Goal: Transaction & Acquisition: Purchase product/service

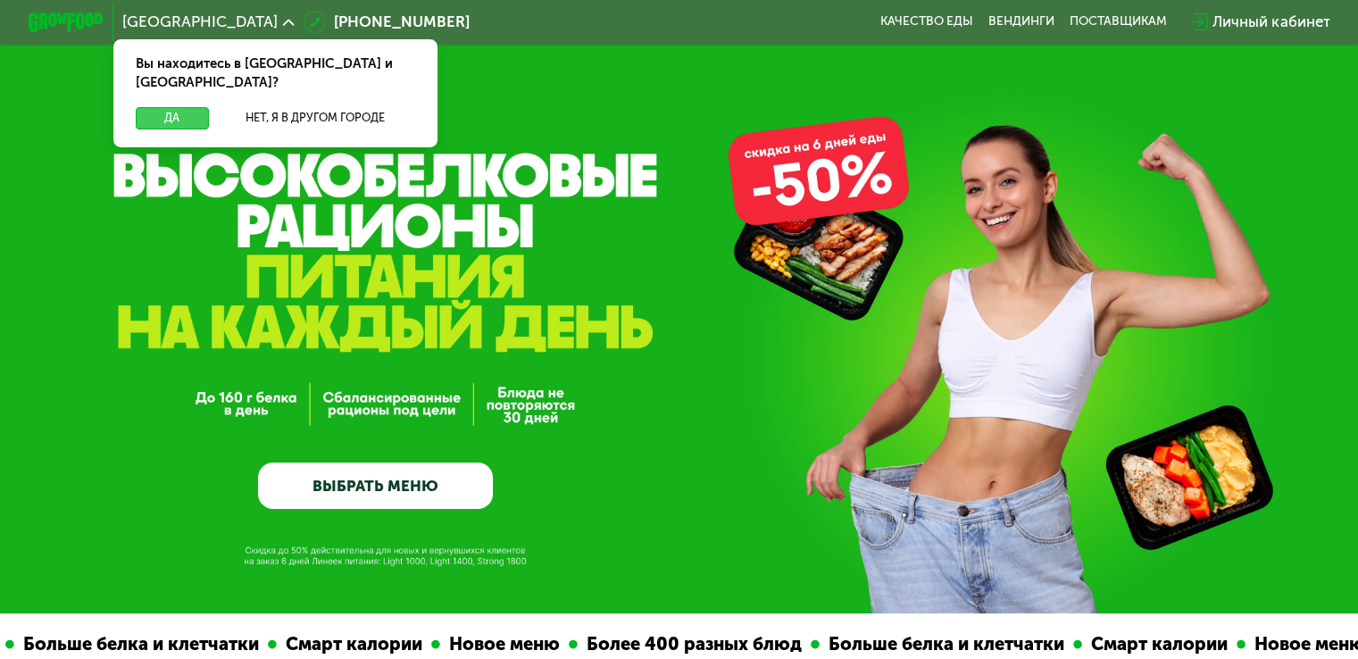
click at [168, 110] on button "Да" at bounding box center [172, 118] width 72 height 22
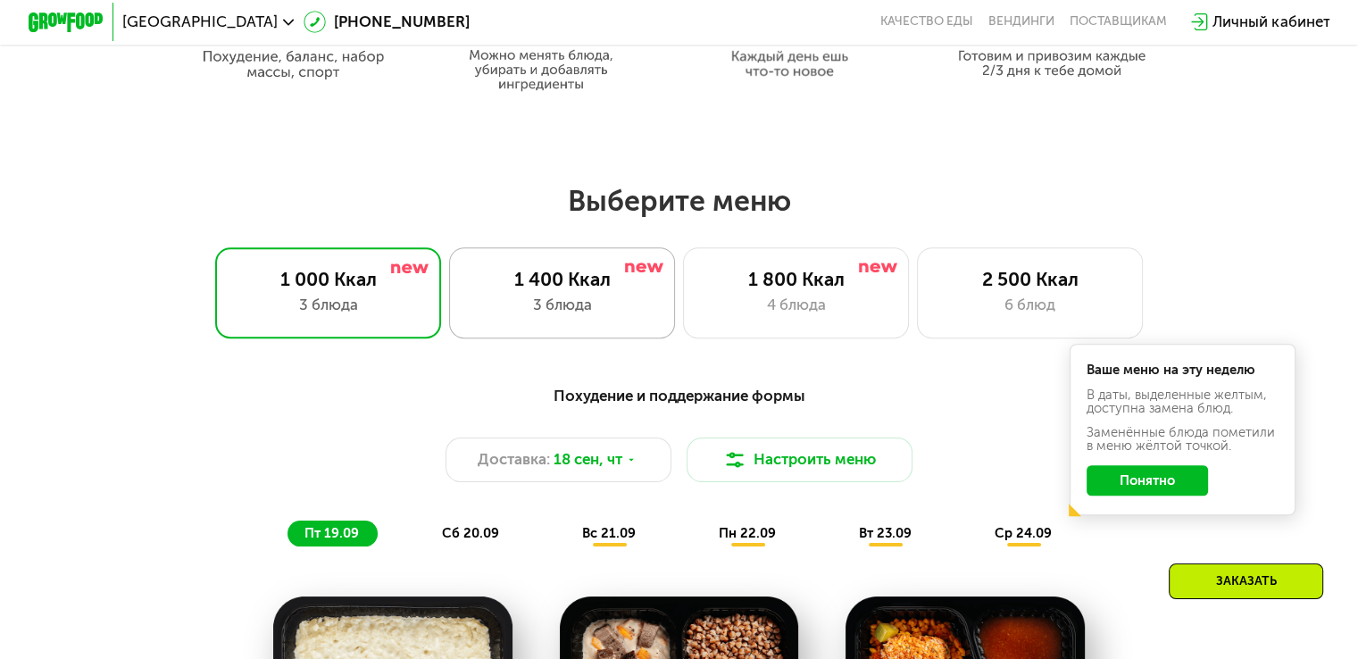
scroll to position [1072, 0]
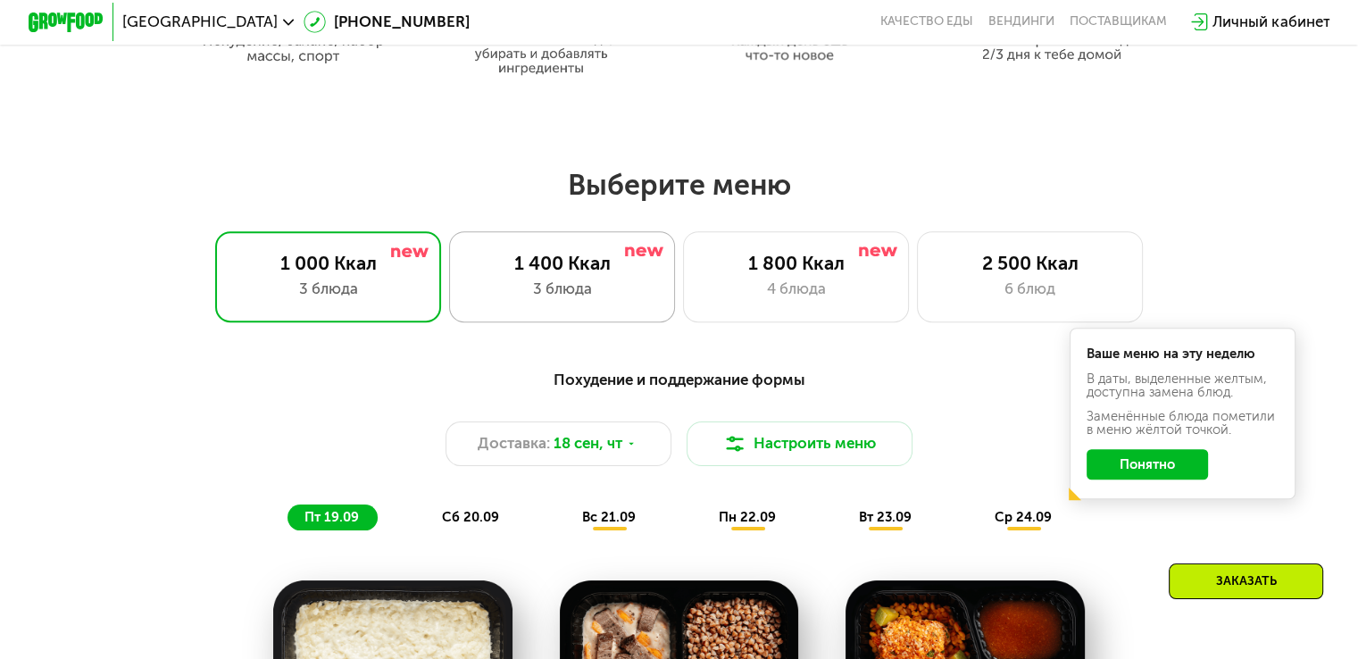
click at [541, 292] on div "3 блюда" at bounding box center [562, 289] width 187 height 22
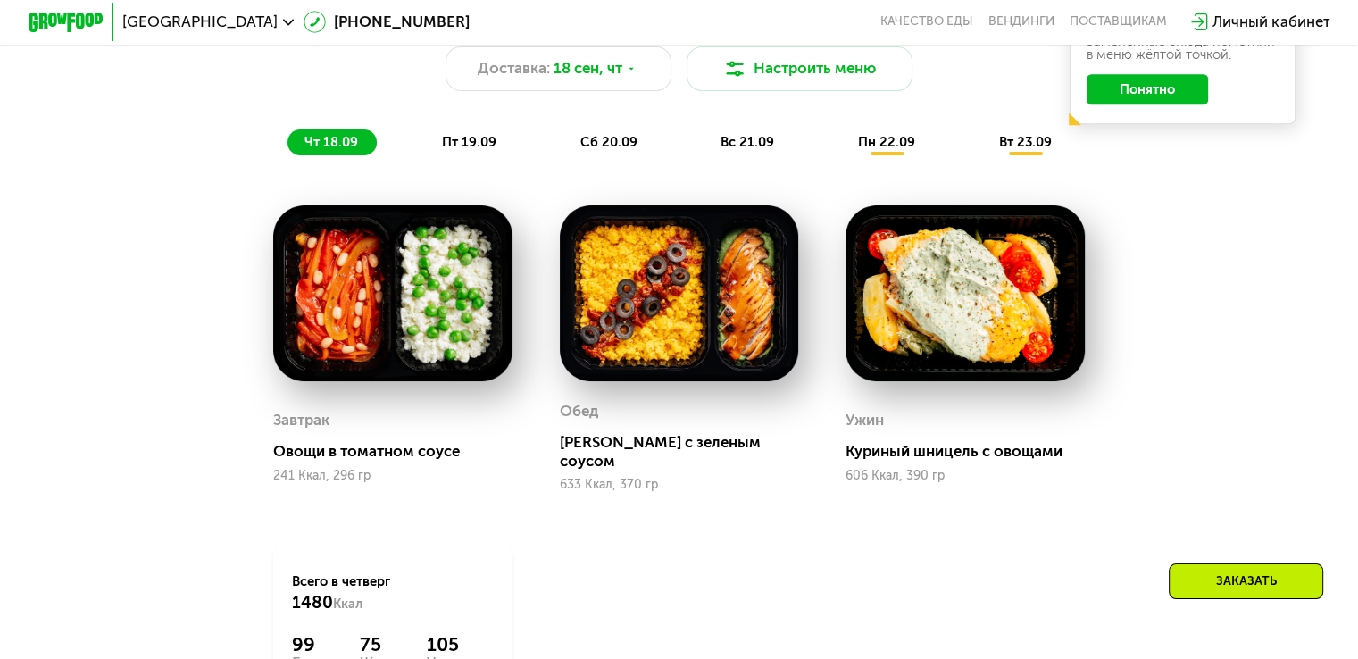
scroll to position [1250, 0]
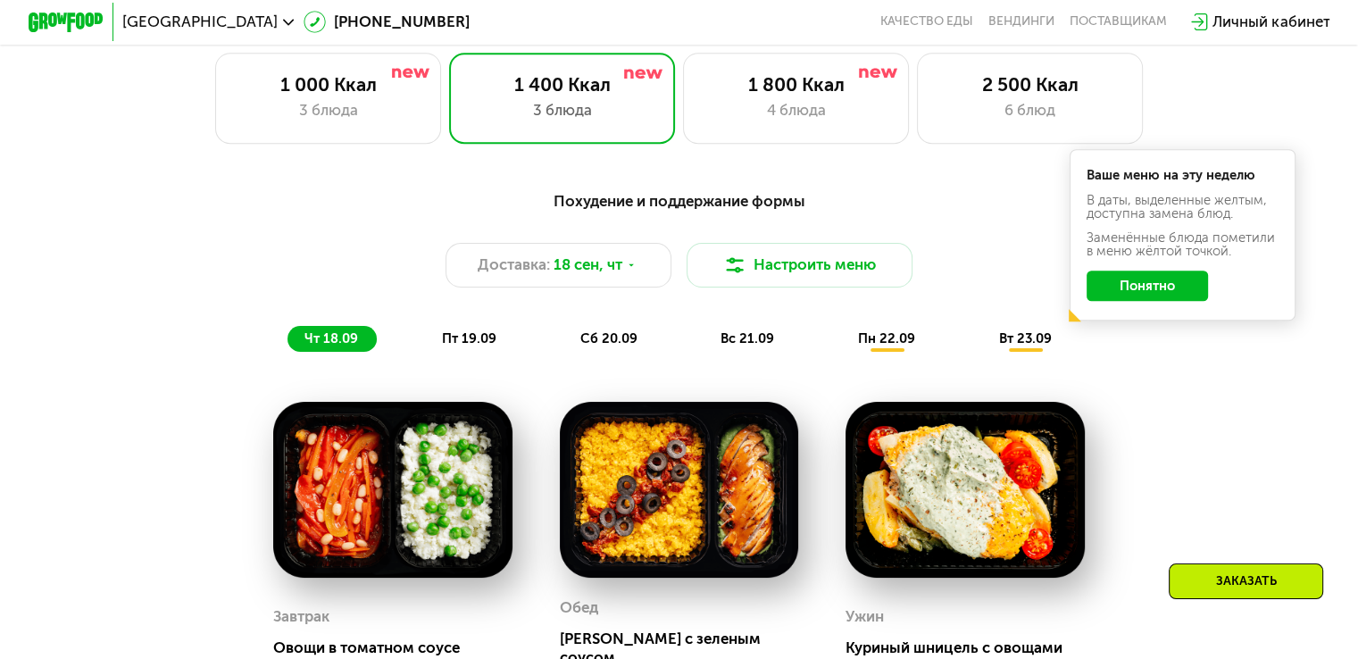
click at [466, 346] on span "пт 19.09" at bounding box center [469, 338] width 54 height 16
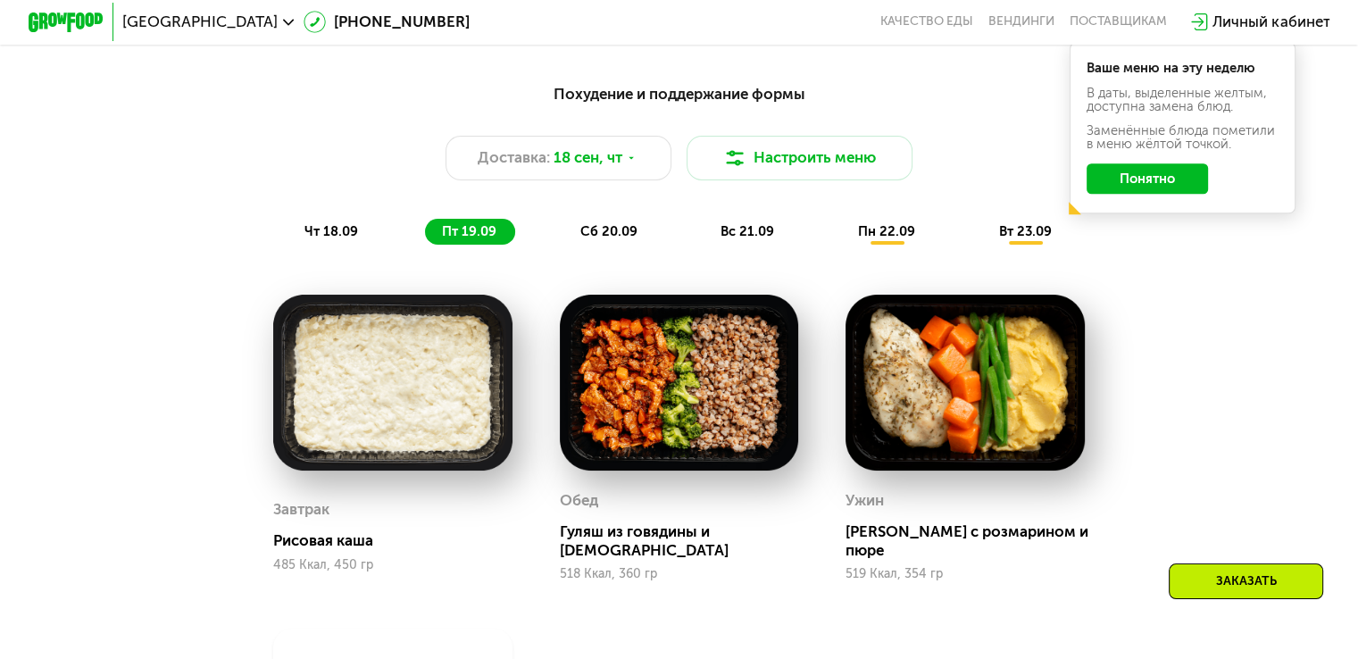
scroll to position [1339, 0]
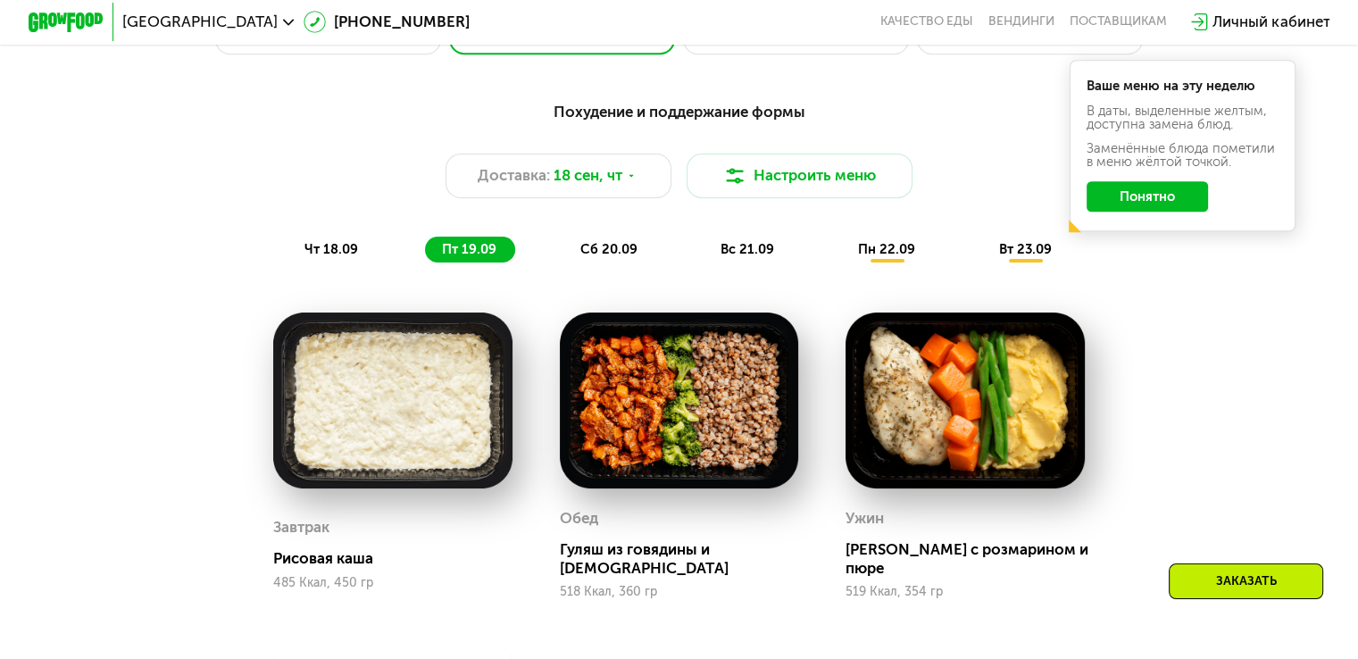
click at [575, 261] on div "сб 20.09" at bounding box center [609, 250] width 93 height 27
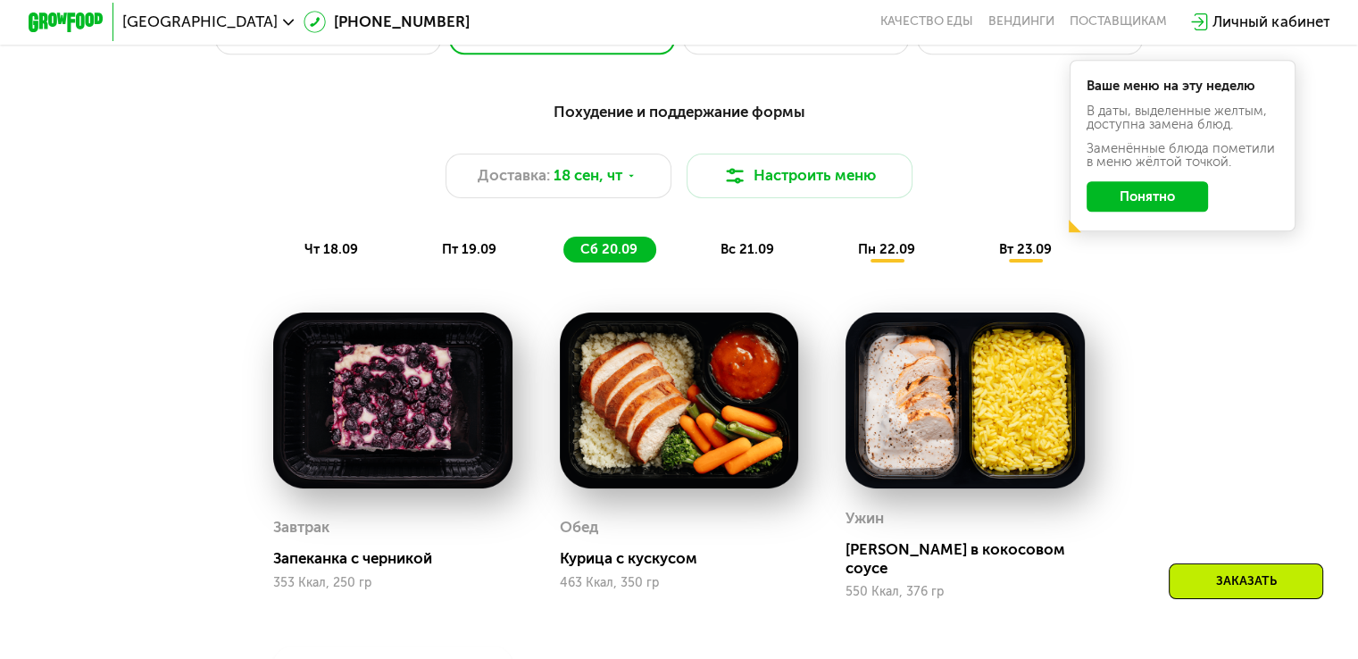
click at [753, 248] on div "вс 21.09" at bounding box center [748, 250] width 89 height 27
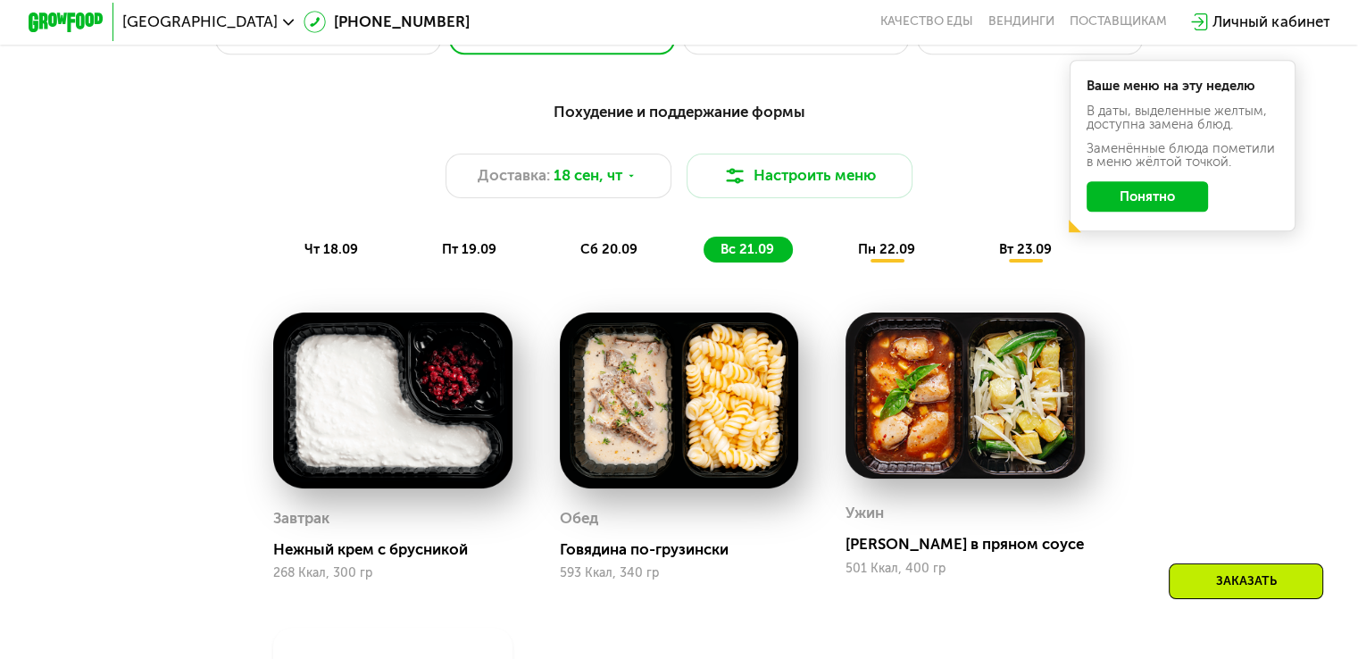
click at [893, 250] on span "пн 22.09" at bounding box center [886, 249] width 57 height 16
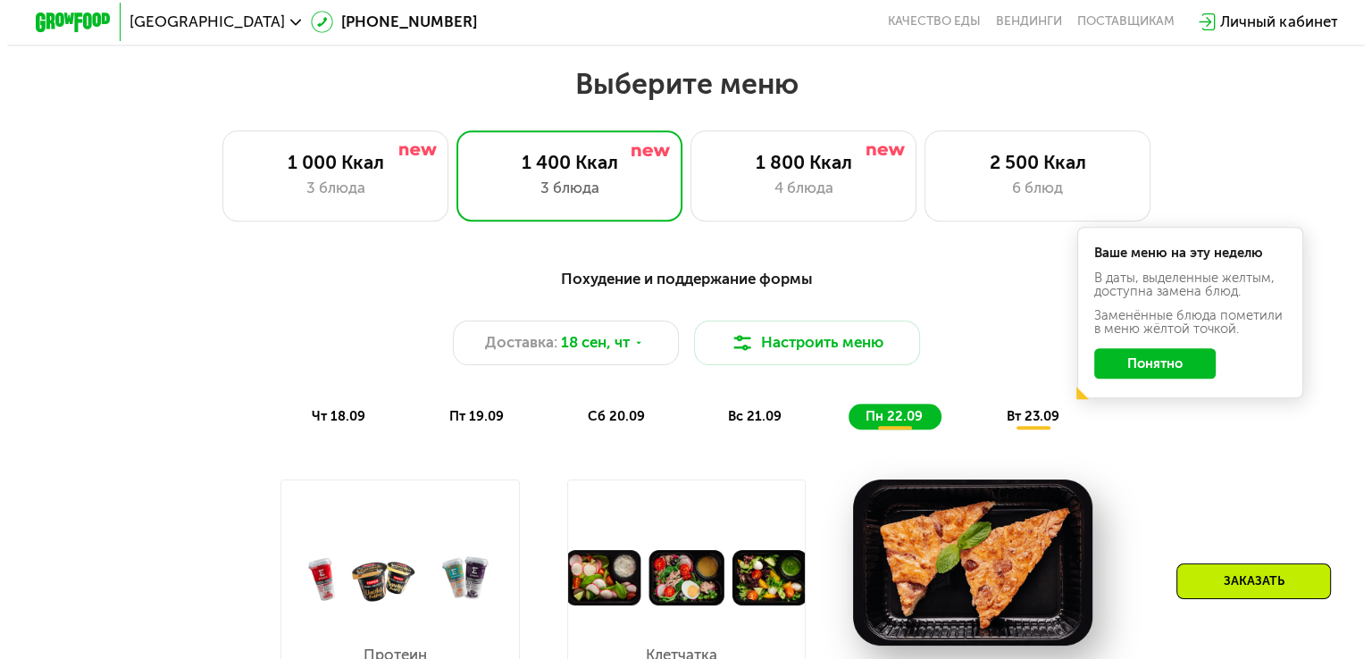
scroll to position [1072, 0]
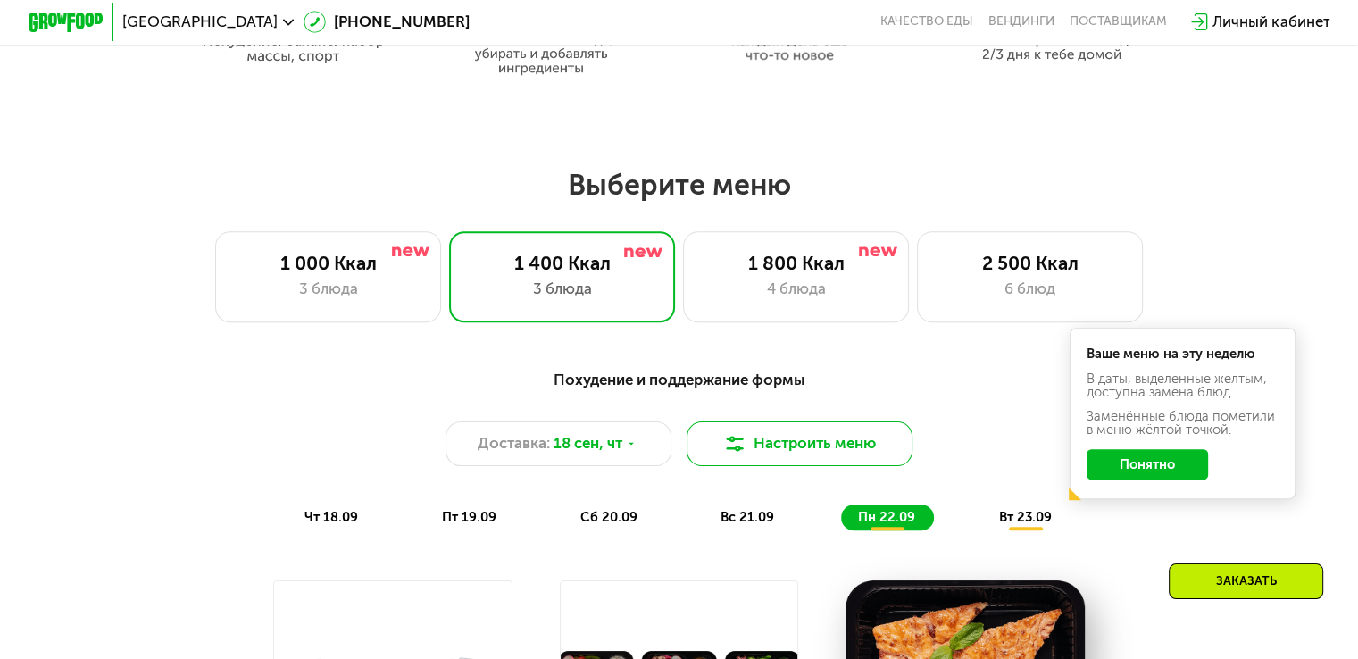
click at [781, 465] on button "Настроить меню" at bounding box center [800, 444] width 227 height 46
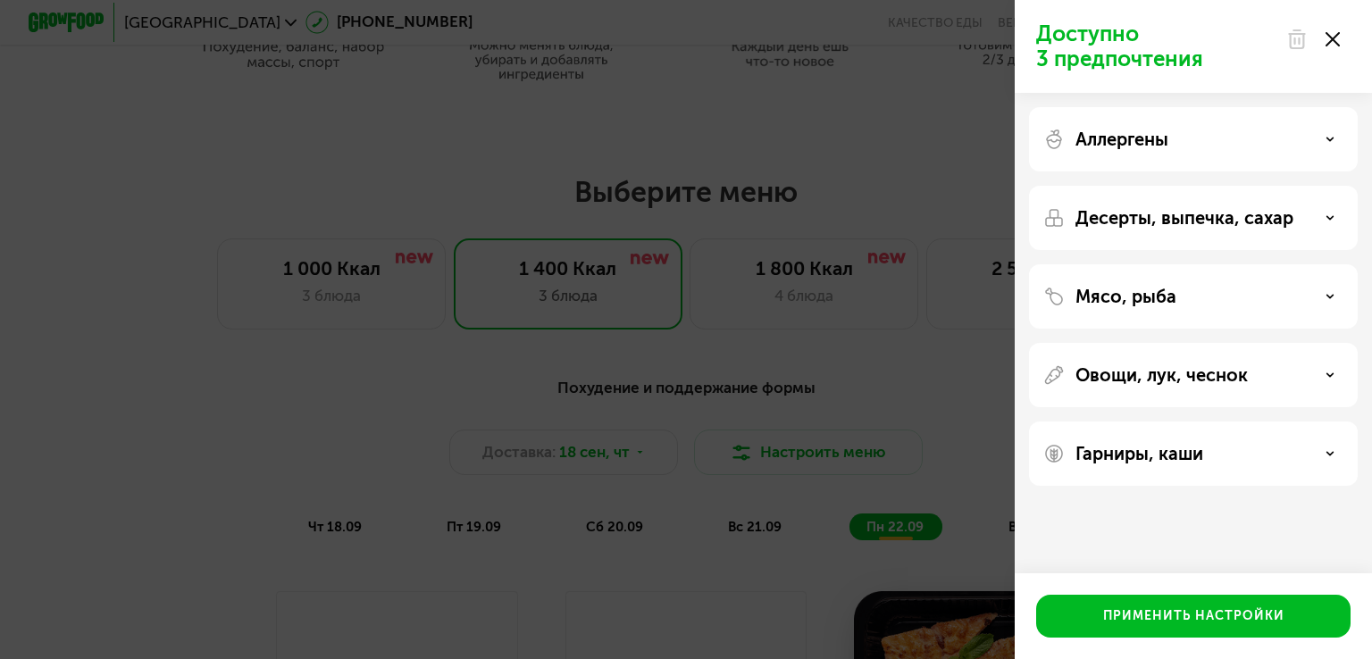
click at [1314, 383] on div "Овощи, лук, чеснок" at bounding box center [1193, 374] width 300 height 21
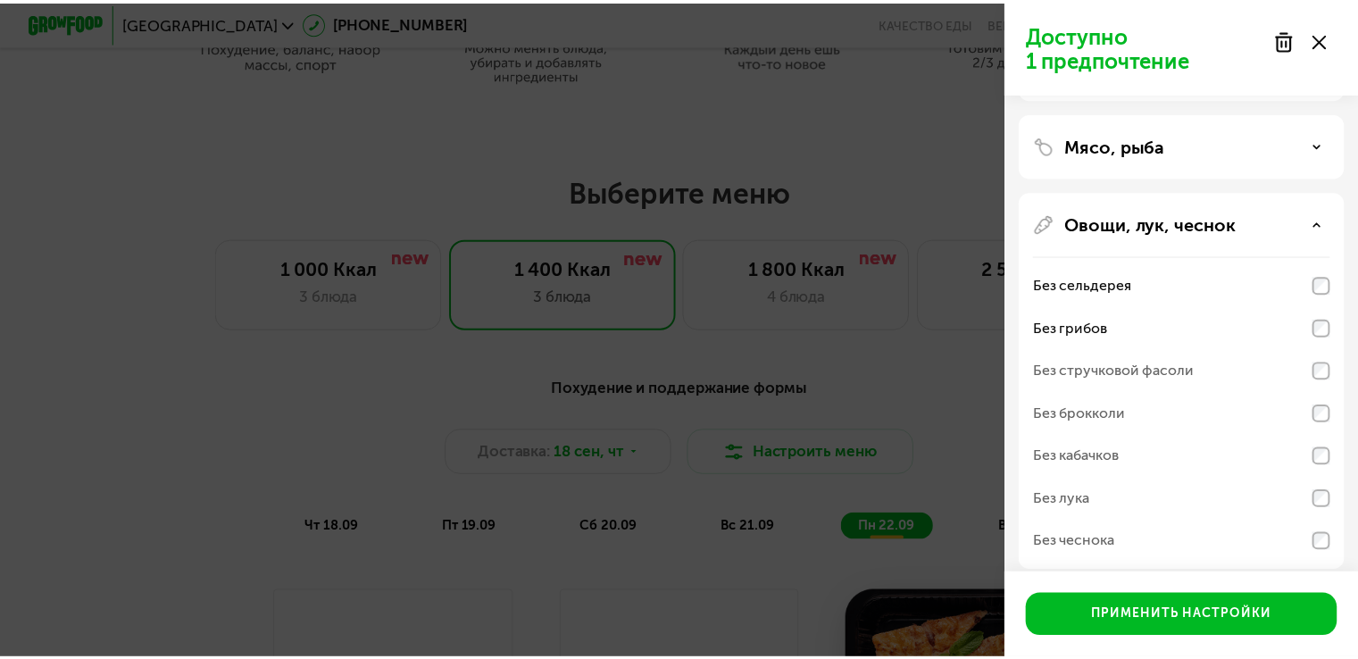
scroll to position [179, 0]
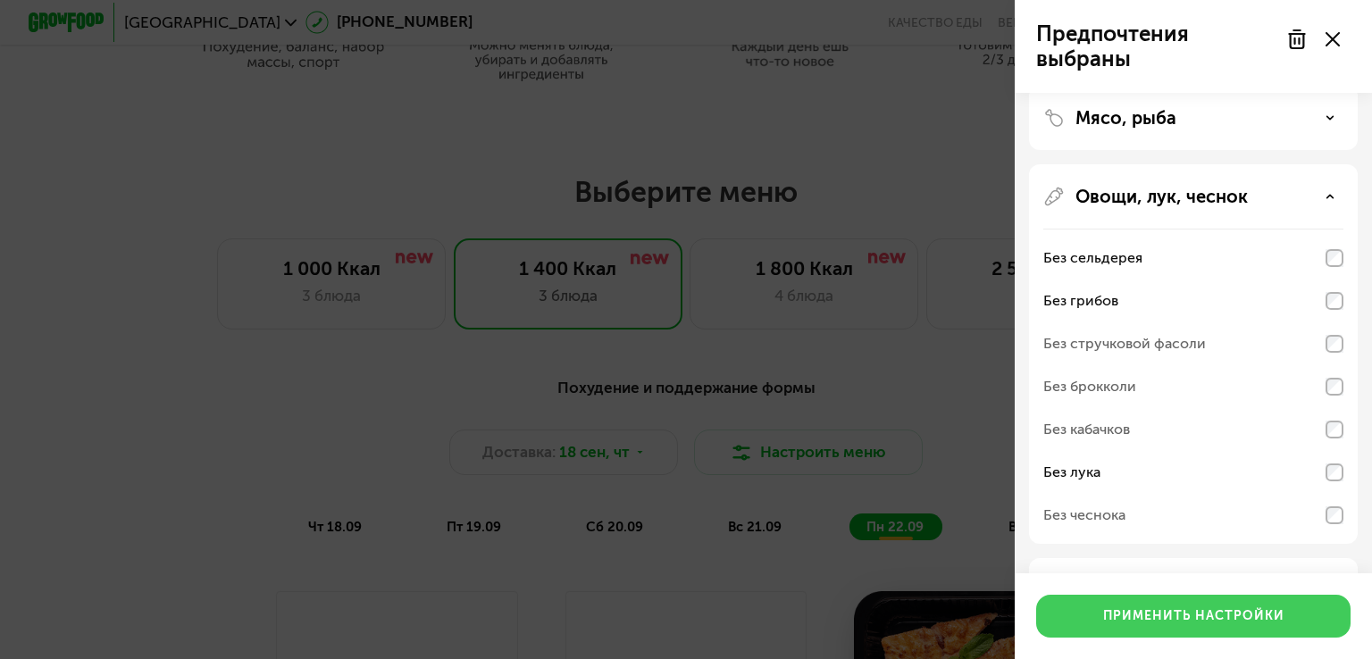
click at [1205, 605] on button "Применить настройки" at bounding box center [1193, 616] width 314 height 43
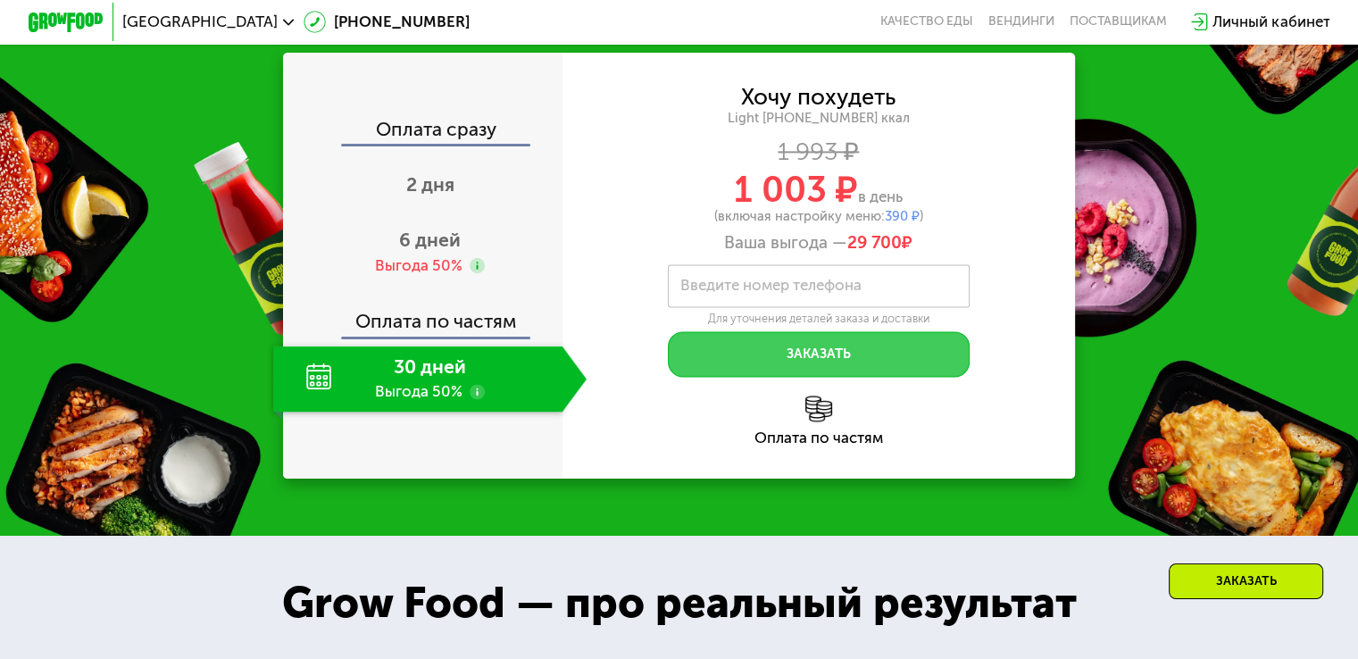
scroll to position [2500, 0]
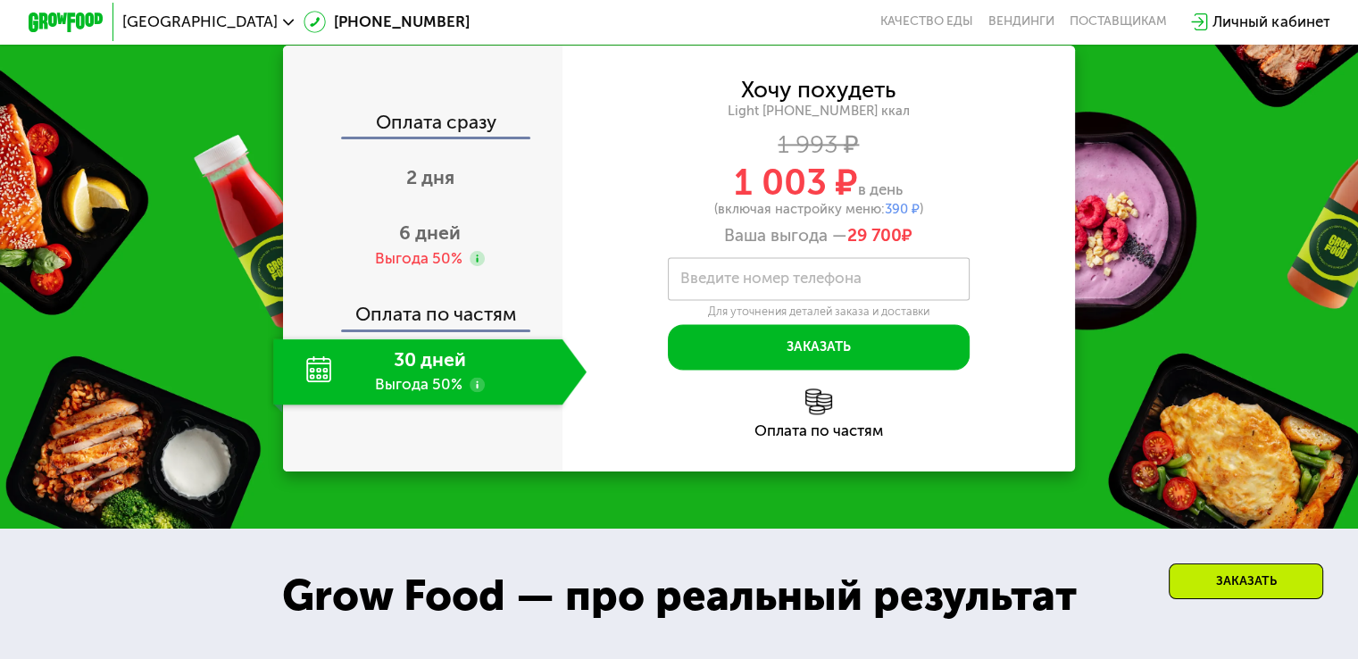
click at [413, 385] on div "30 дней Выгода 50%" at bounding box center [417, 371] width 288 height 66
click at [321, 391] on div "30 дней Выгода 50%" at bounding box center [417, 371] width 288 height 66
click at [379, 329] on div "Оплата по частям" at bounding box center [424, 308] width 278 height 44
click at [418, 244] on span "6 дней" at bounding box center [430, 232] width 62 height 22
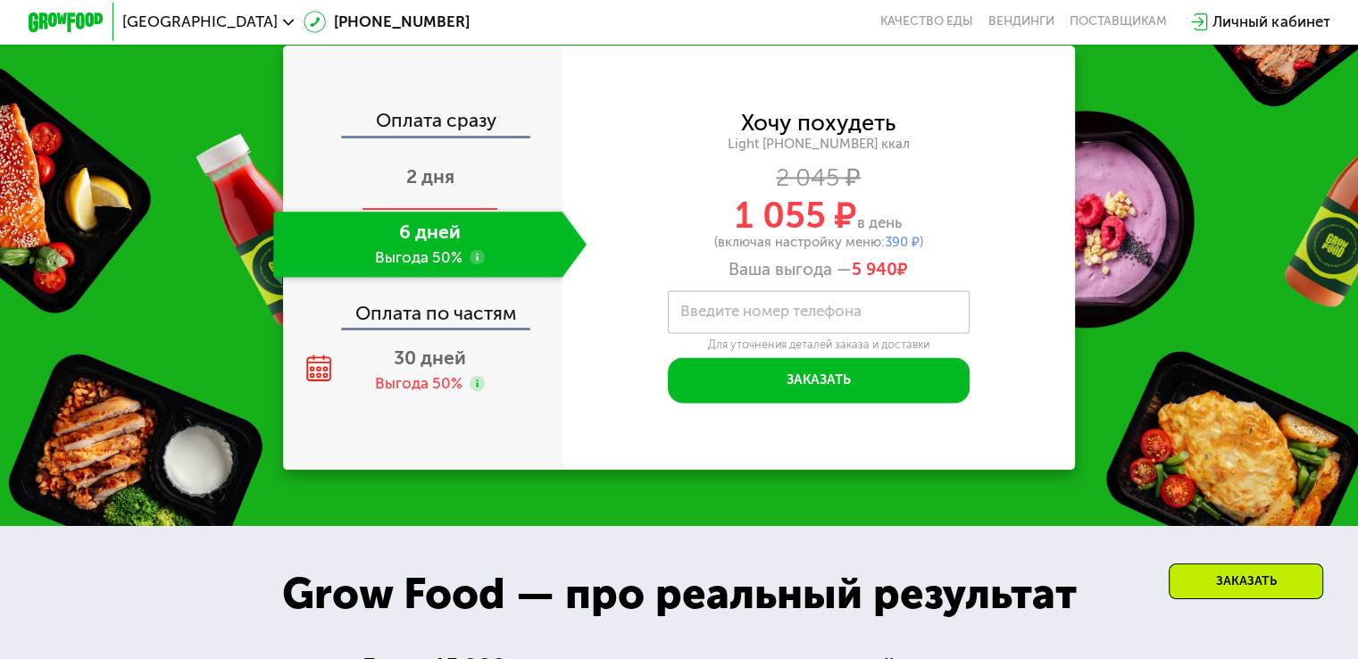
click at [430, 212] on div "2 дня" at bounding box center [429, 179] width 313 height 66
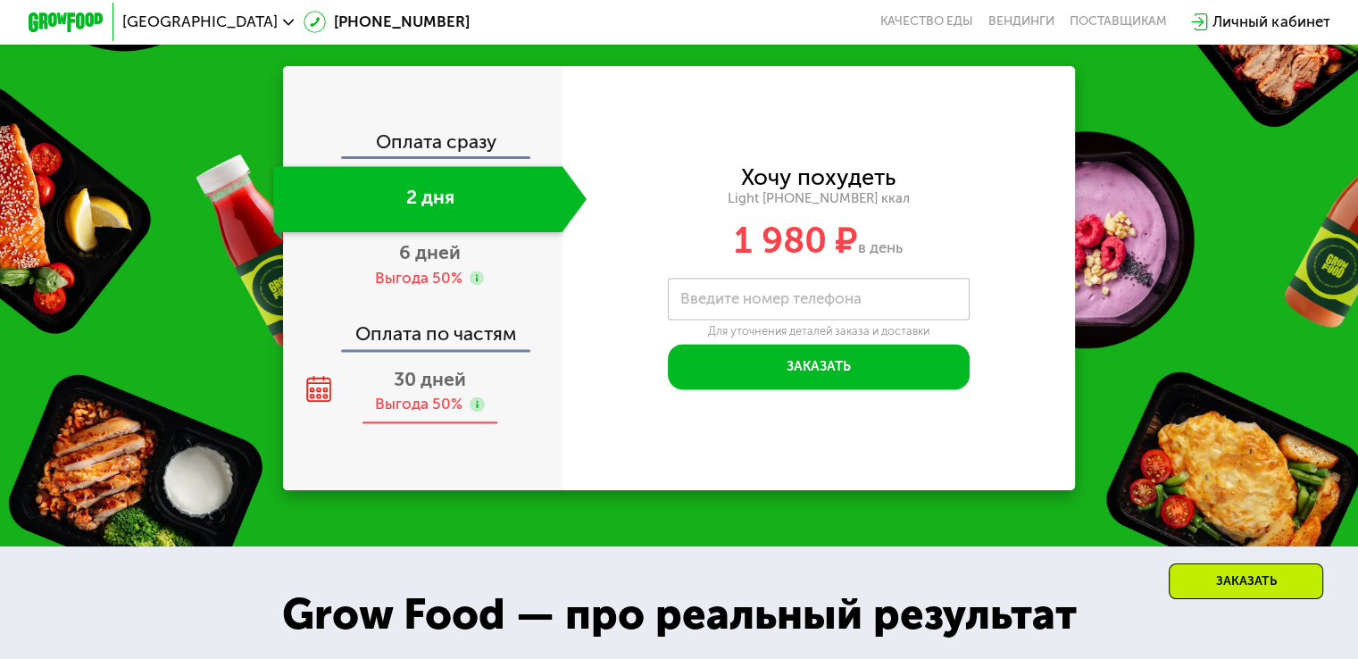
click at [421, 382] on span "30 дней" at bounding box center [430, 379] width 72 height 22
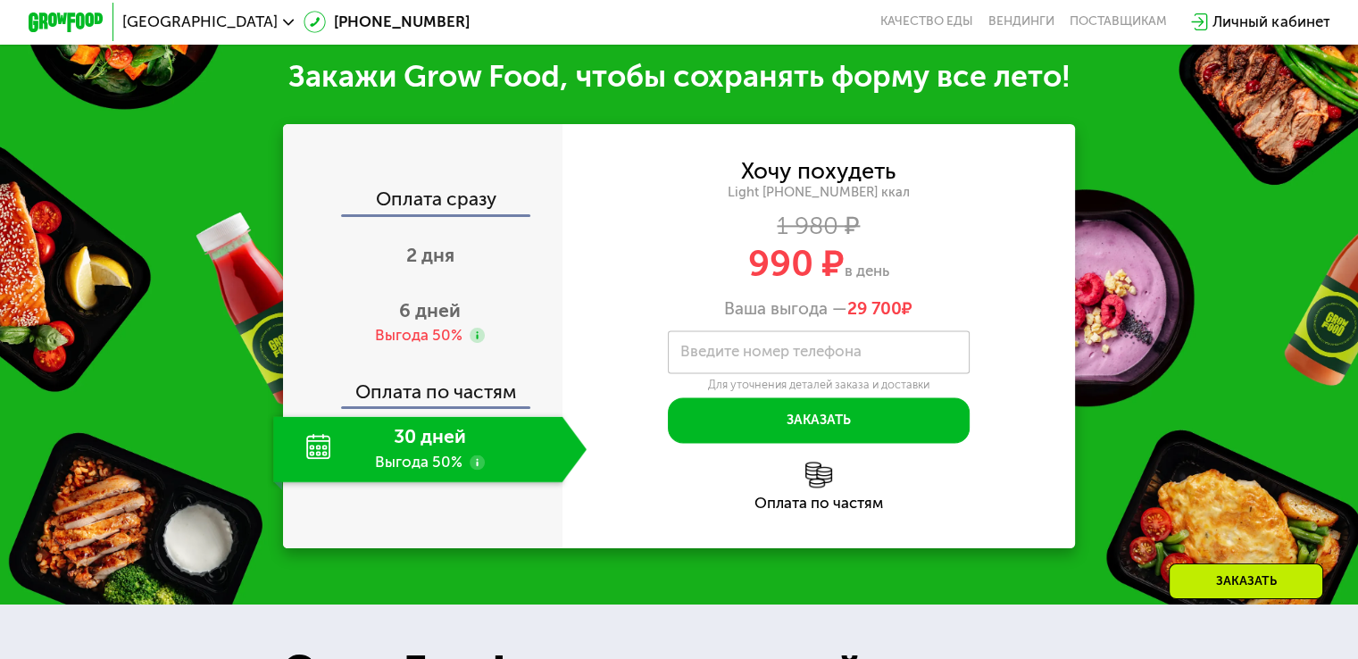
scroll to position [2380, 0]
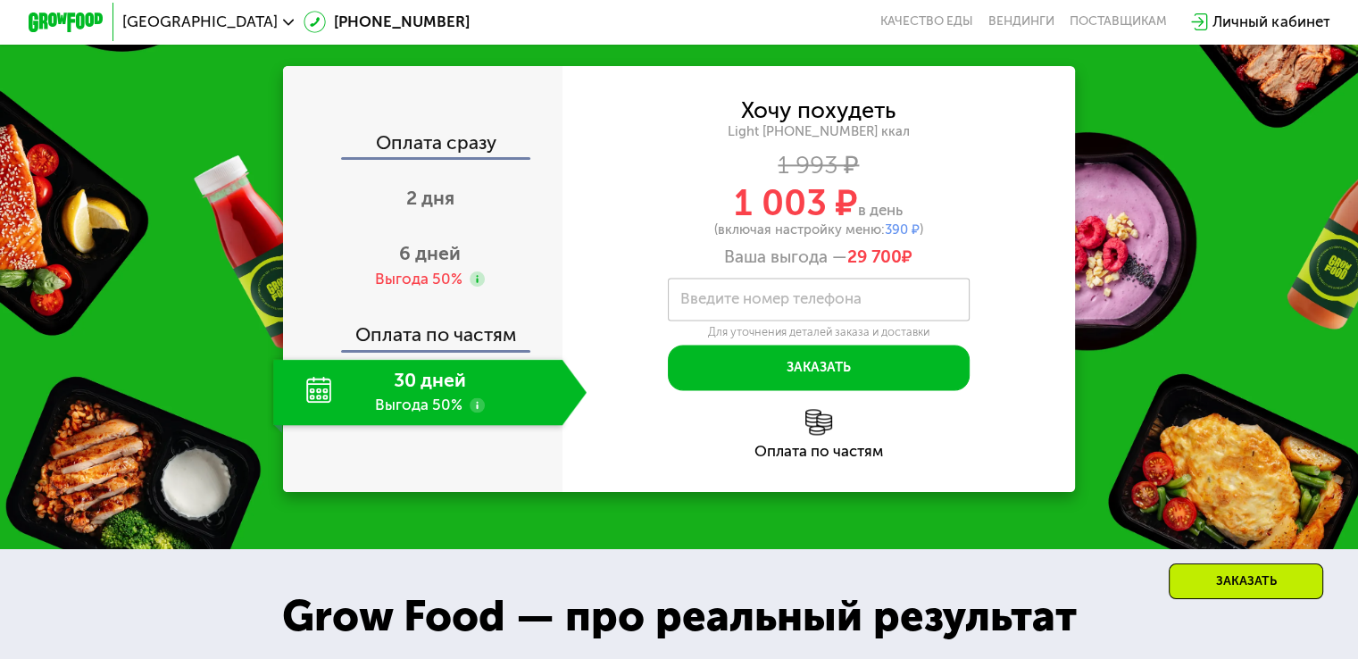
click at [568, 501] on div "Закажи Grow Food, чтобы сохранять форму все лето! Оплата сразу 2 дня 6 дней Выг…" at bounding box center [679, 246] width 1358 height 606
click at [897, 229] on span "390 ₽" at bounding box center [902, 229] width 35 height 16
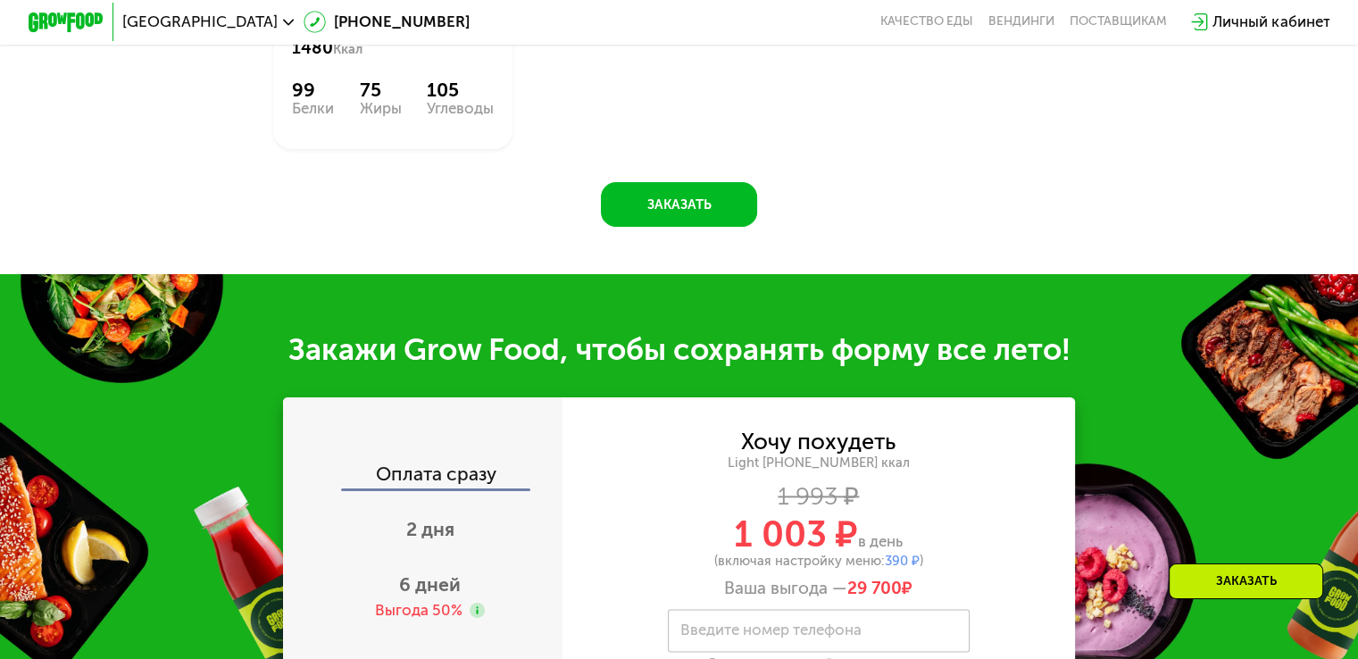
scroll to position [2290, 0]
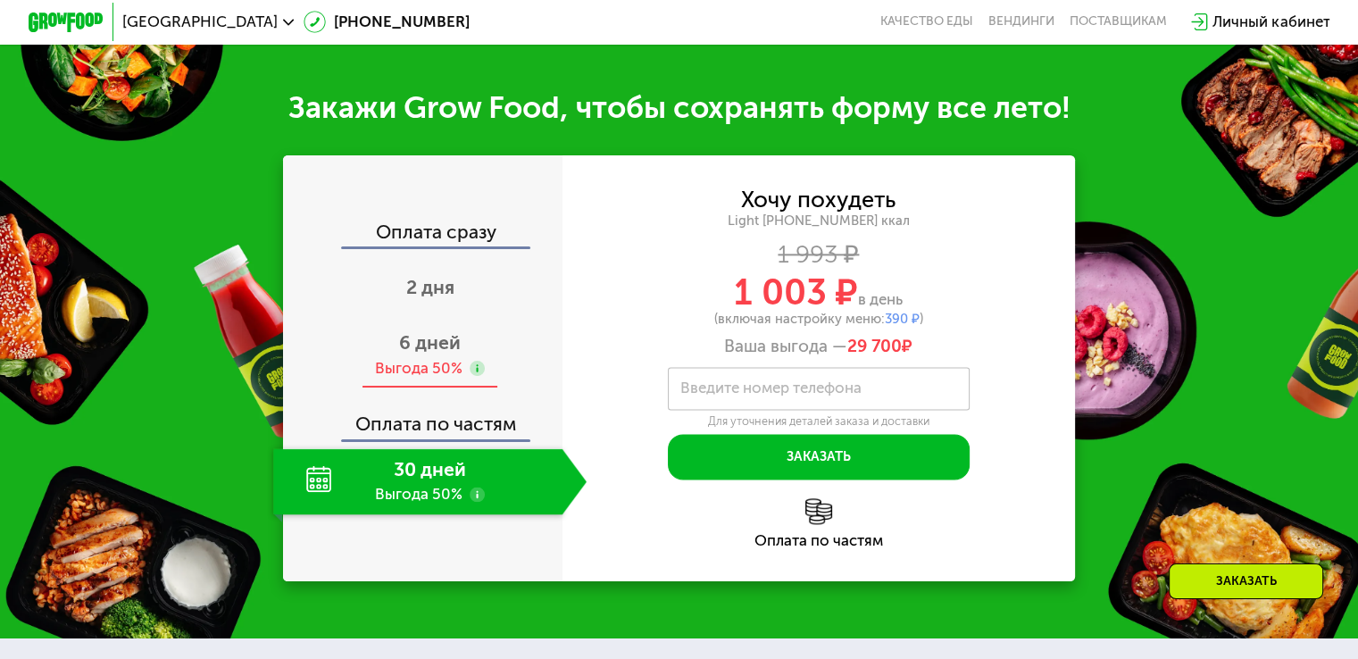
click at [400, 362] on div "Выгода 50%" at bounding box center [419, 368] width 88 height 21
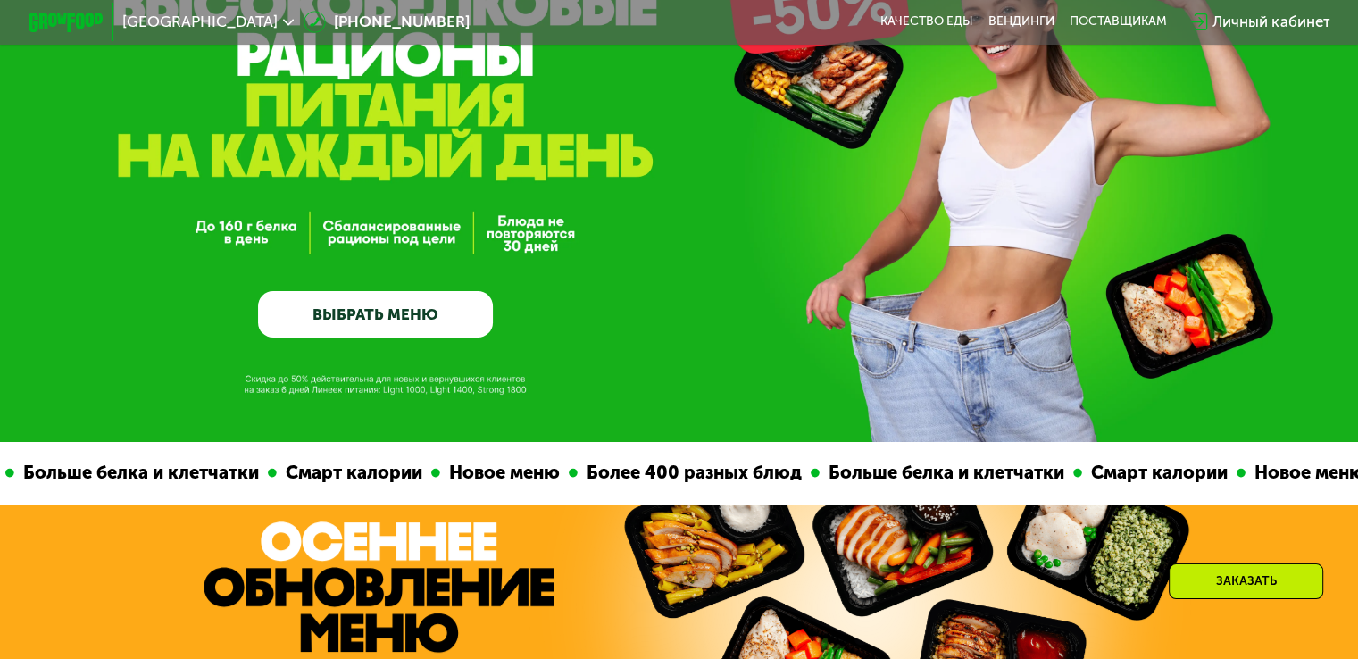
scroll to position [147, 0]
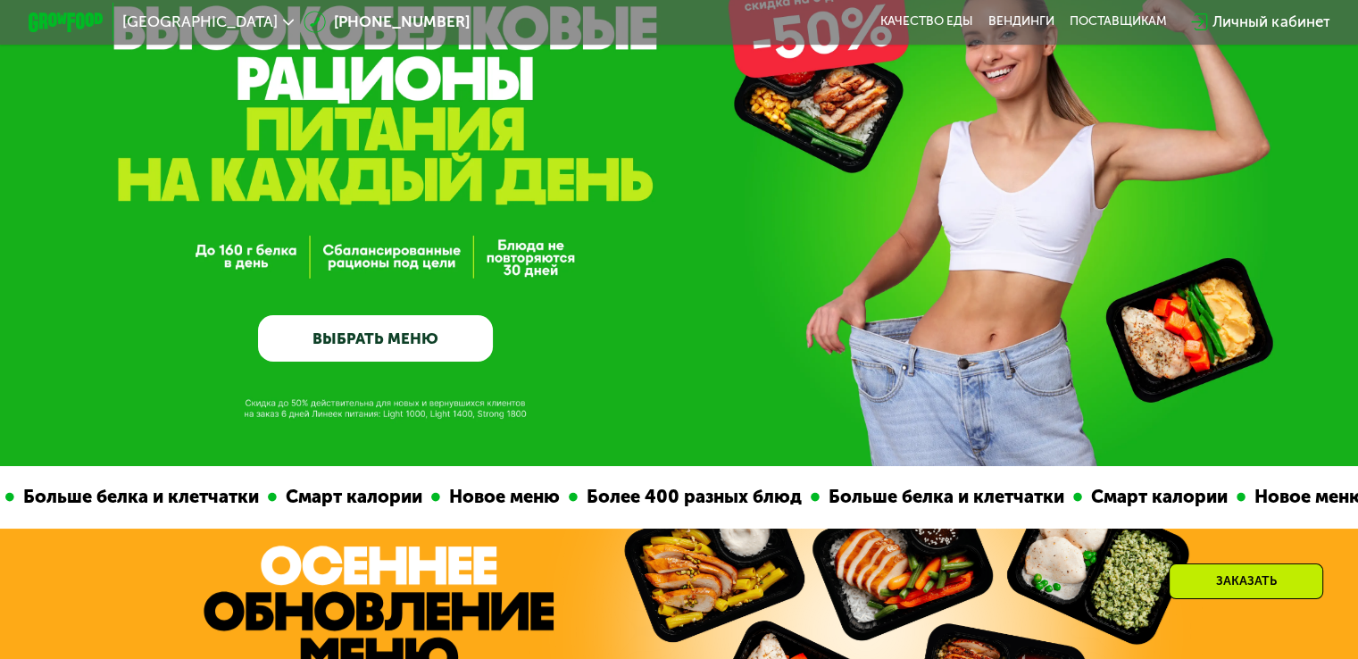
click at [421, 347] on link "ВЫБРАТЬ МЕНЮ" at bounding box center [375, 338] width 235 height 47
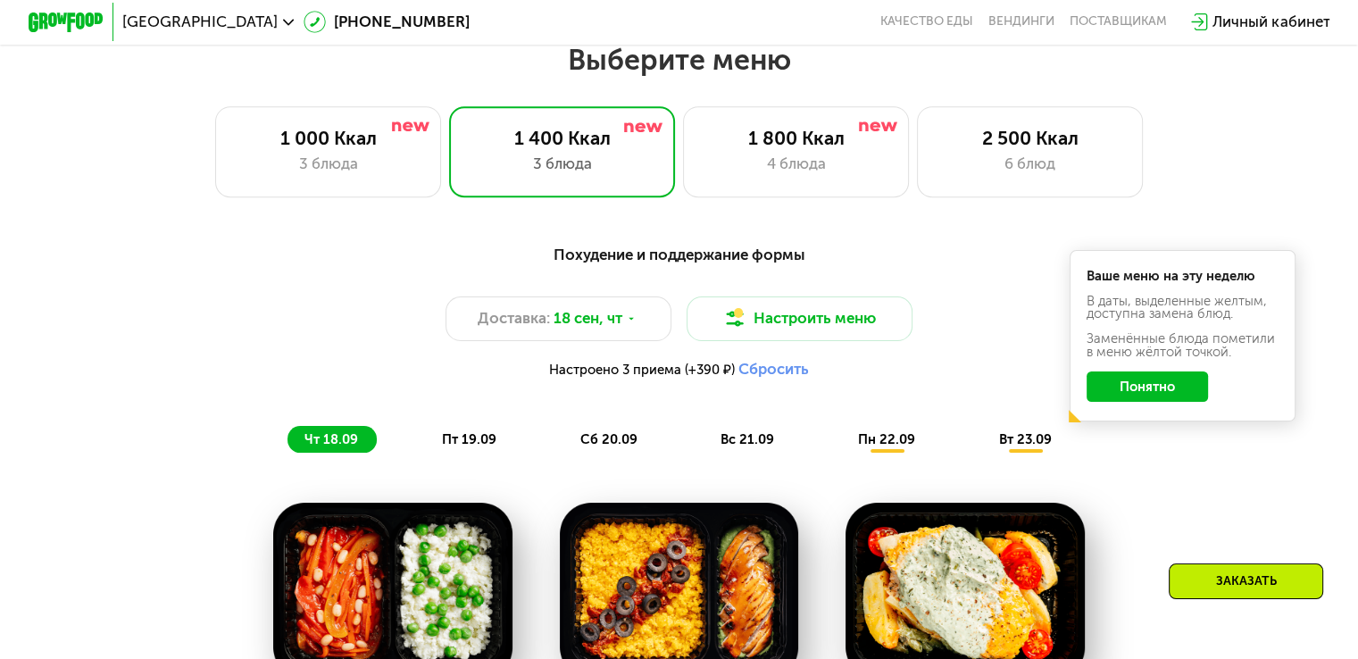
scroll to position [1200, 0]
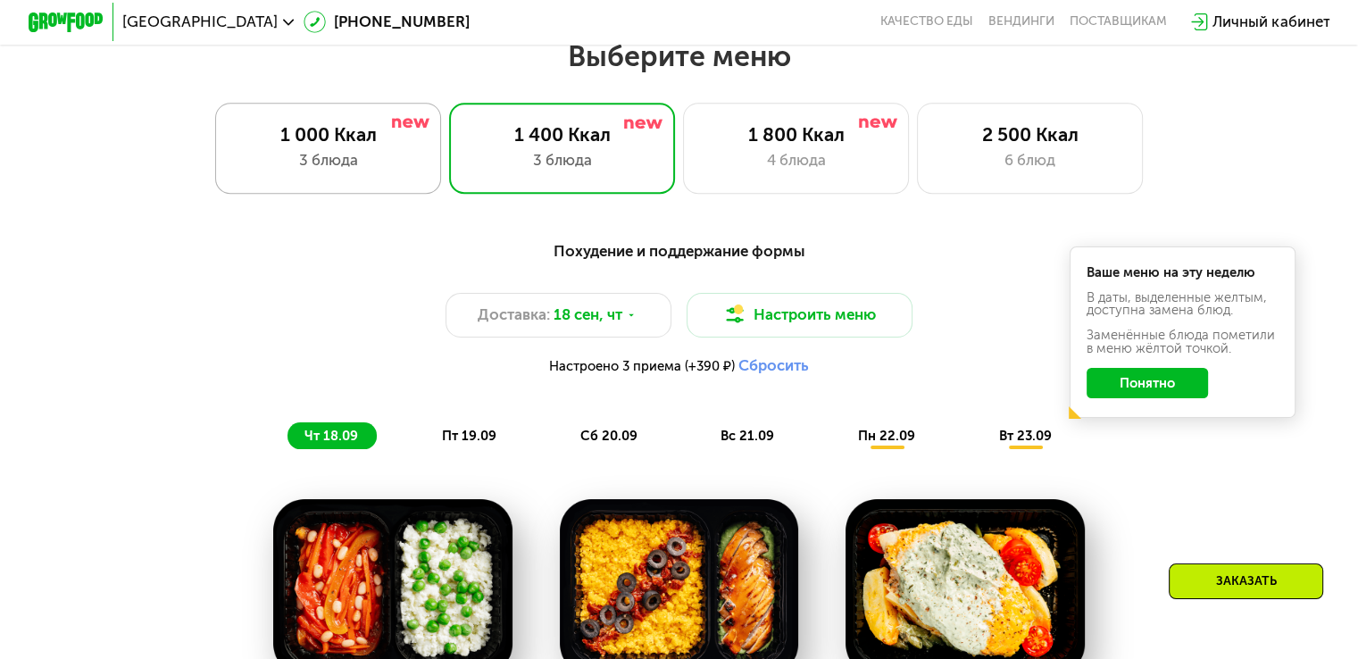
click at [343, 171] on div "3 блюда" at bounding box center [328, 160] width 187 height 22
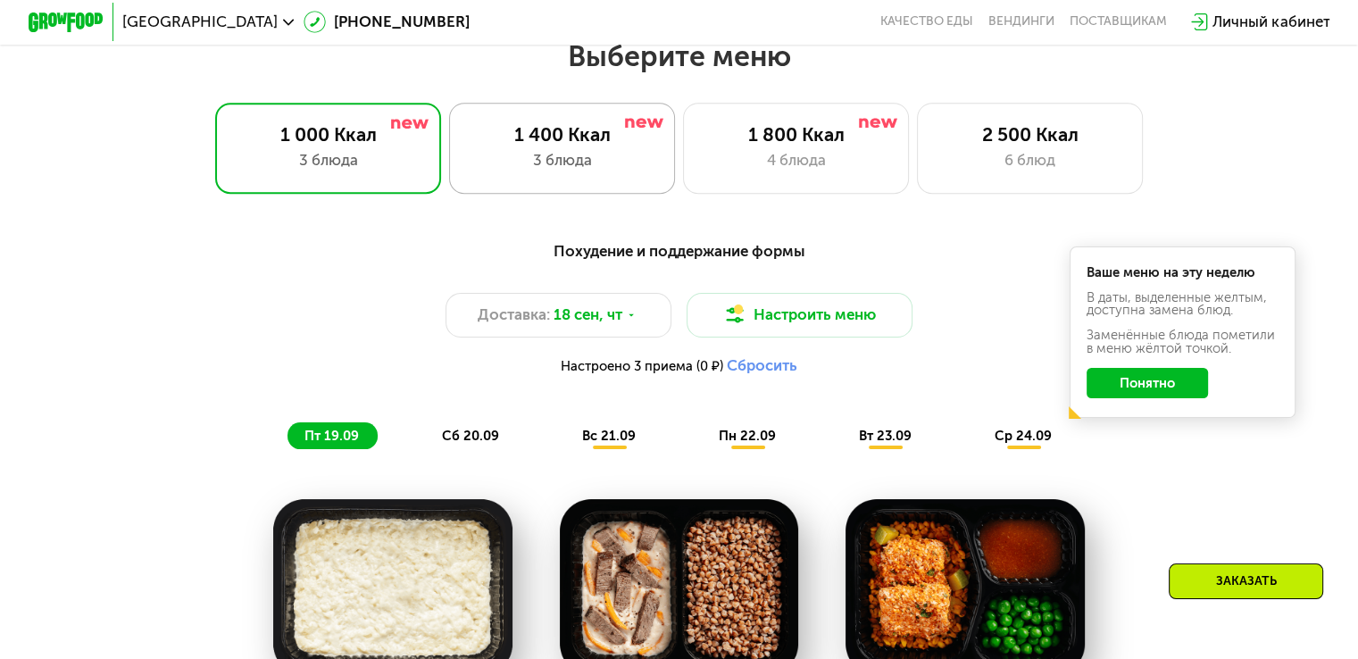
click at [524, 156] on div "3 блюда" at bounding box center [562, 160] width 187 height 22
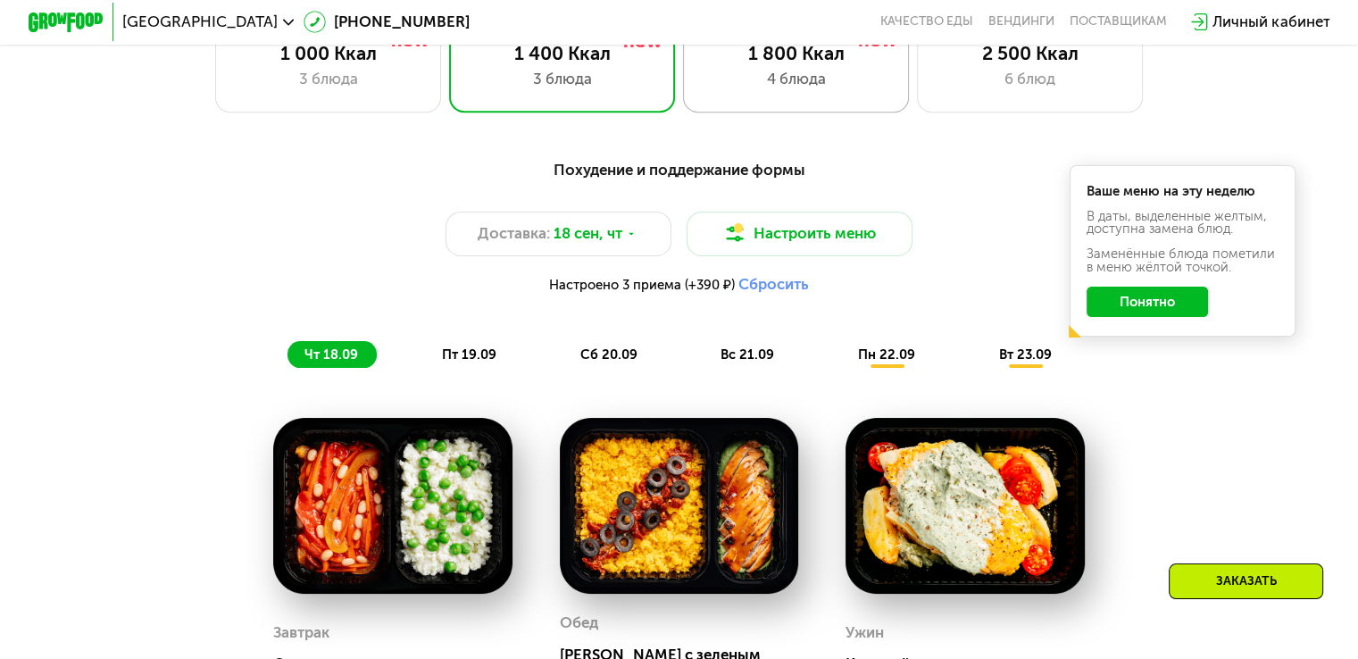
scroll to position [1111, 0]
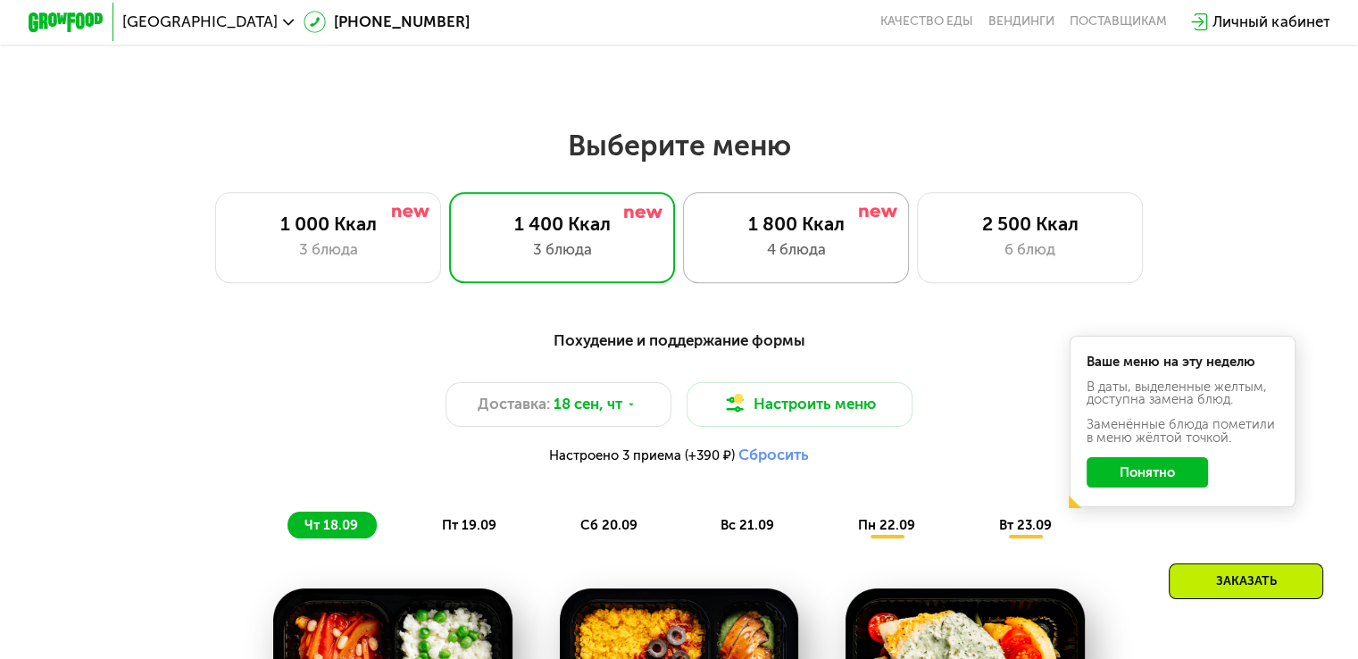
click at [825, 235] on div "1 800 Ккал" at bounding box center [796, 224] width 187 height 22
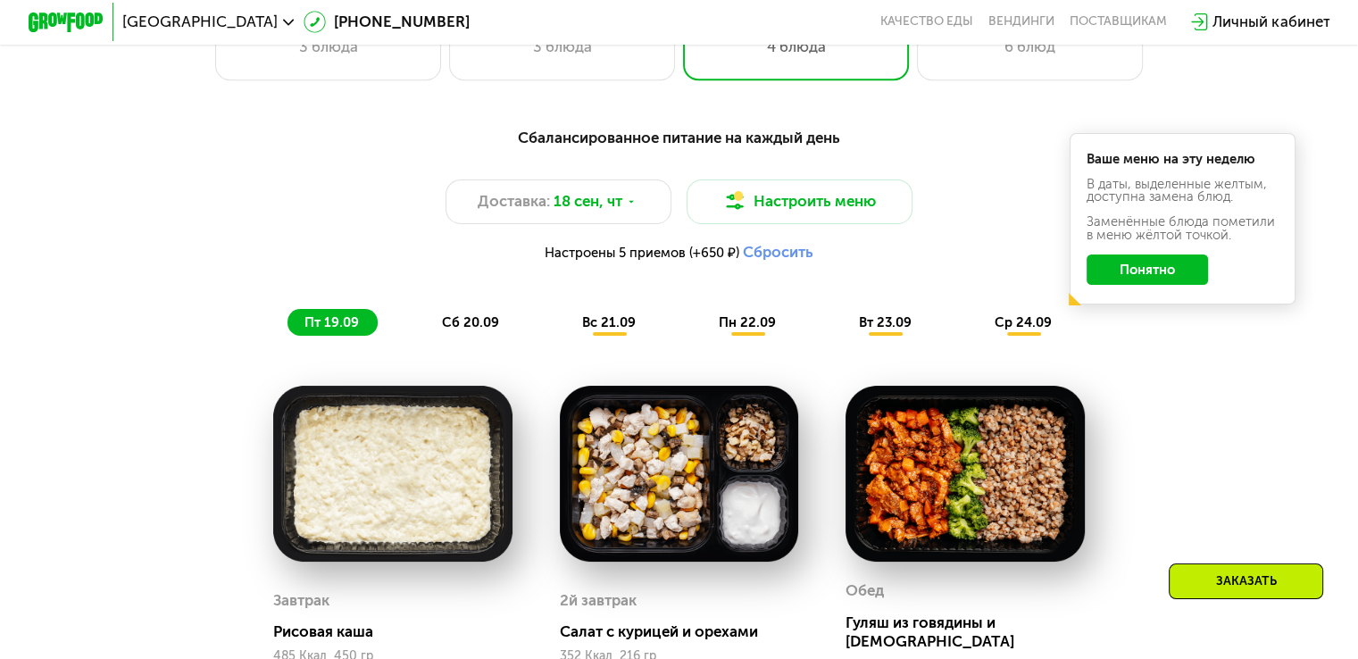
scroll to position [1022, 0]
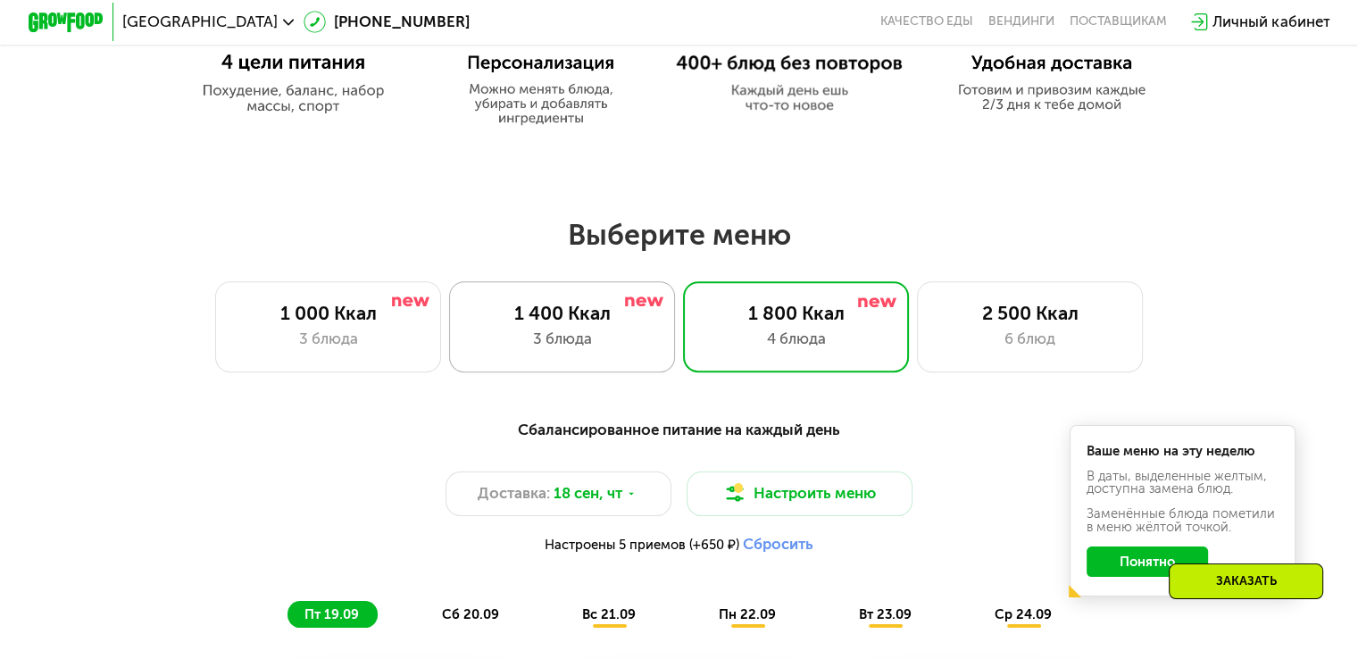
click at [545, 345] on div "3 блюда" at bounding box center [562, 339] width 187 height 22
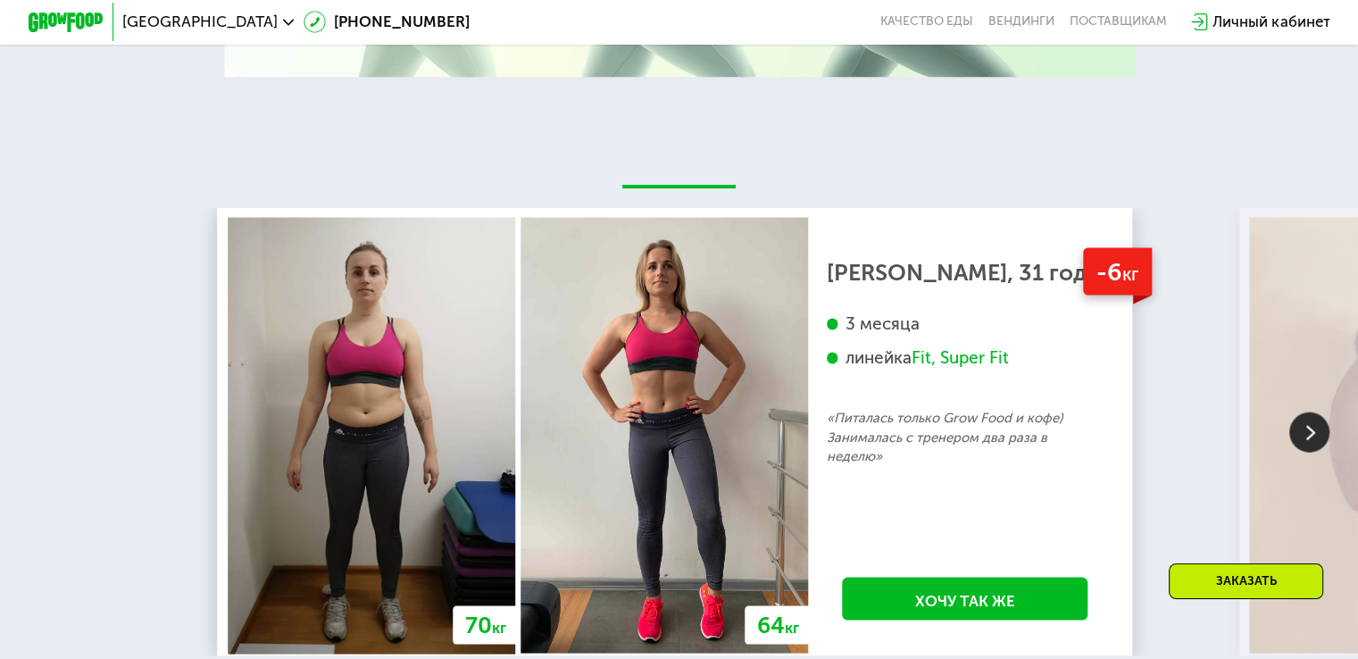
scroll to position [3572, 0]
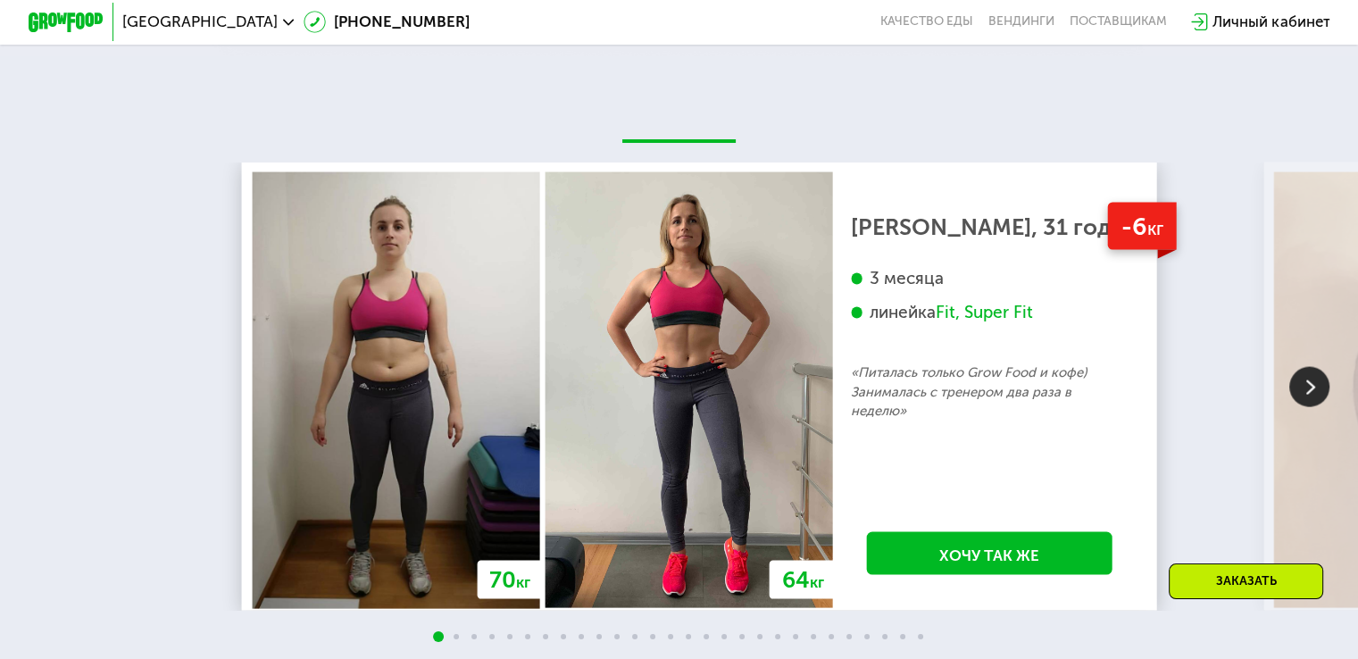
click at [1033, 320] on div "Fit, Super Fit" at bounding box center [984, 312] width 97 height 21
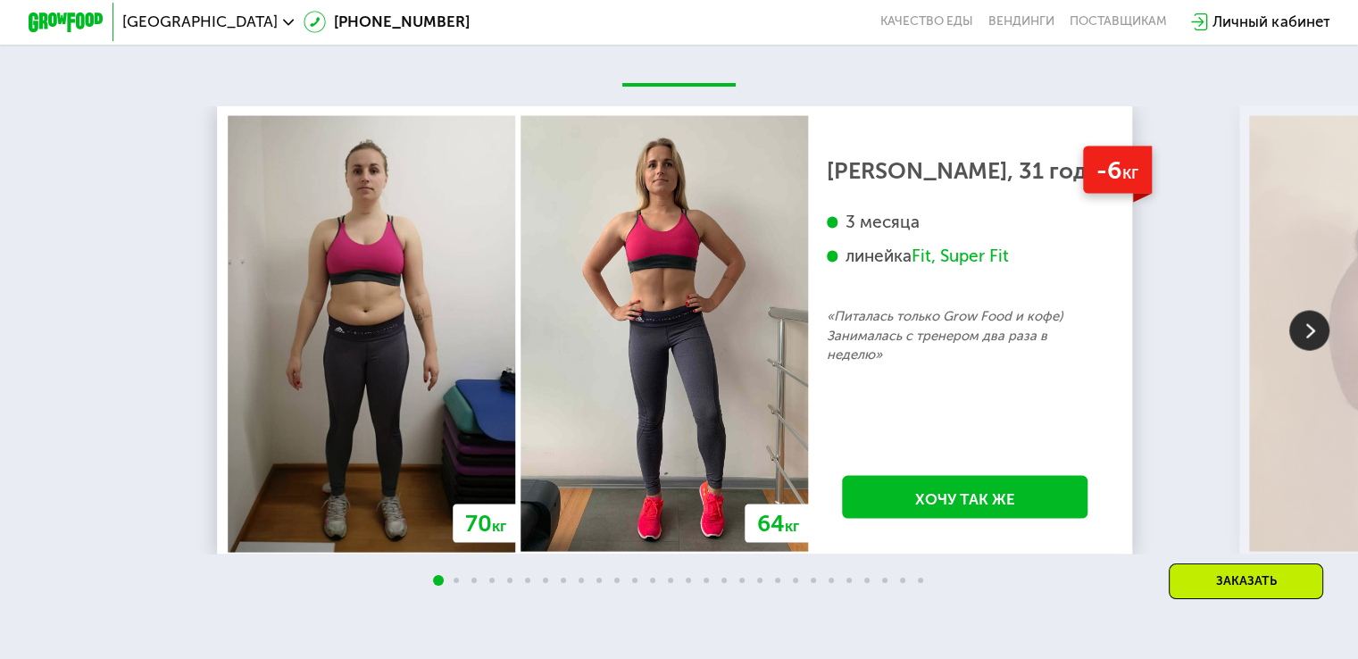
scroll to position [3661, 0]
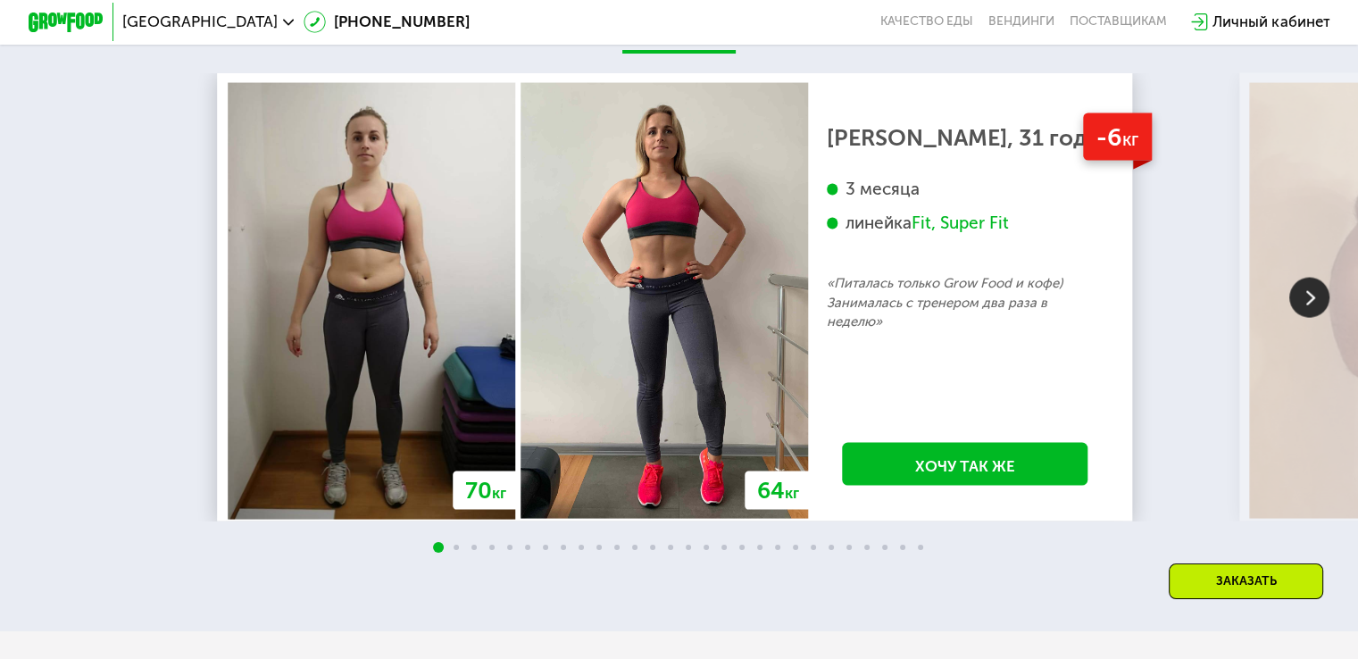
click at [1318, 301] on img at bounding box center [1309, 298] width 40 height 40
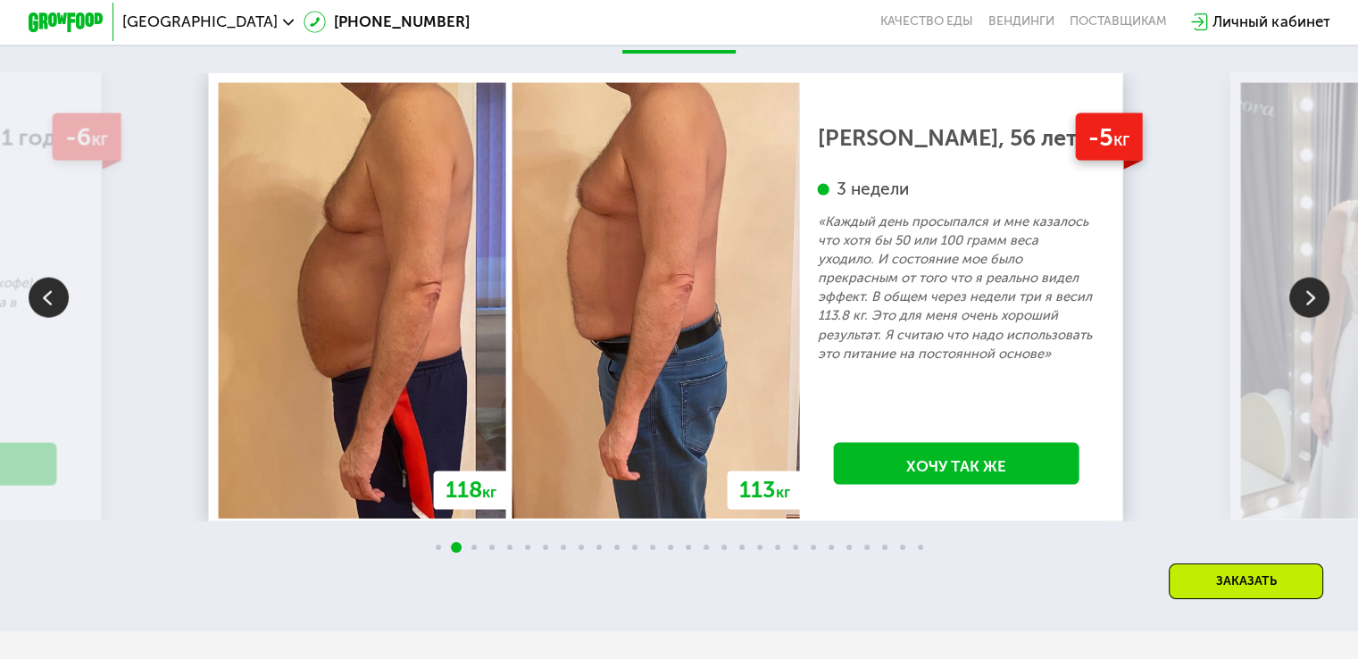
click at [1309, 308] on img at bounding box center [1309, 298] width 40 height 40
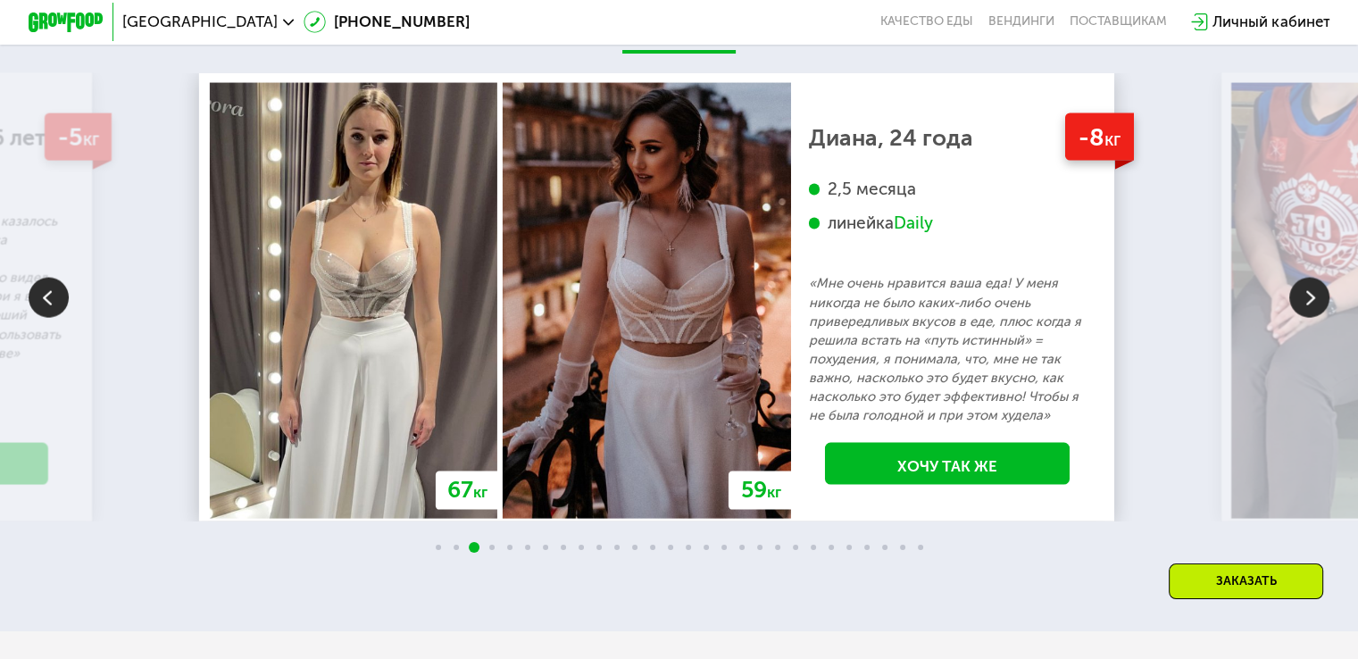
click at [1320, 311] on img at bounding box center [1309, 298] width 40 height 40
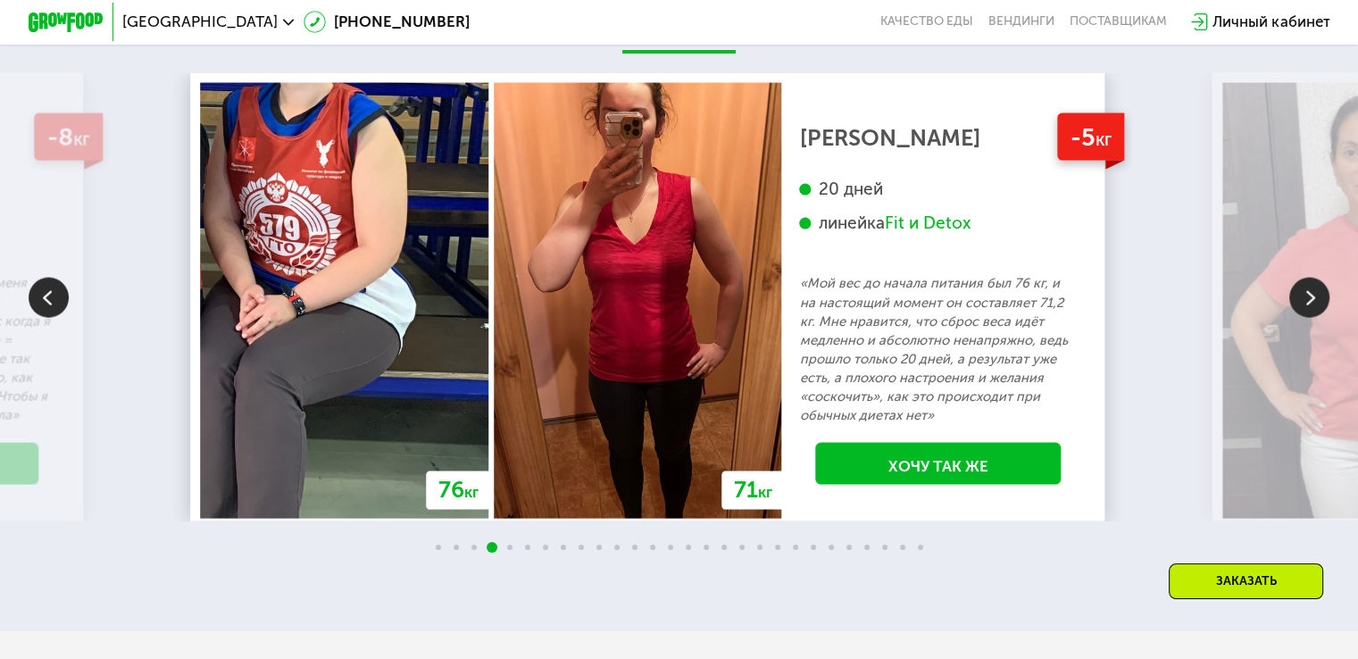
click at [1320, 311] on img at bounding box center [1309, 298] width 40 height 40
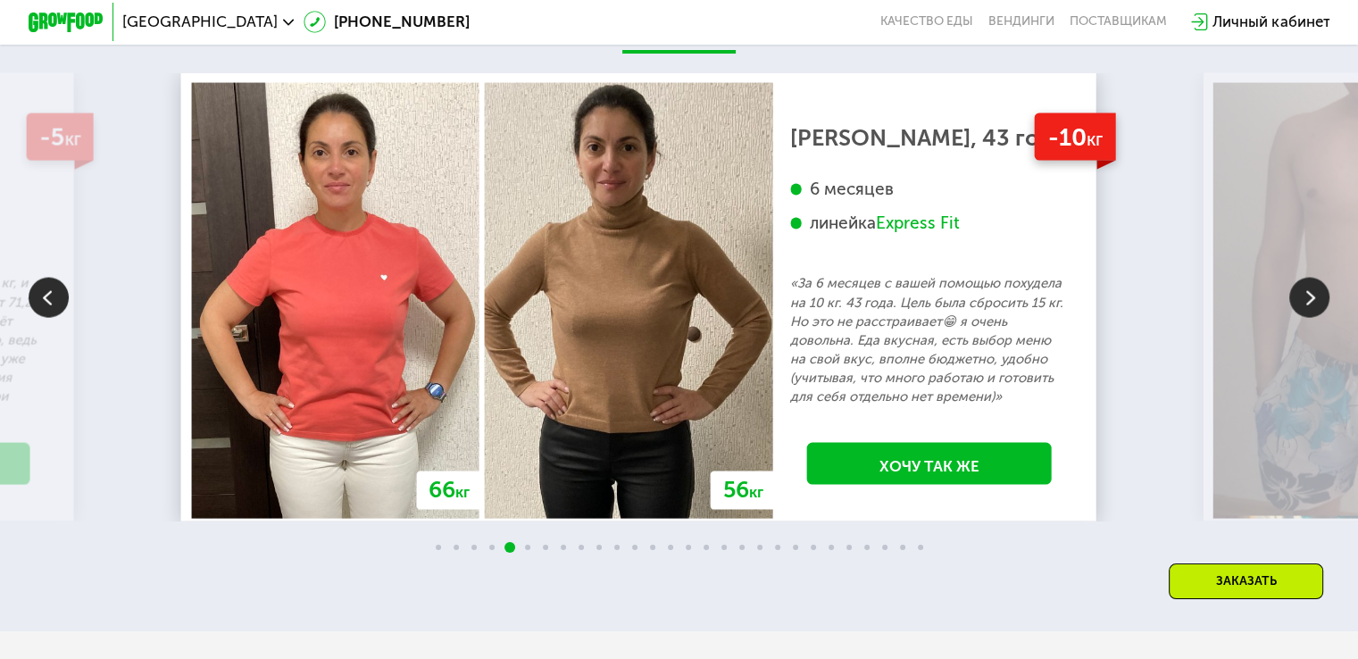
click at [1320, 311] on img at bounding box center [1309, 298] width 40 height 40
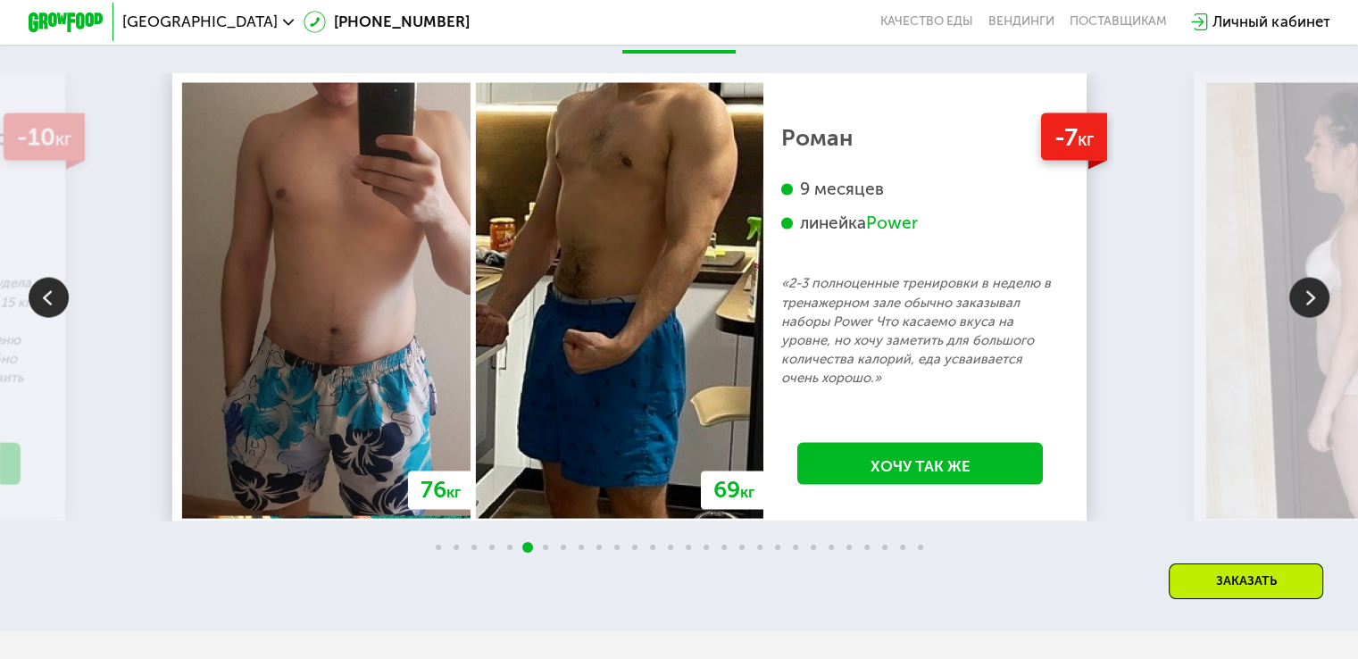
click at [1320, 311] on img at bounding box center [1309, 298] width 40 height 40
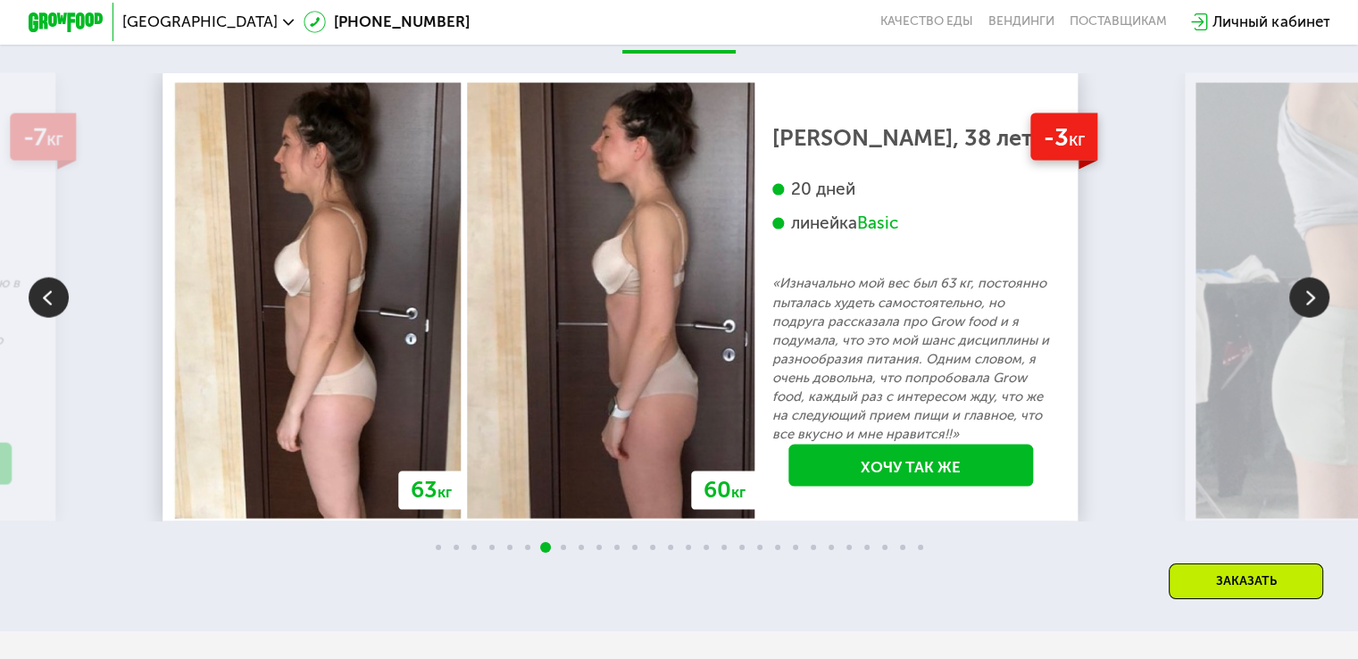
click at [1320, 311] on img at bounding box center [1309, 298] width 40 height 40
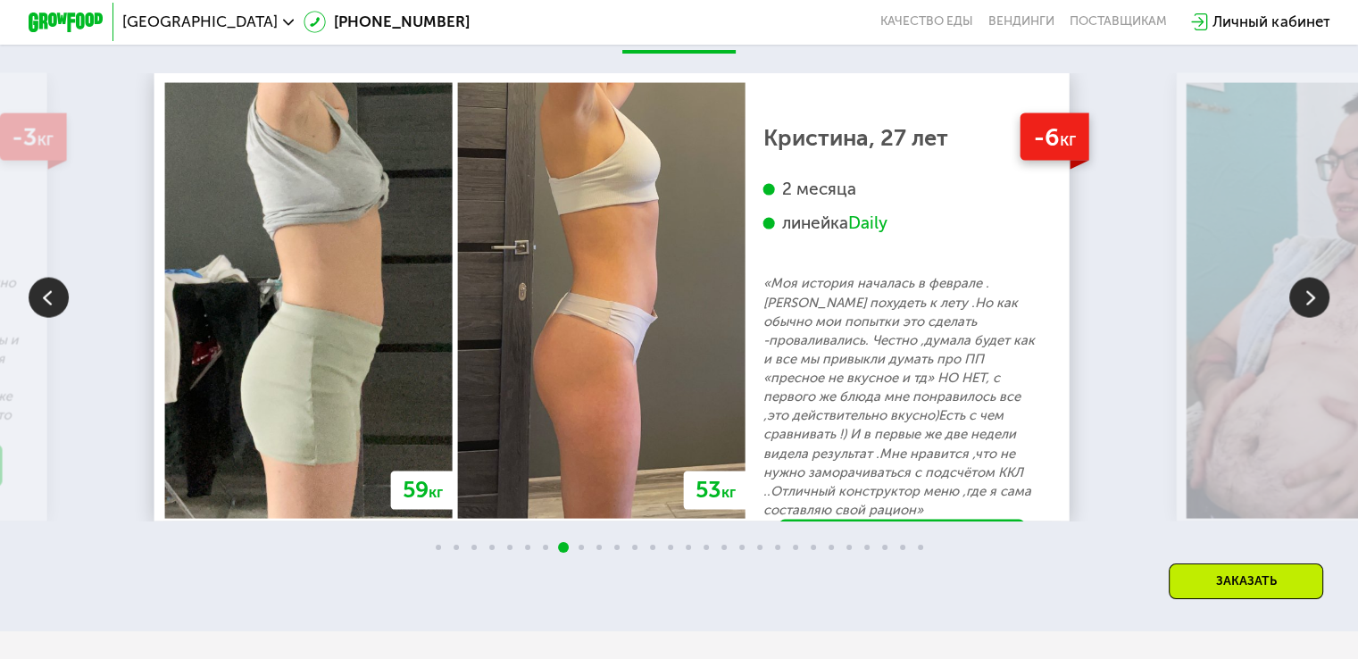
click at [1320, 311] on img at bounding box center [1309, 298] width 40 height 40
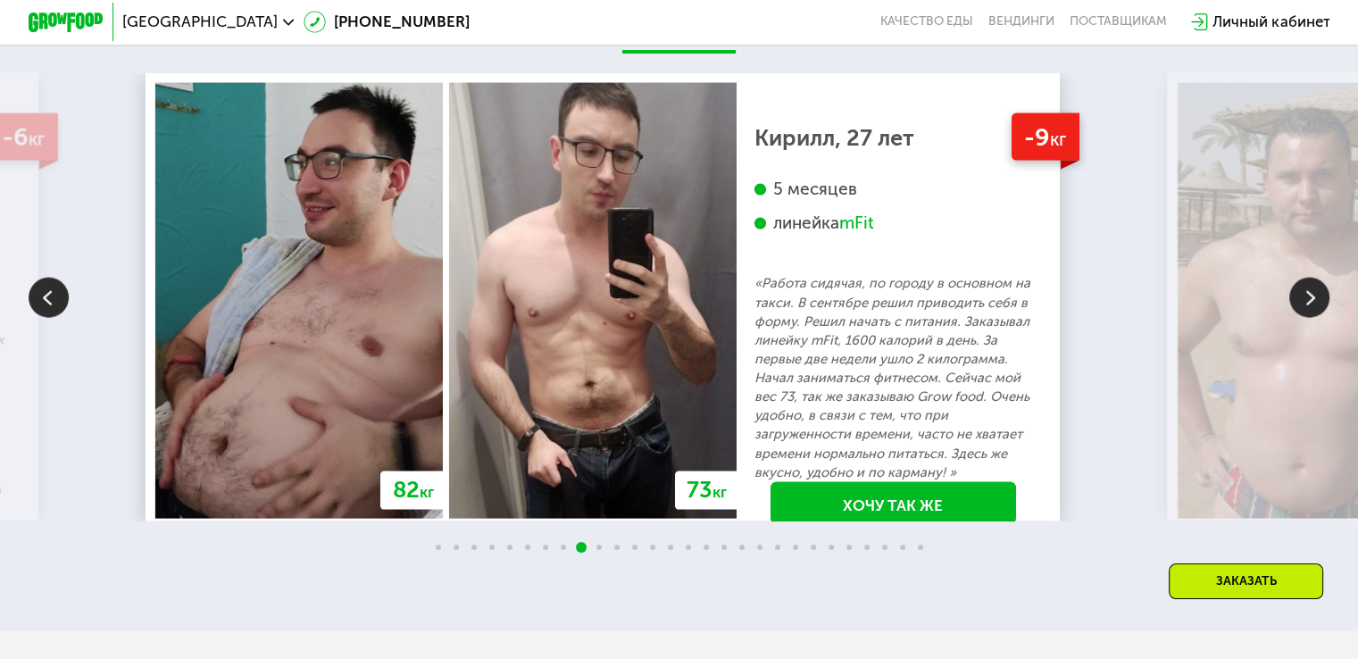
click at [1320, 311] on img at bounding box center [1309, 298] width 40 height 40
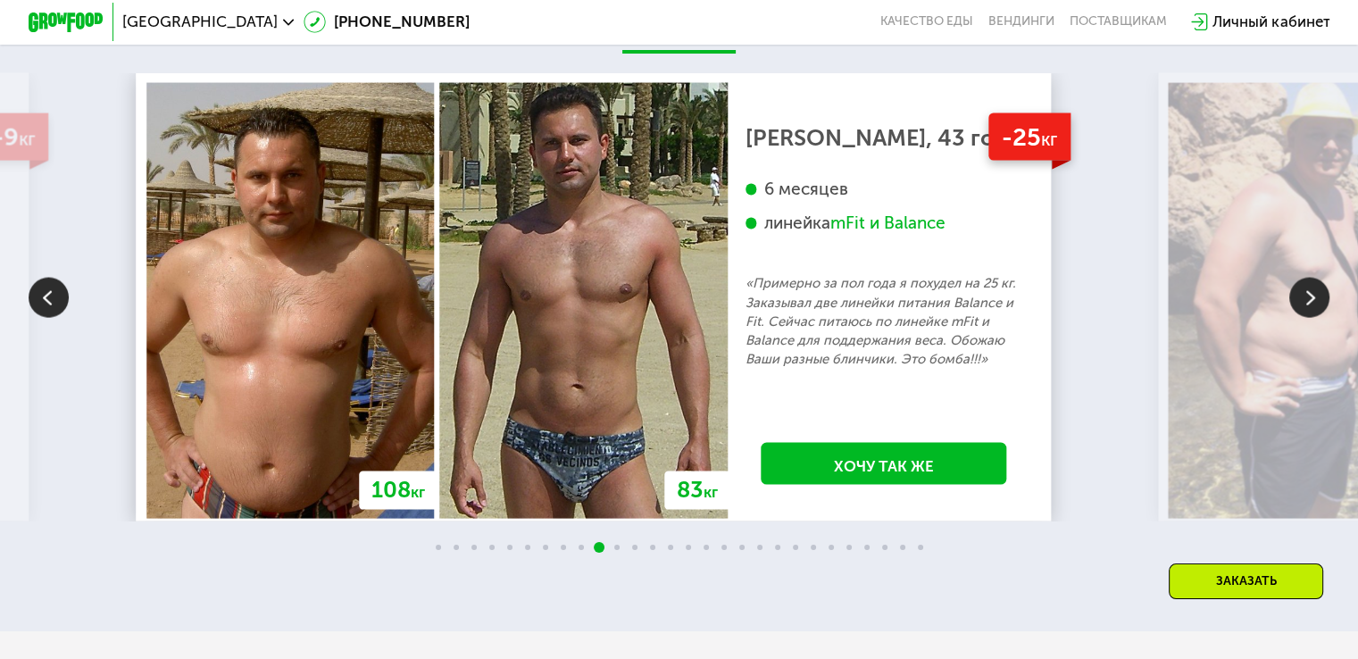
click at [1319, 312] on img at bounding box center [1309, 298] width 40 height 40
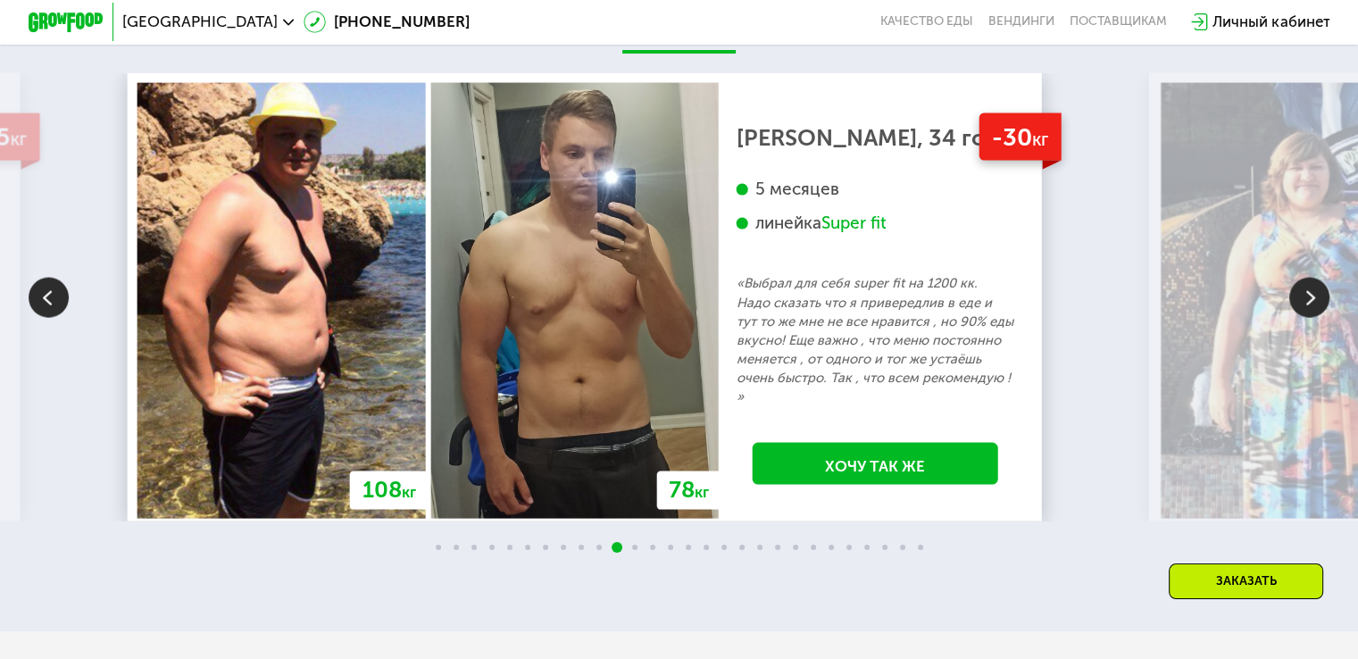
click at [1319, 312] on img at bounding box center [1309, 298] width 40 height 40
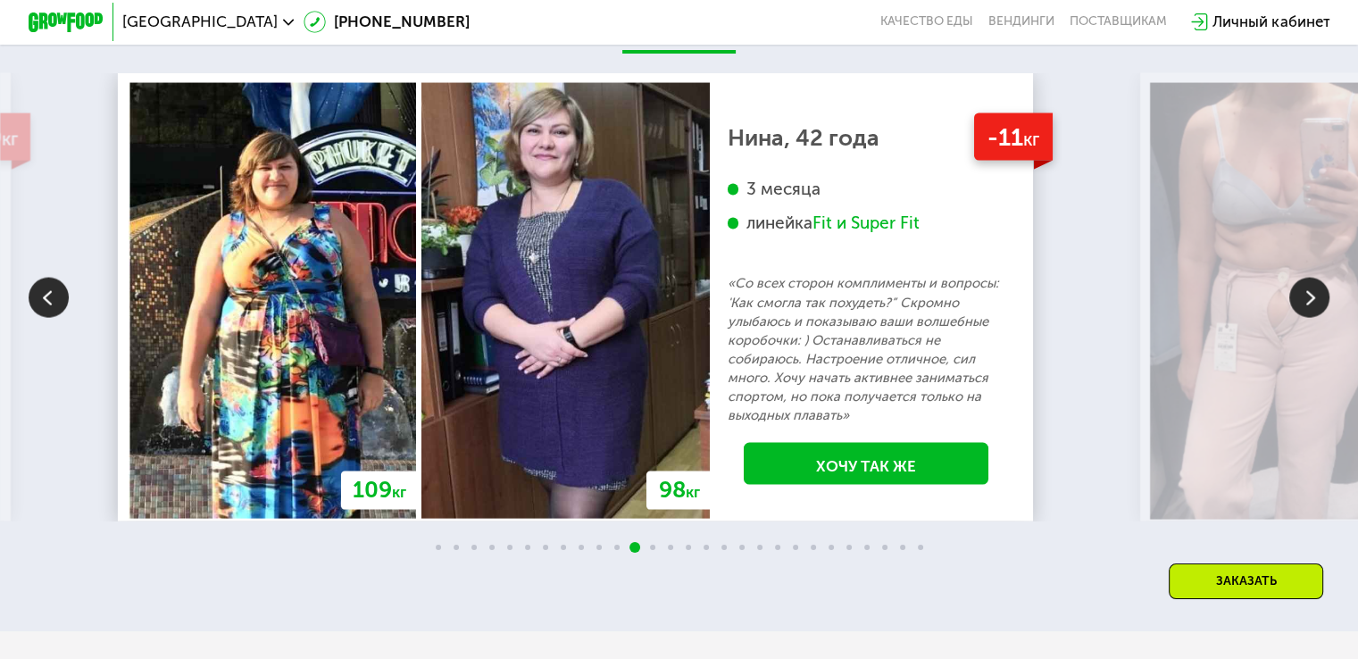
click at [1319, 312] on img at bounding box center [1309, 298] width 40 height 40
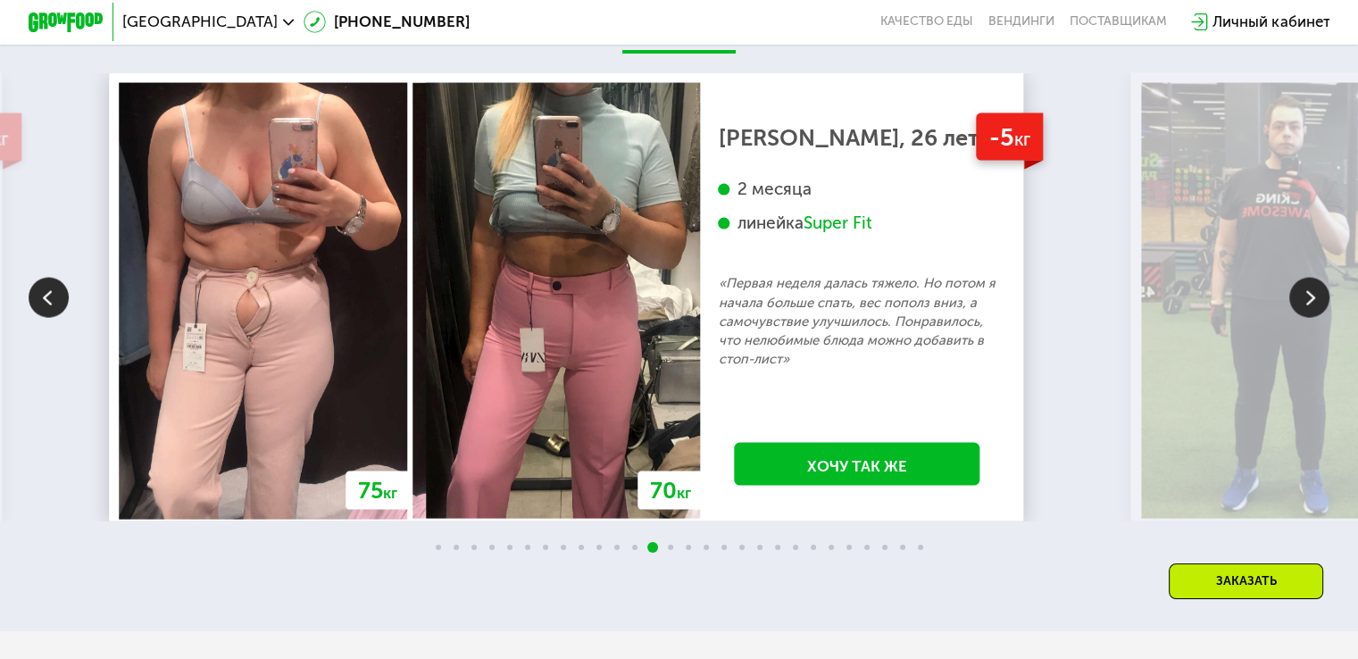
click at [1319, 312] on img at bounding box center [1309, 298] width 40 height 40
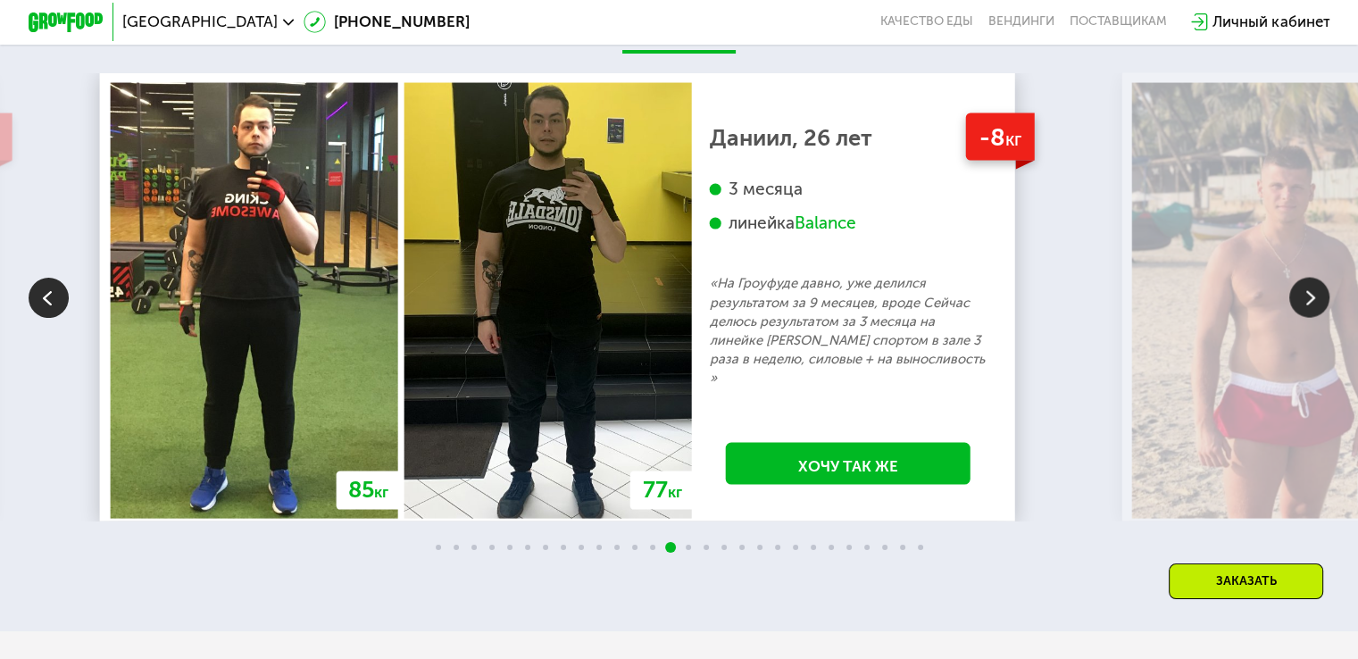
click at [1319, 312] on img at bounding box center [1309, 298] width 40 height 40
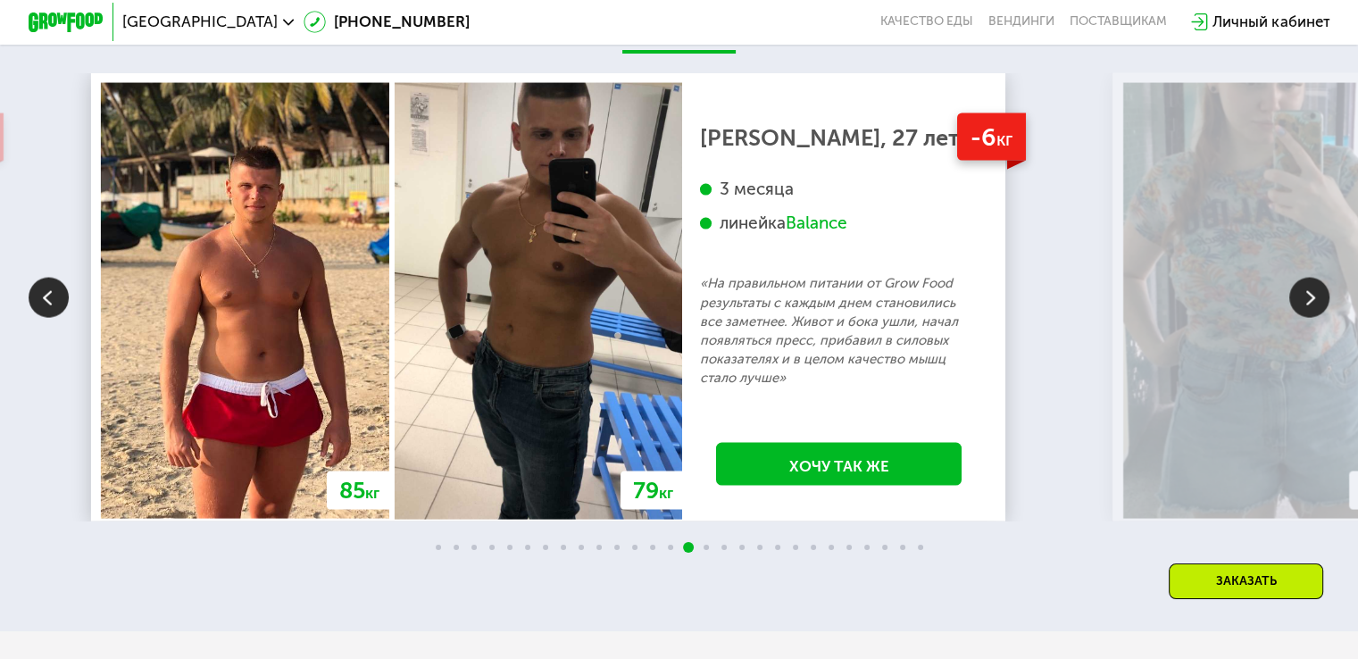
click at [53, 294] on img at bounding box center [49, 298] width 40 height 40
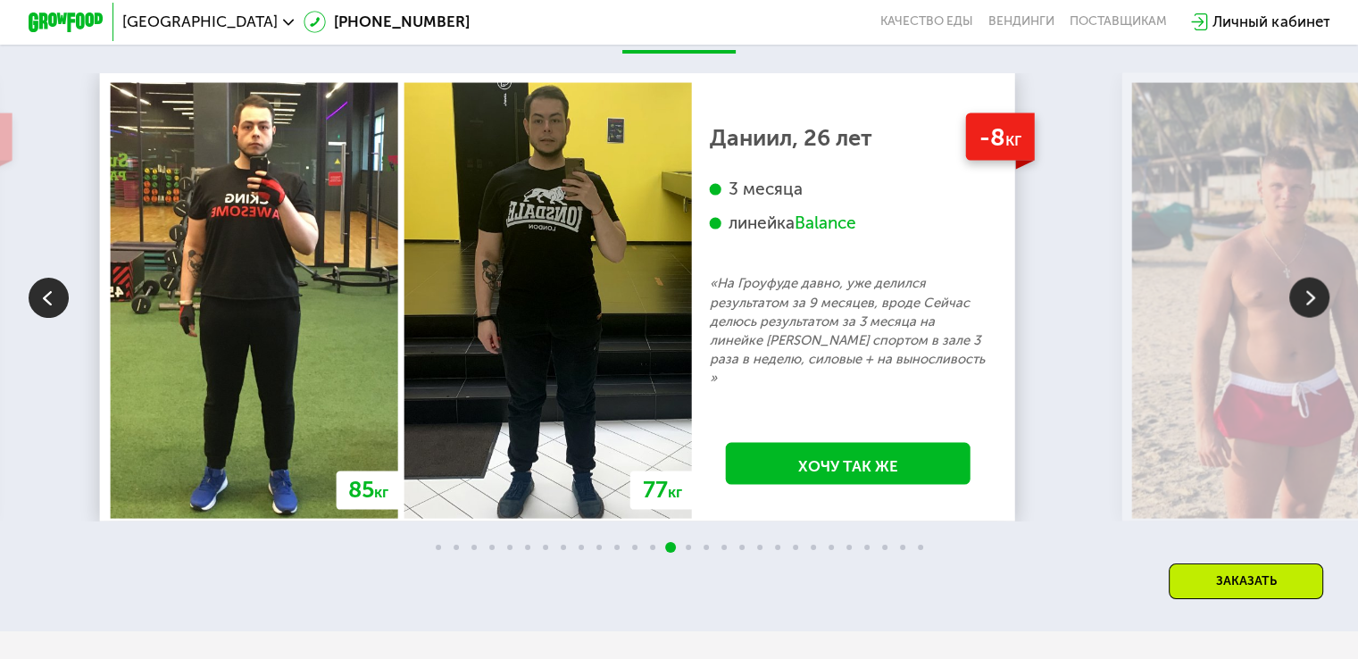
click at [1307, 309] on img at bounding box center [1309, 298] width 40 height 40
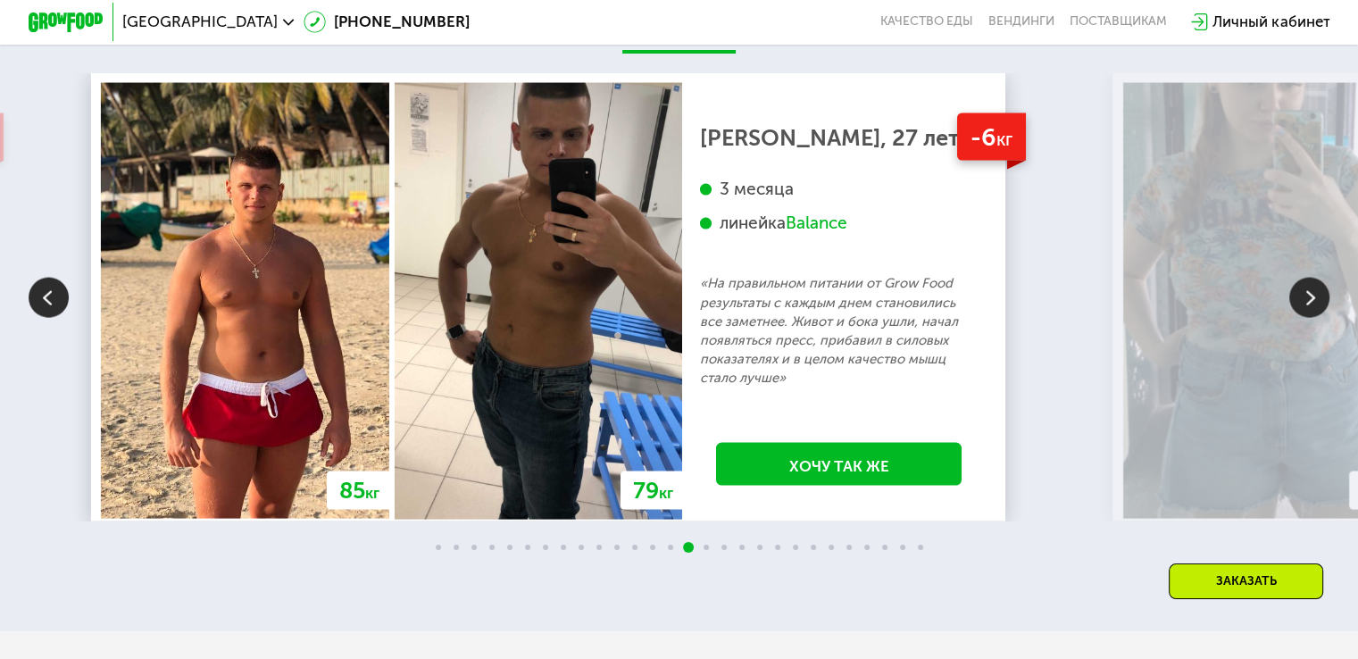
click at [1307, 309] on img at bounding box center [1309, 298] width 40 height 40
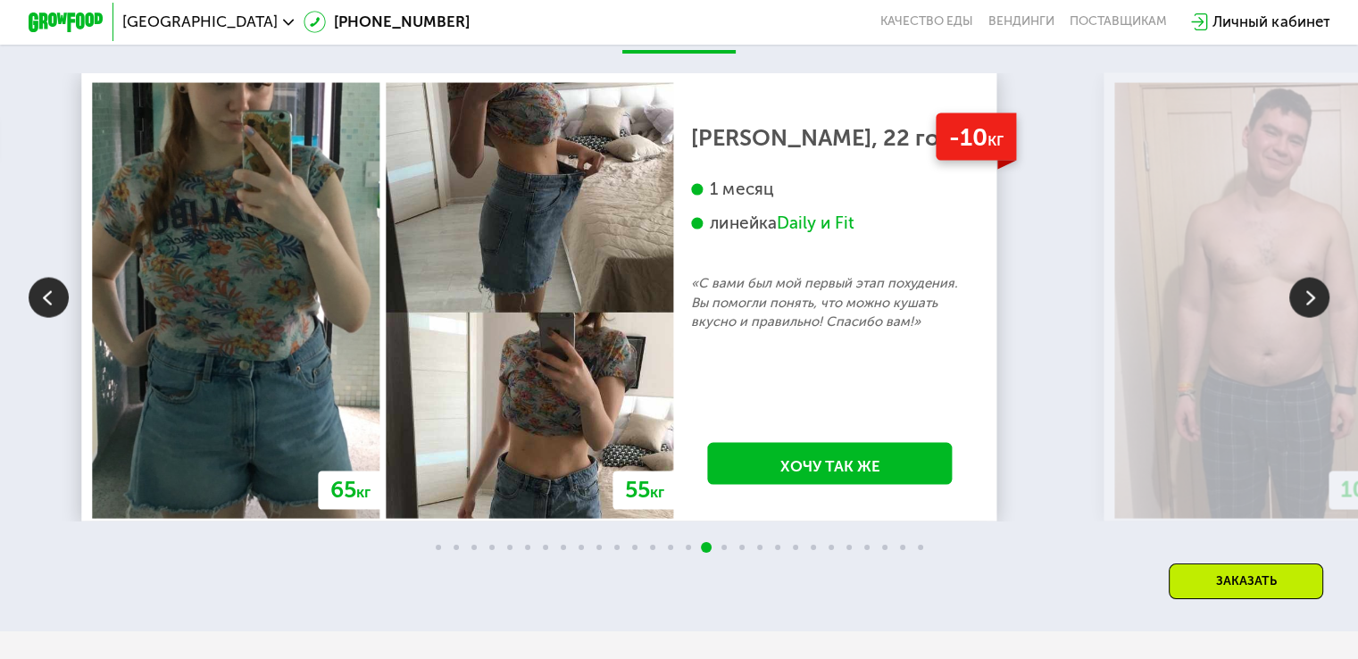
click at [1304, 312] on img at bounding box center [1309, 298] width 40 height 40
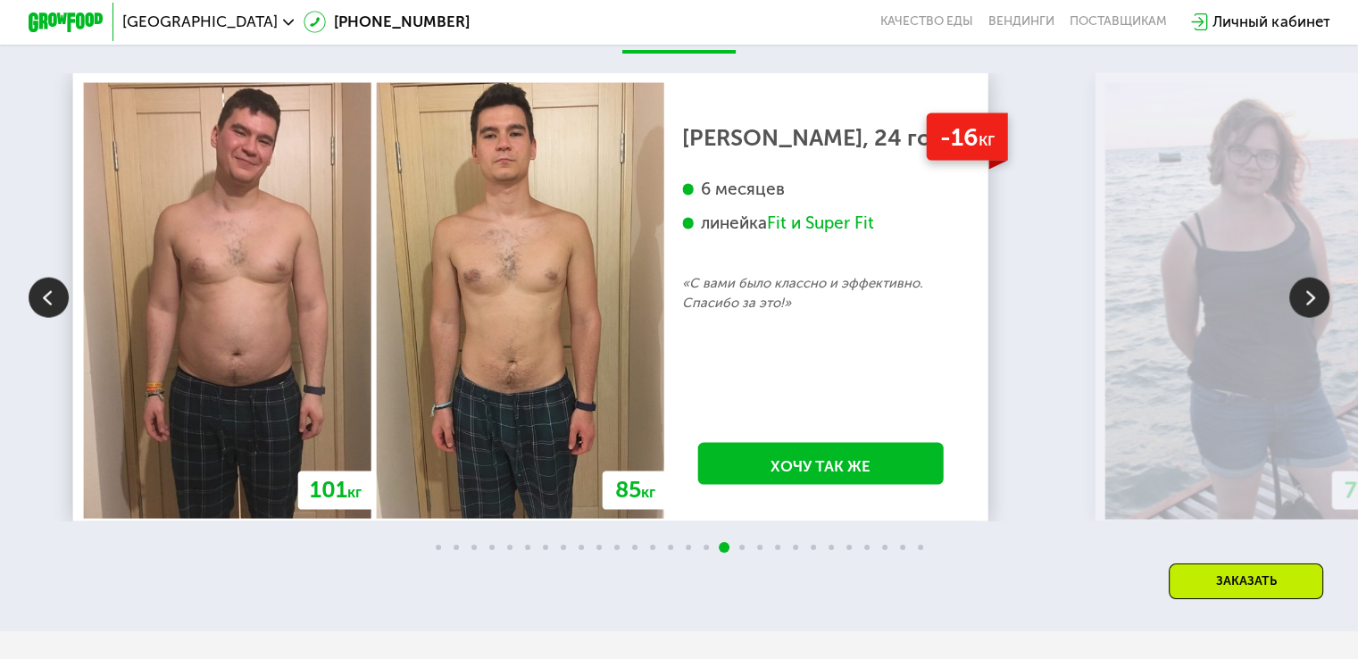
click at [1304, 312] on img at bounding box center [1309, 298] width 40 height 40
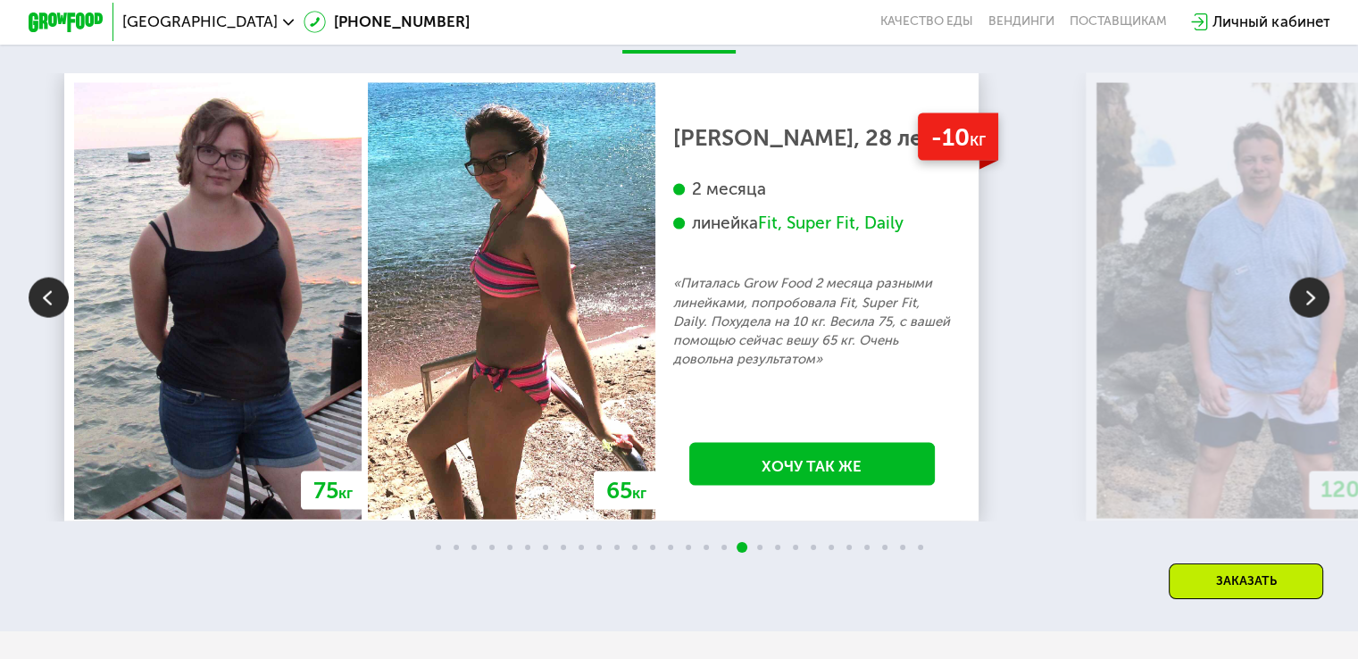
click at [1304, 312] on img at bounding box center [1309, 298] width 40 height 40
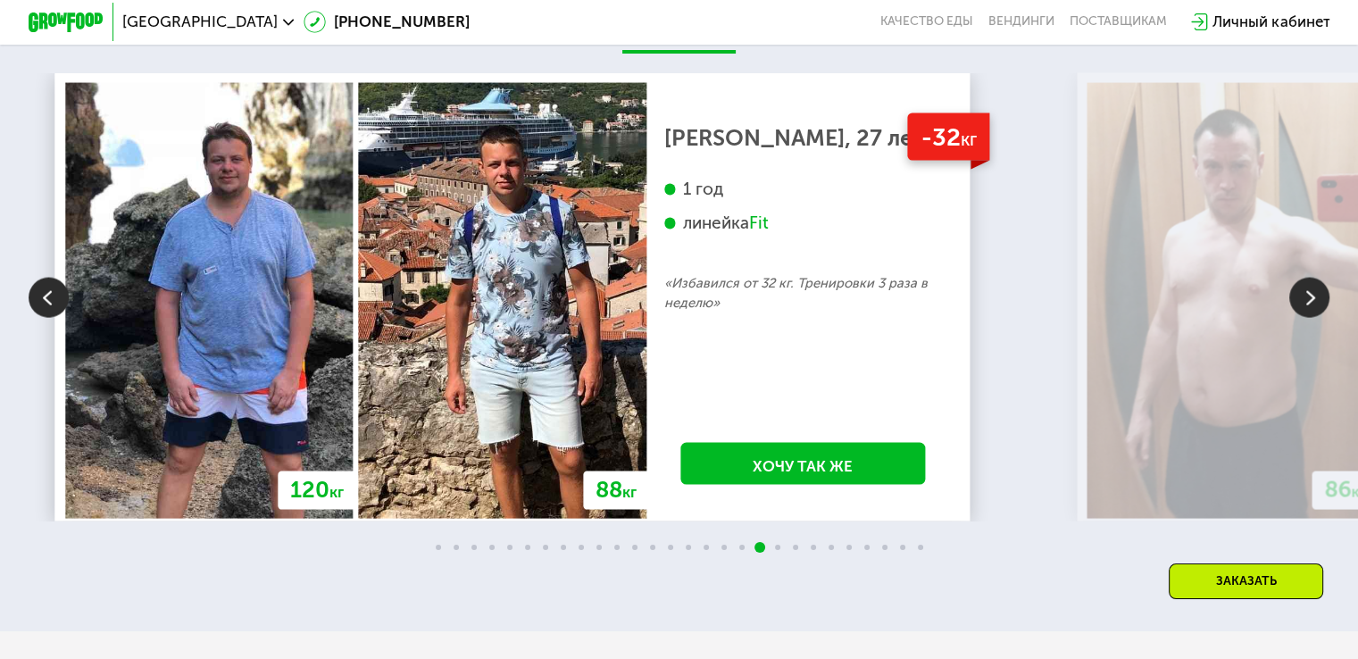
click at [1304, 312] on img at bounding box center [1309, 298] width 40 height 40
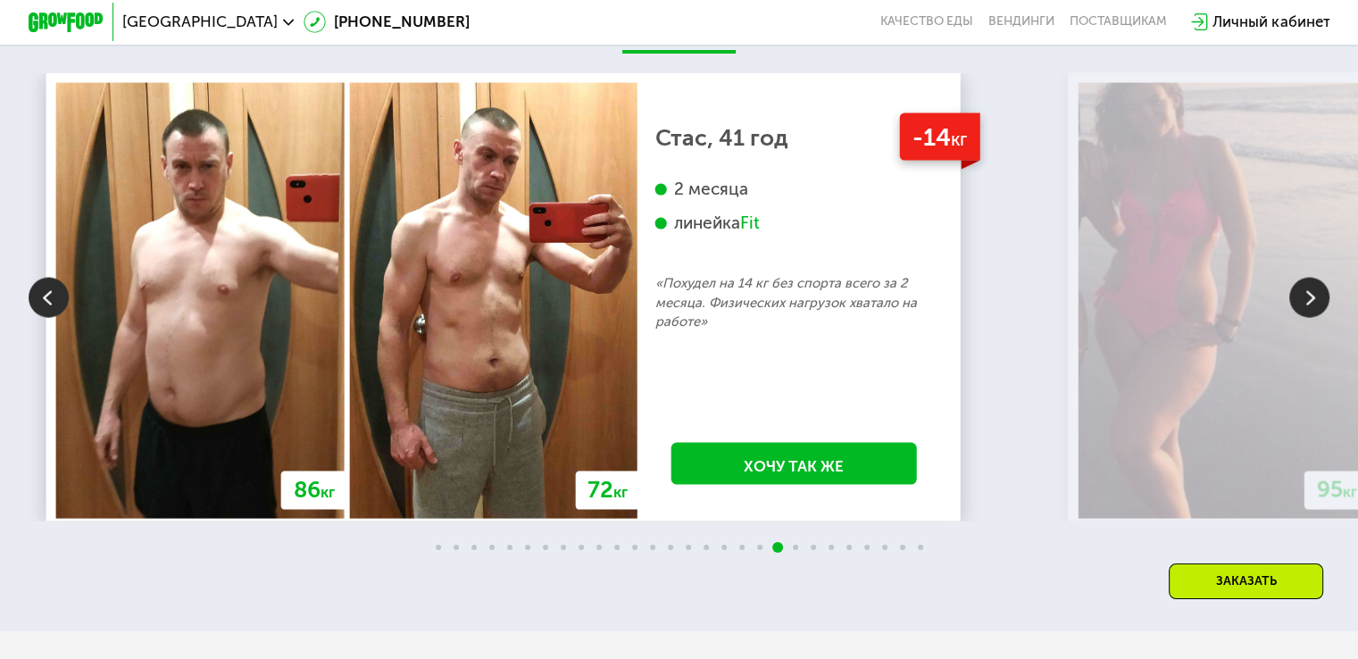
click at [1304, 312] on img at bounding box center [1309, 298] width 40 height 40
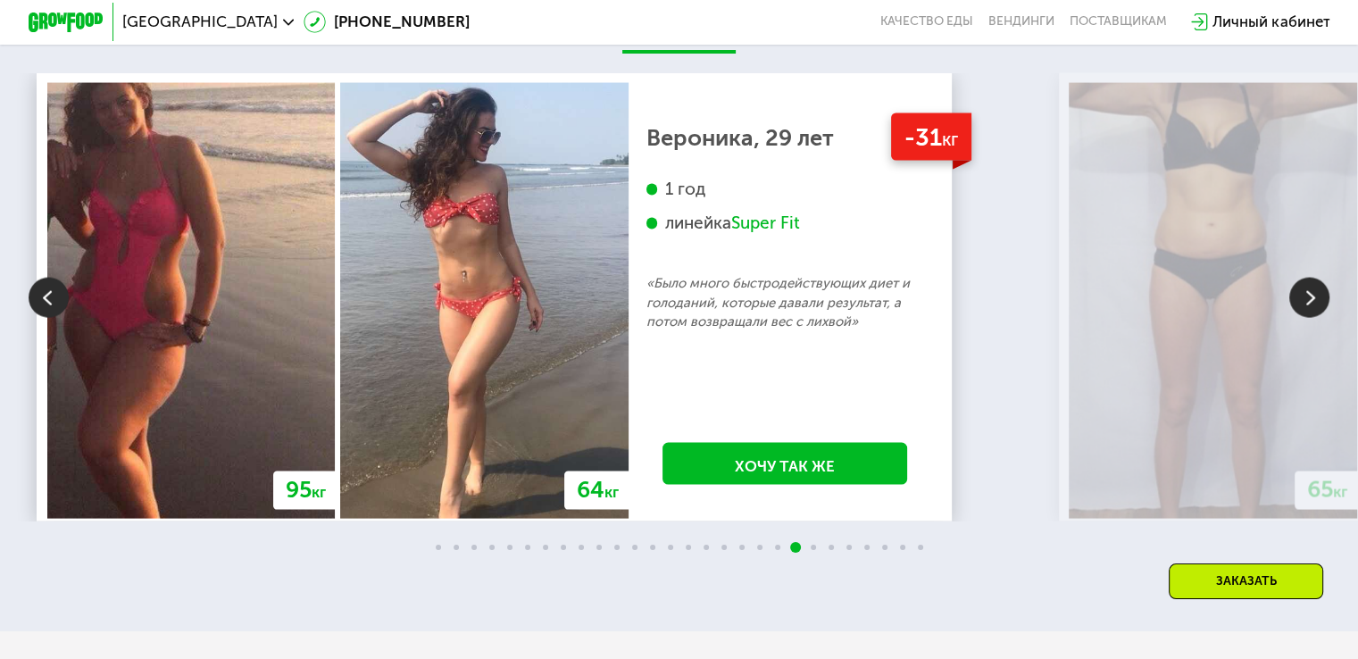
click at [1304, 312] on img at bounding box center [1309, 298] width 40 height 40
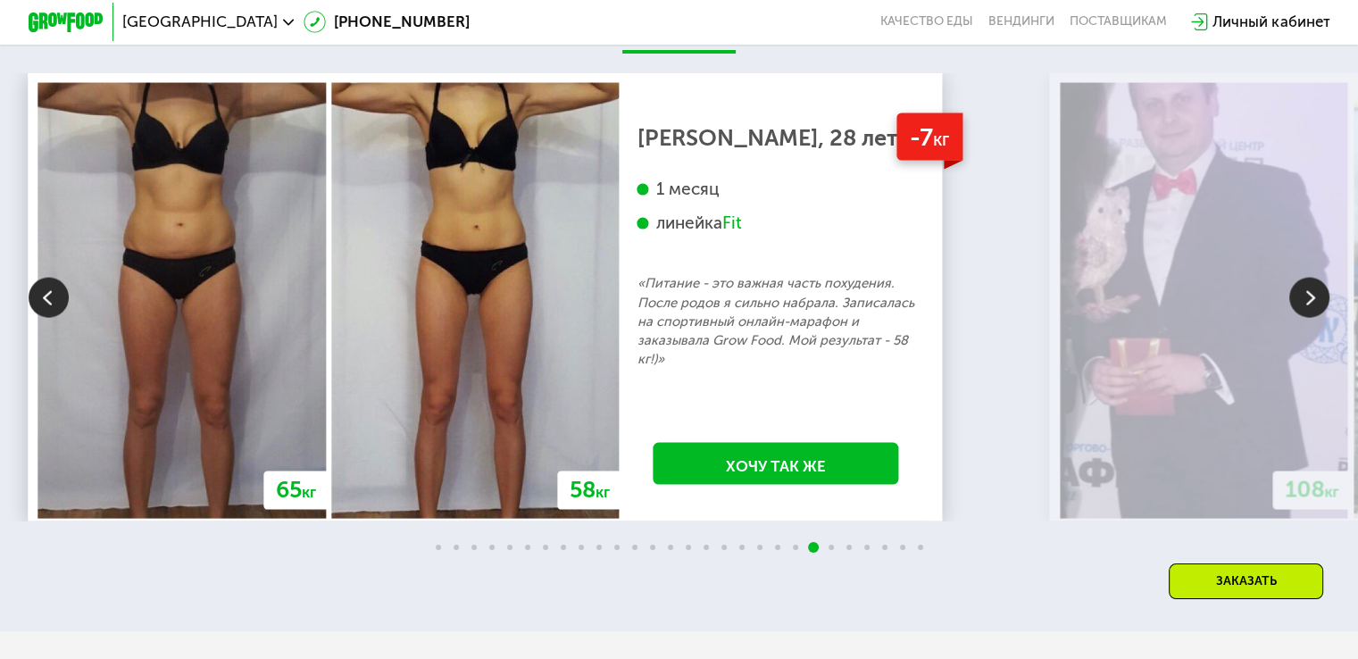
click at [1304, 312] on img at bounding box center [1309, 298] width 40 height 40
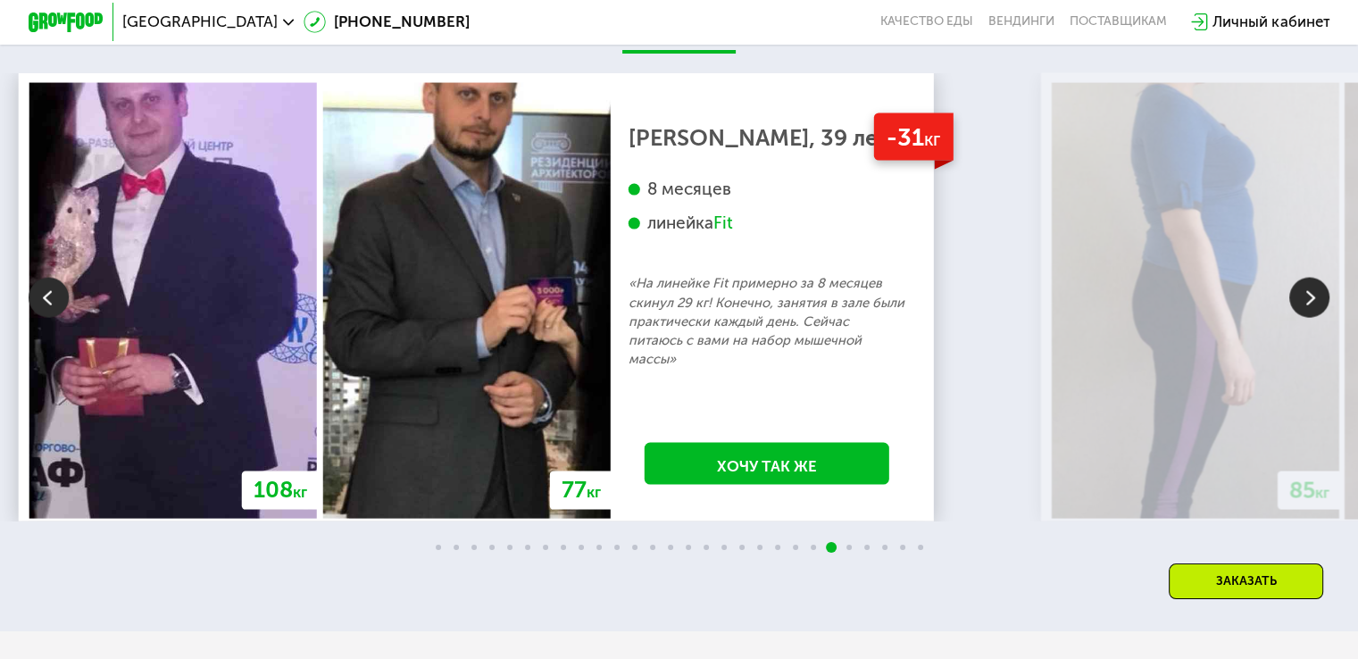
click at [1304, 312] on img at bounding box center [1309, 298] width 40 height 40
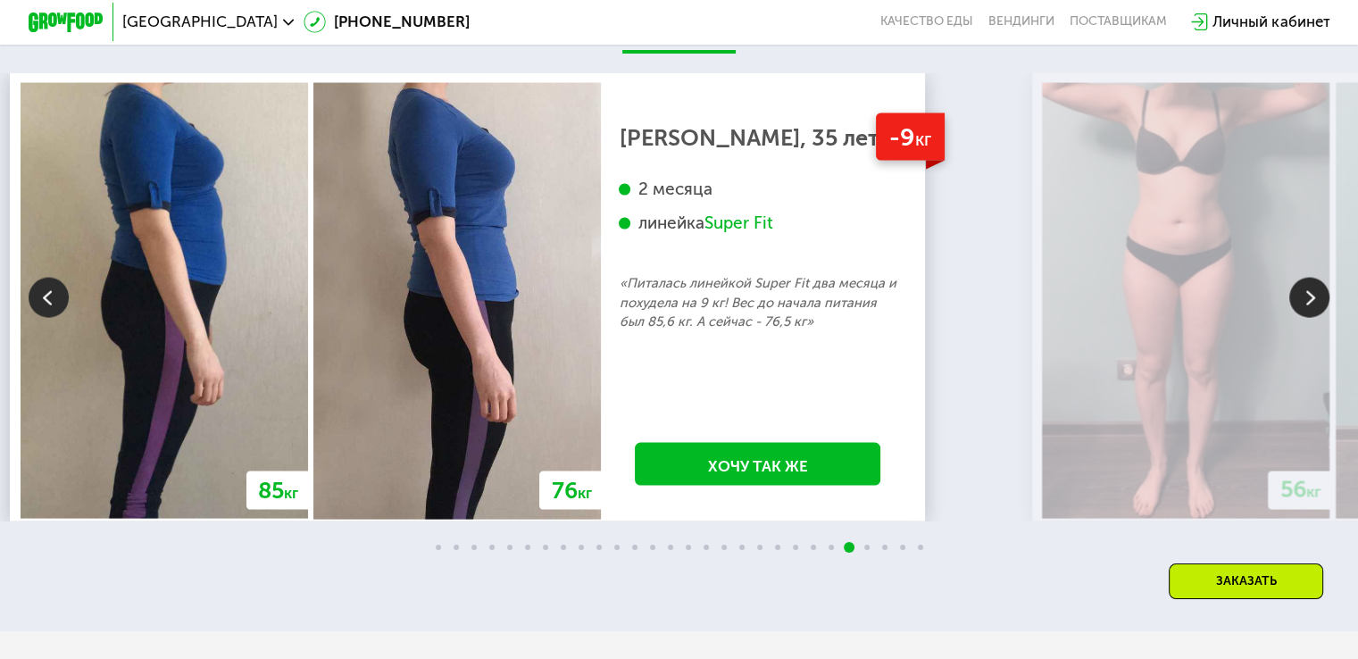
click at [1304, 312] on img at bounding box center [1309, 298] width 40 height 40
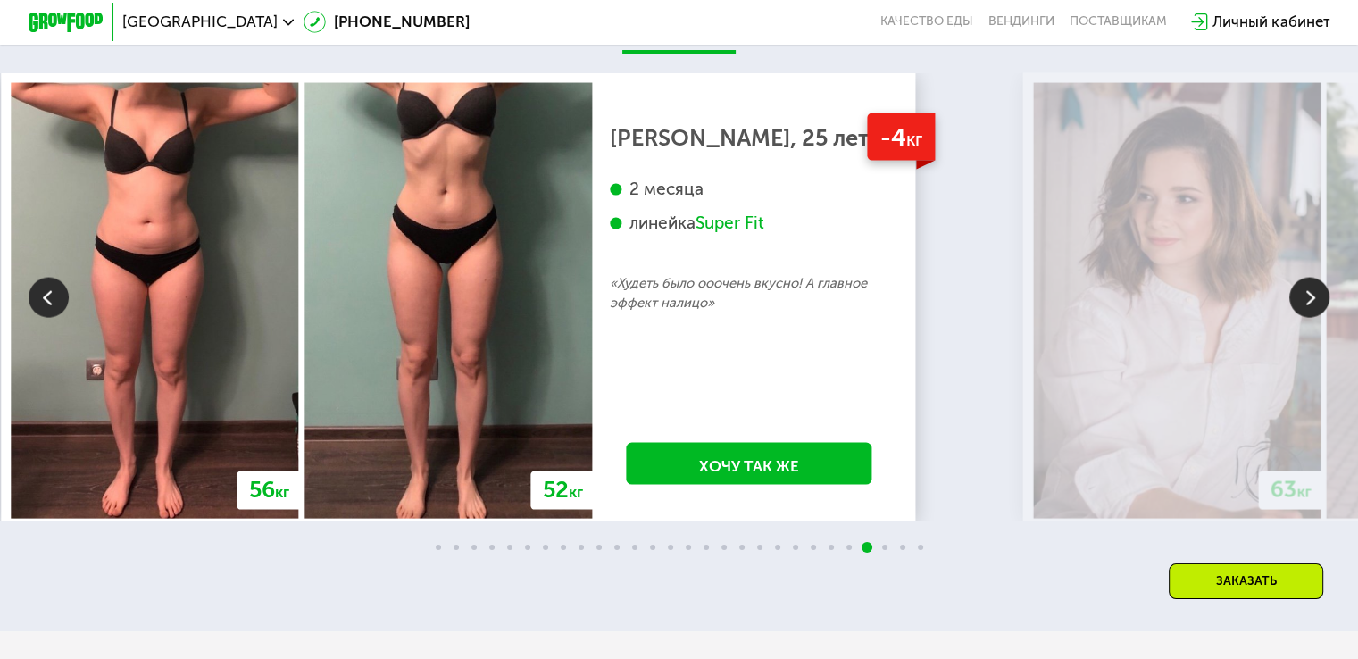
click at [1304, 312] on img at bounding box center [1309, 298] width 40 height 40
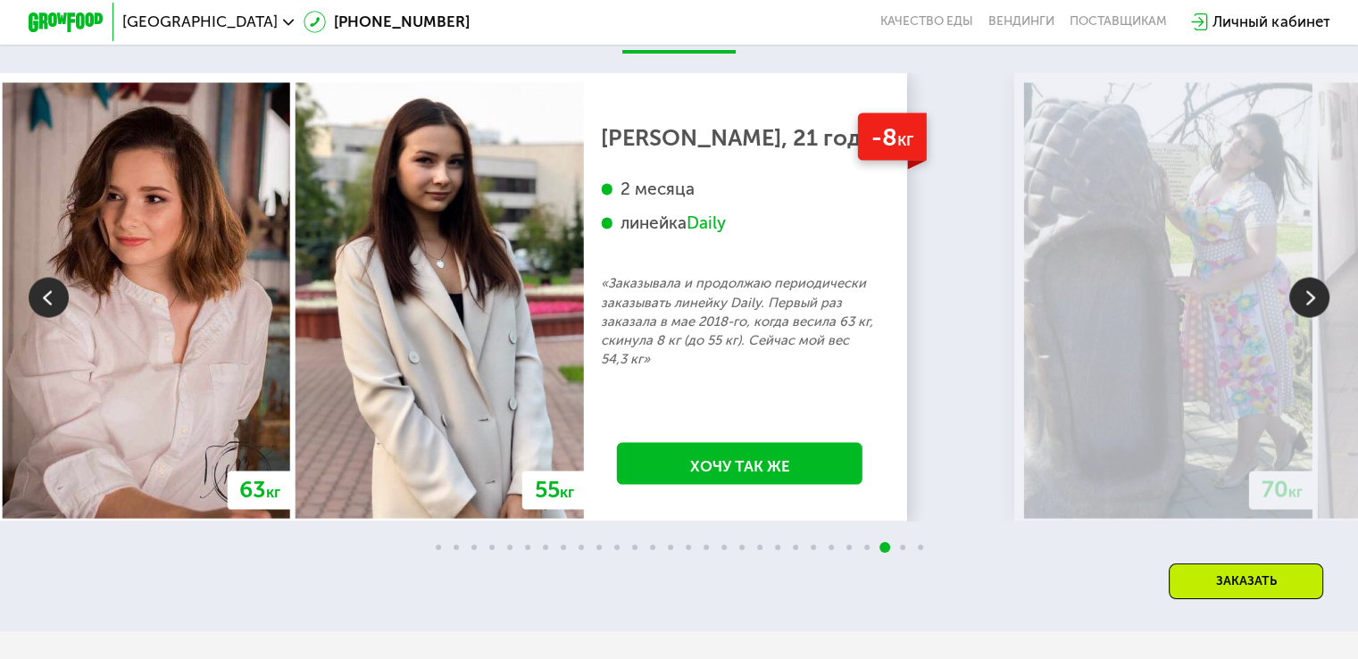
click at [1304, 312] on img at bounding box center [1309, 298] width 40 height 40
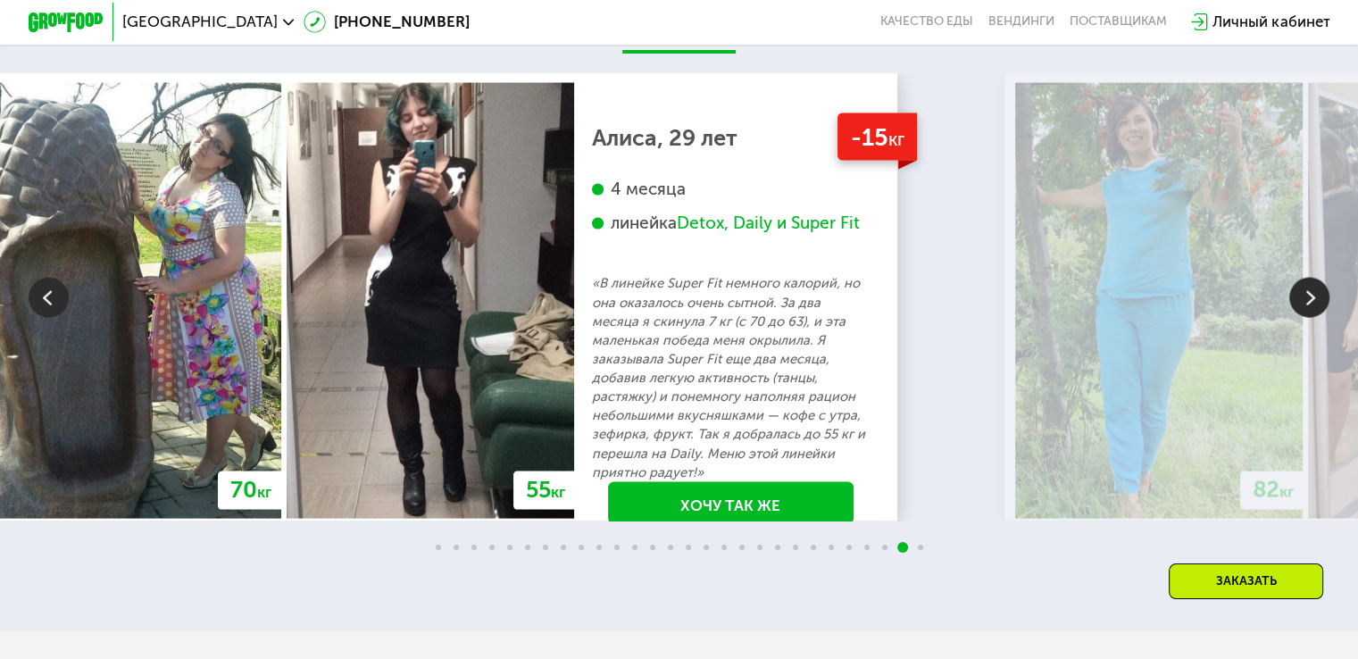
click at [1304, 312] on img at bounding box center [1309, 298] width 40 height 40
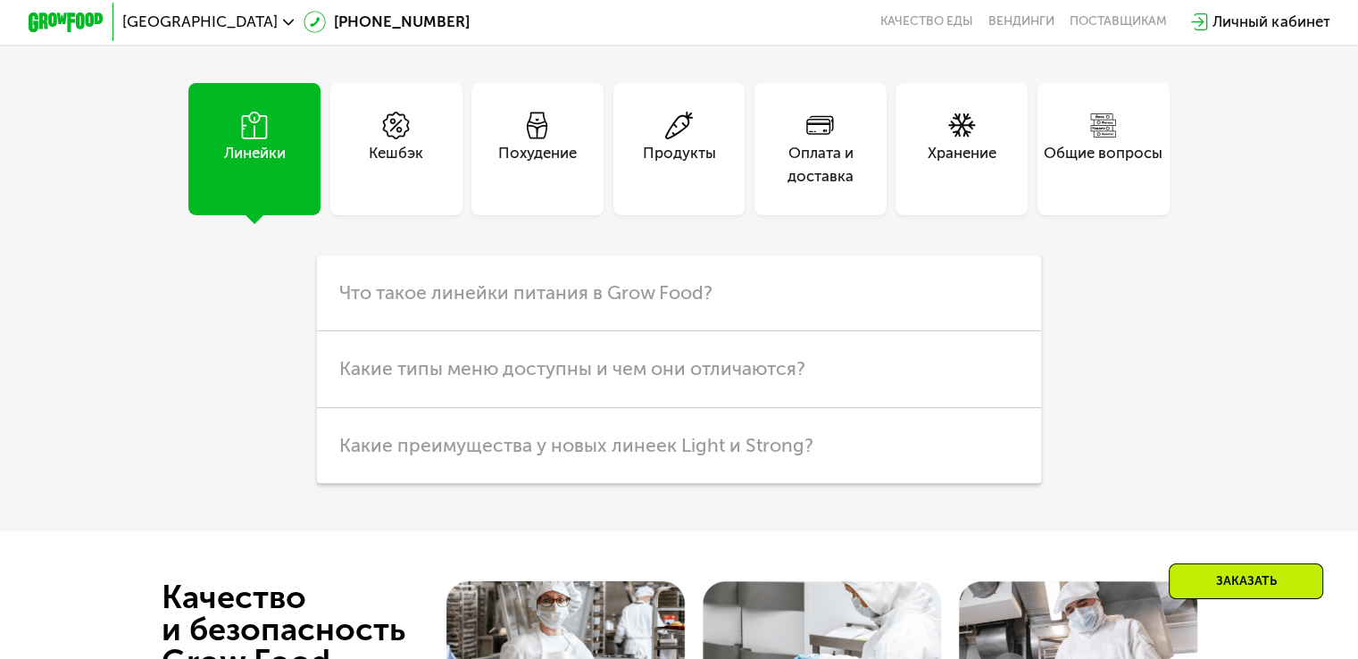
scroll to position [5090, 0]
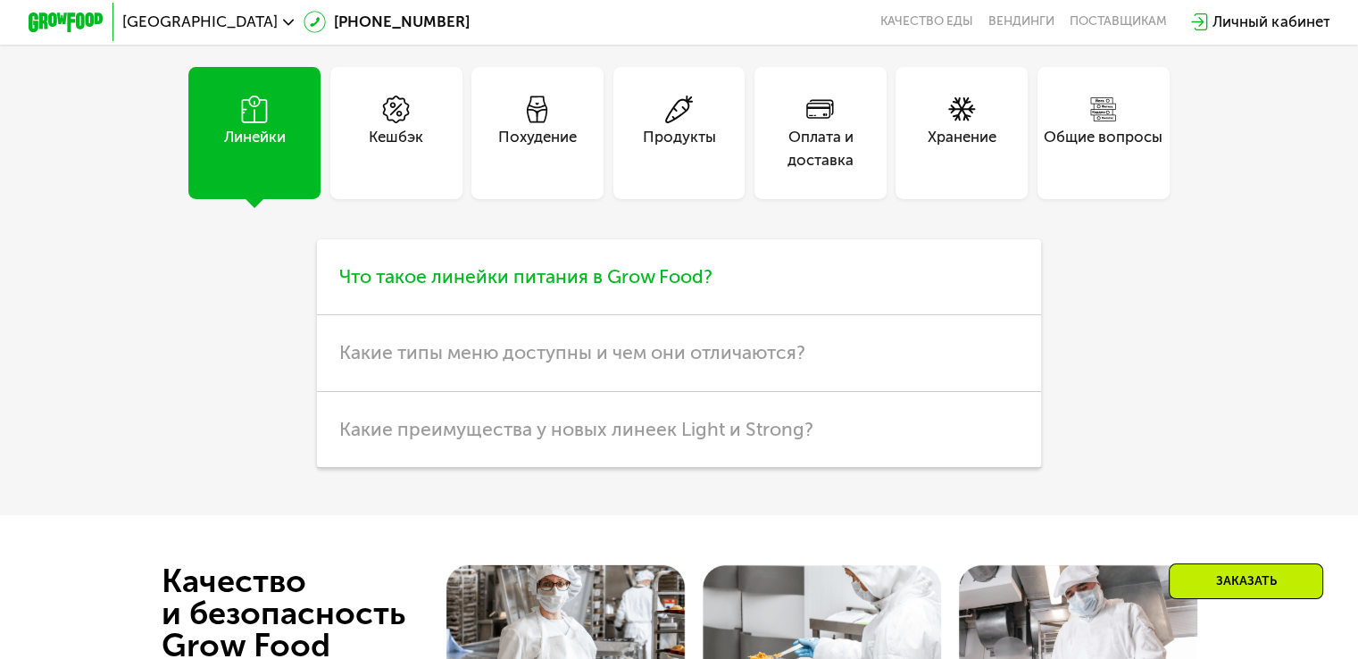
click at [438, 315] on h3 "Что такое линейки питания в Grow Food?" at bounding box center [679, 277] width 724 height 76
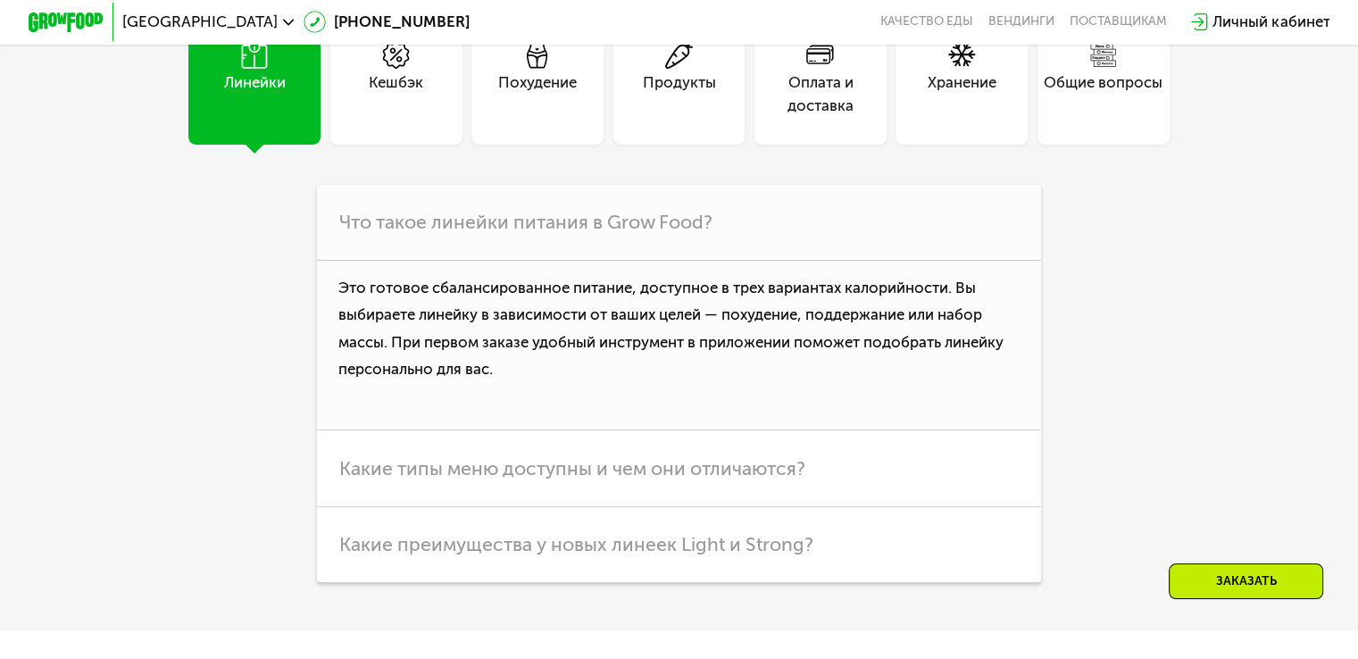
scroll to position [5179, 0]
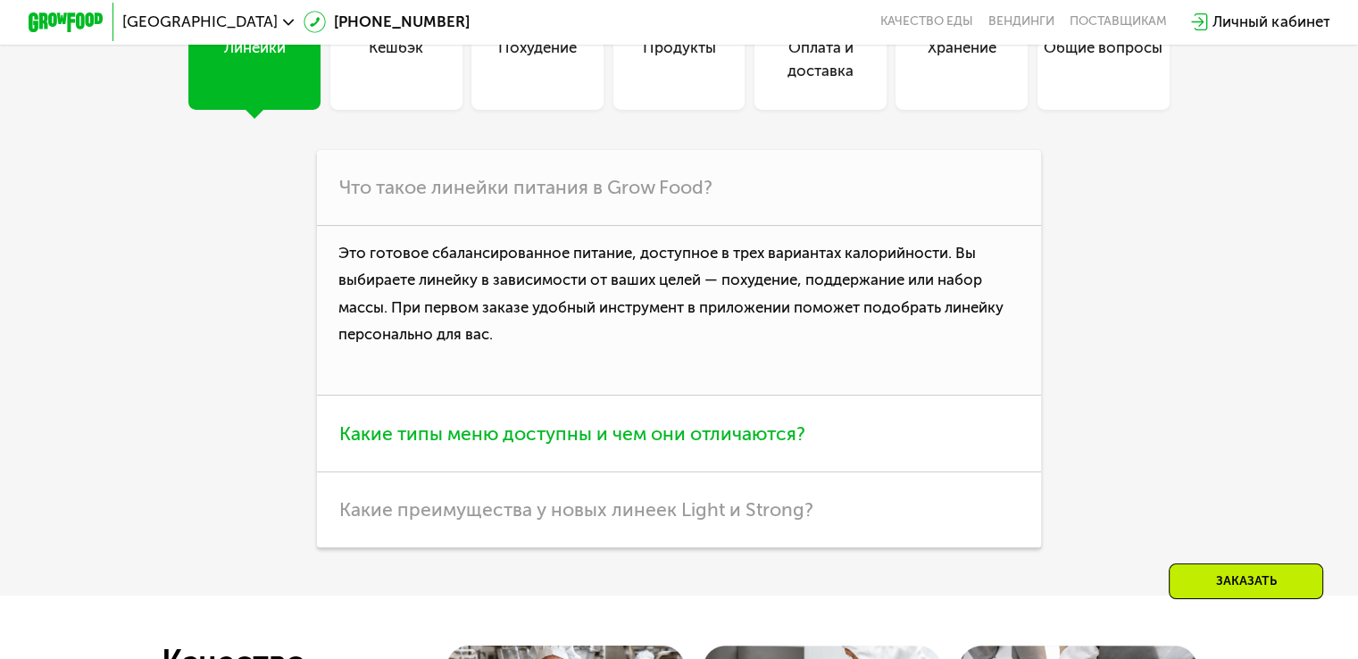
click at [459, 445] on span "Какие типы меню доступны и чем они отличаются?" at bounding box center [572, 433] width 466 height 22
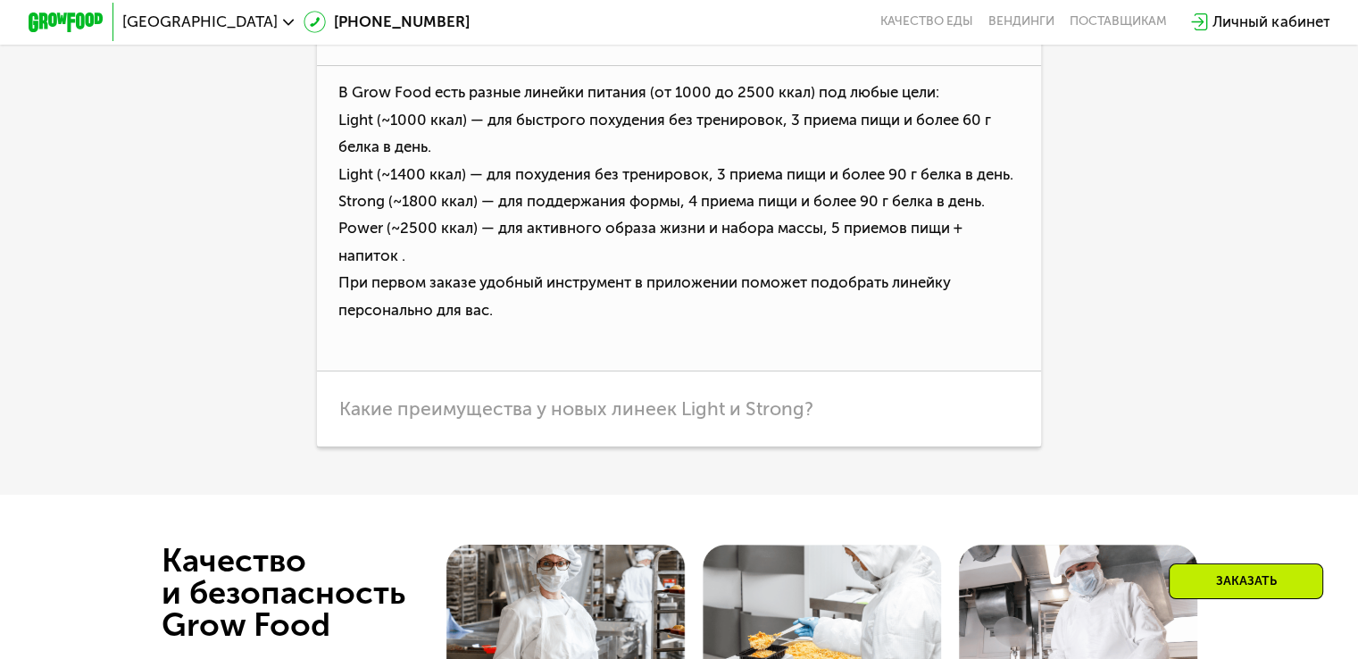
scroll to position [5447, 0]
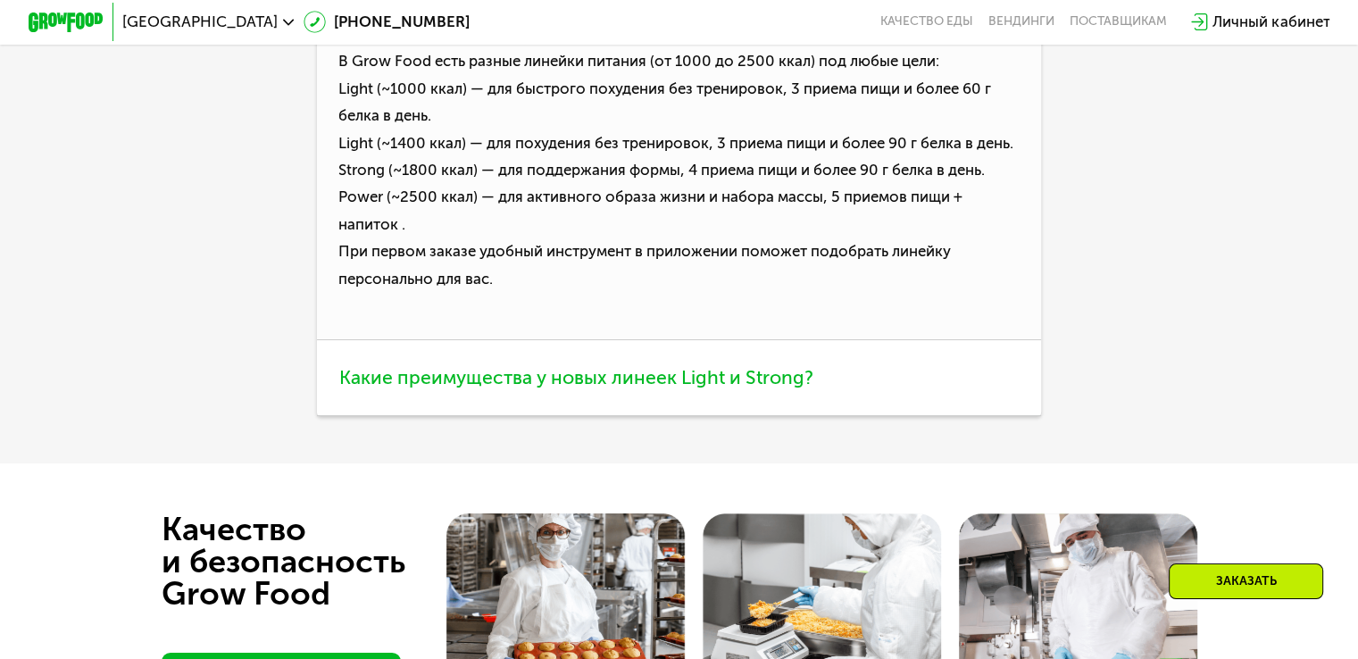
click at [341, 416] on h3 "Какие преимущества у новых линеек Light и Strong?" at bounding box center [679, 378] width 724 height 76
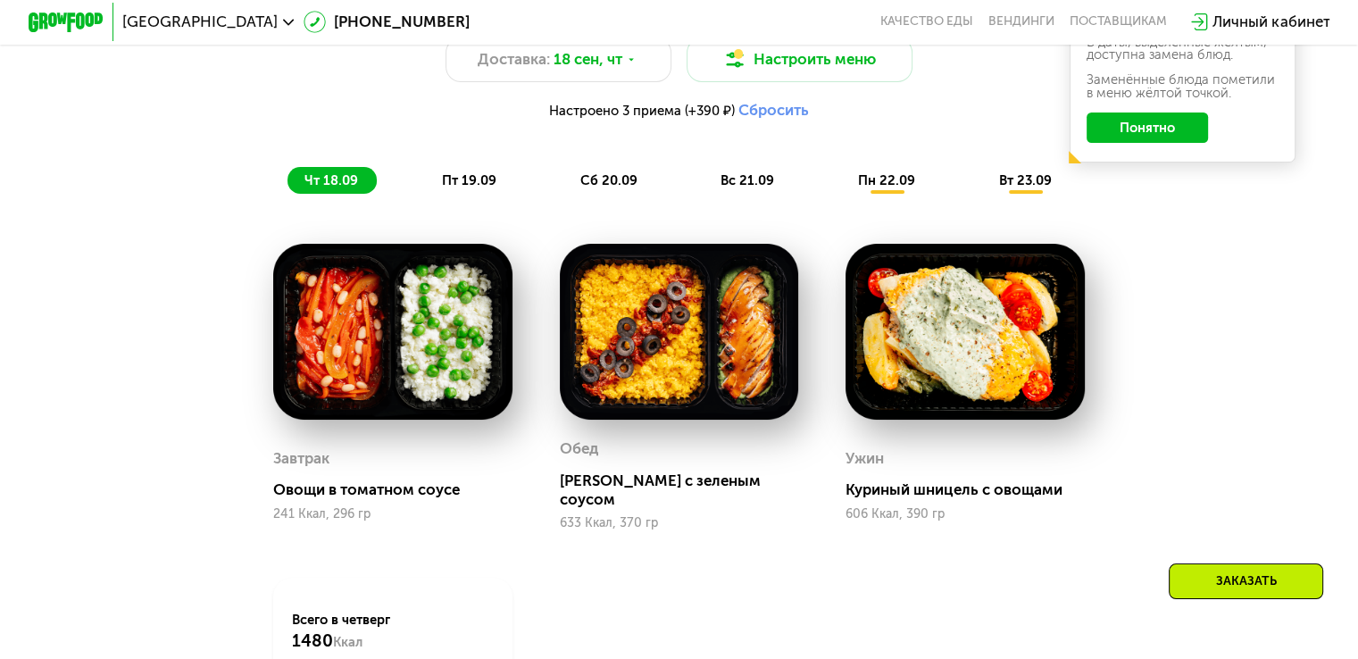
scroll to position [1423, 0]
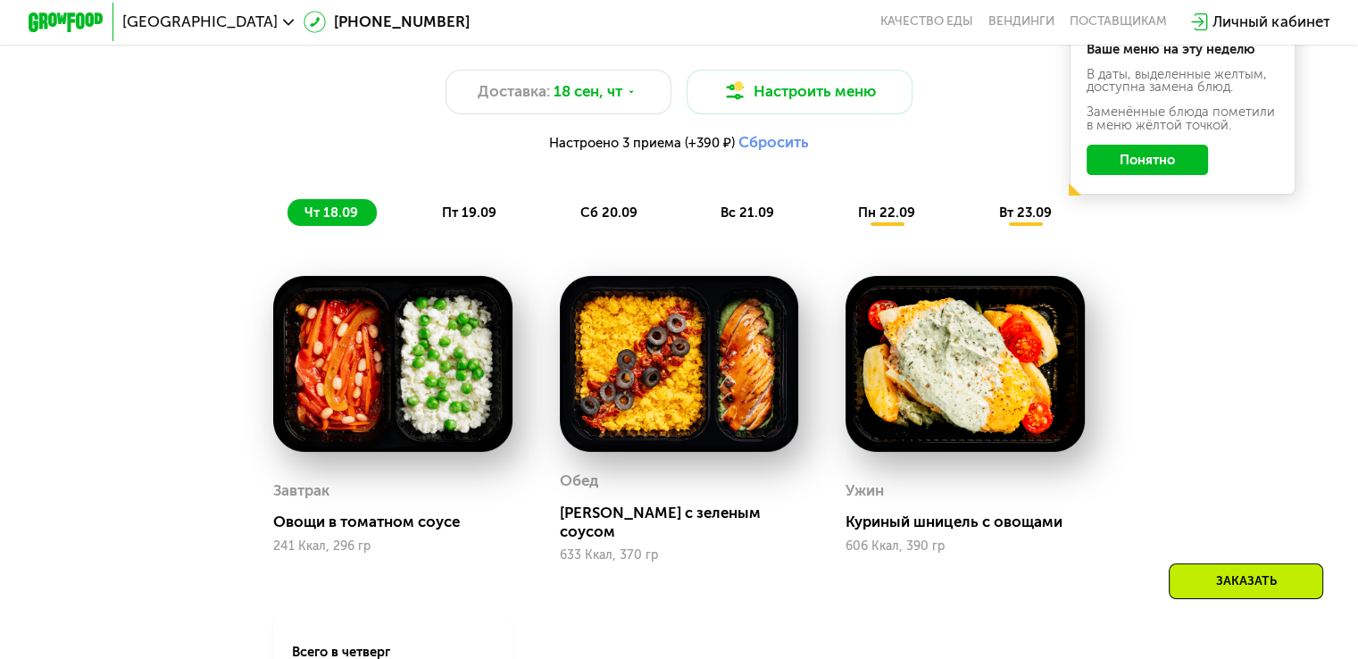
click at [1041, 220] on span "вт 23.09" at bounding box center [1025, 212] width 53 height 16
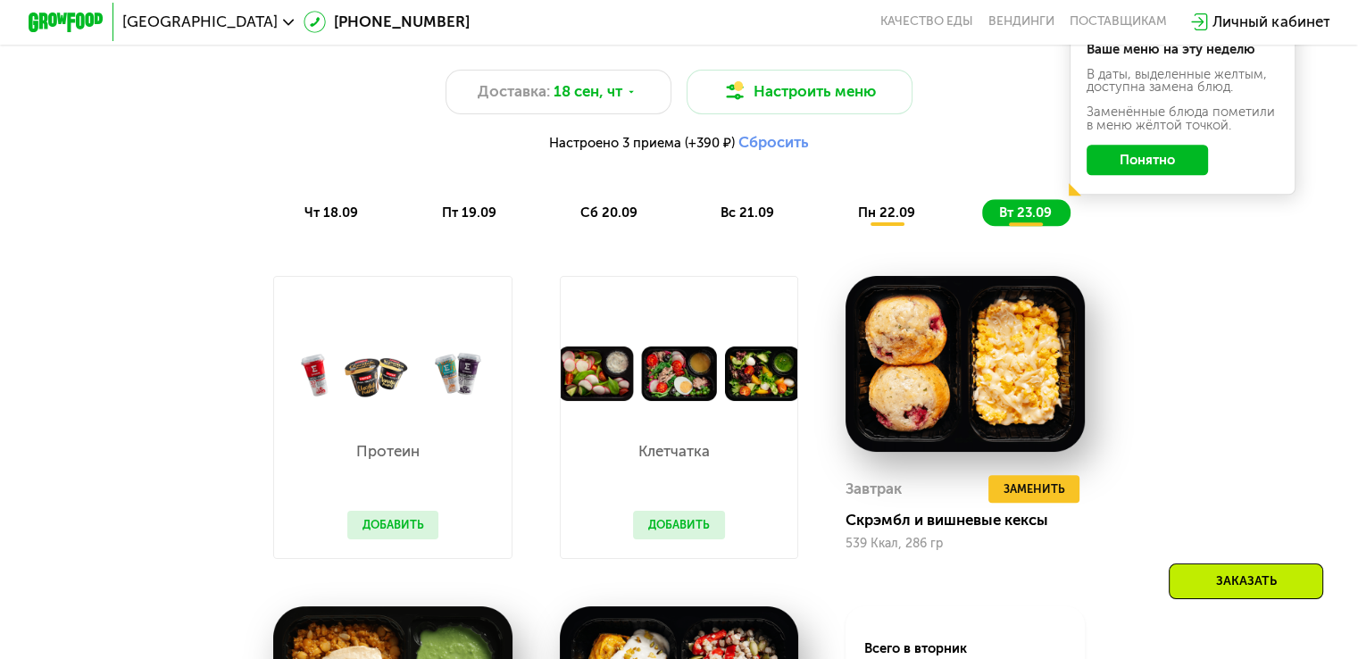
click at [890, 221] on span "пн 22.09" at bounding box center [886, 212] width 57 height 16
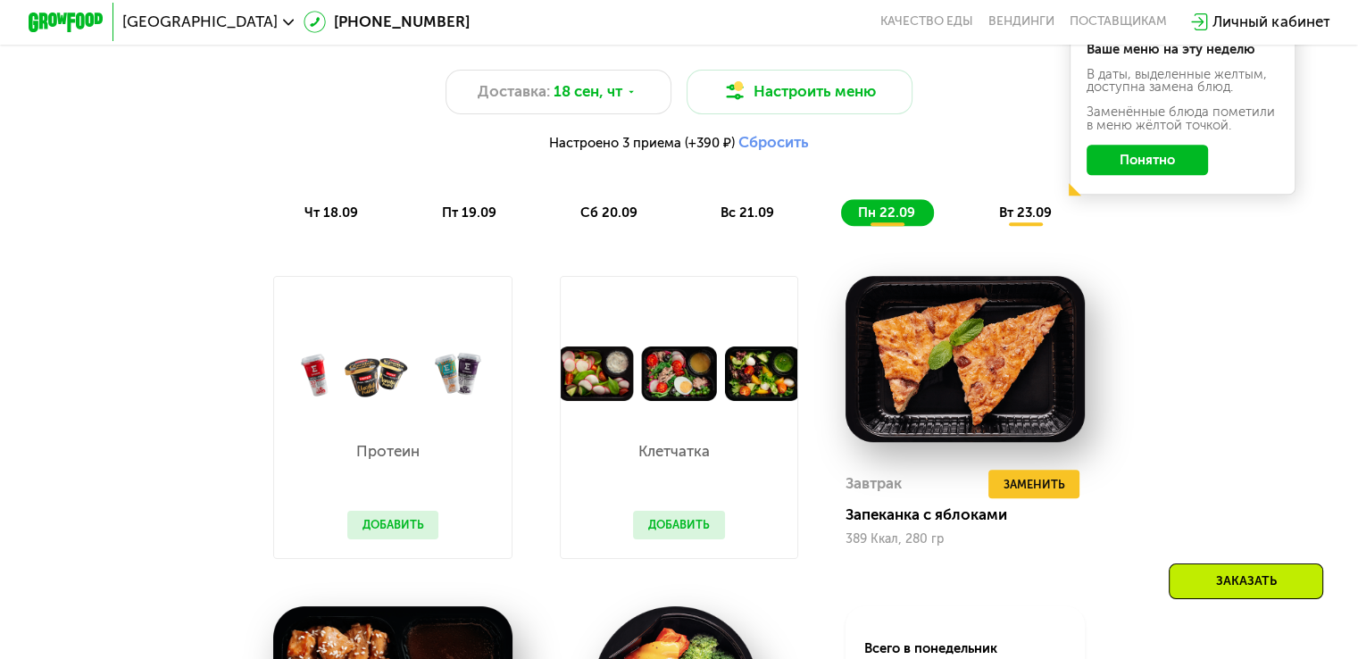
click at [1005, 213] on span "вт 23.09" at bounding box center [1025, 212] width 53 height 16
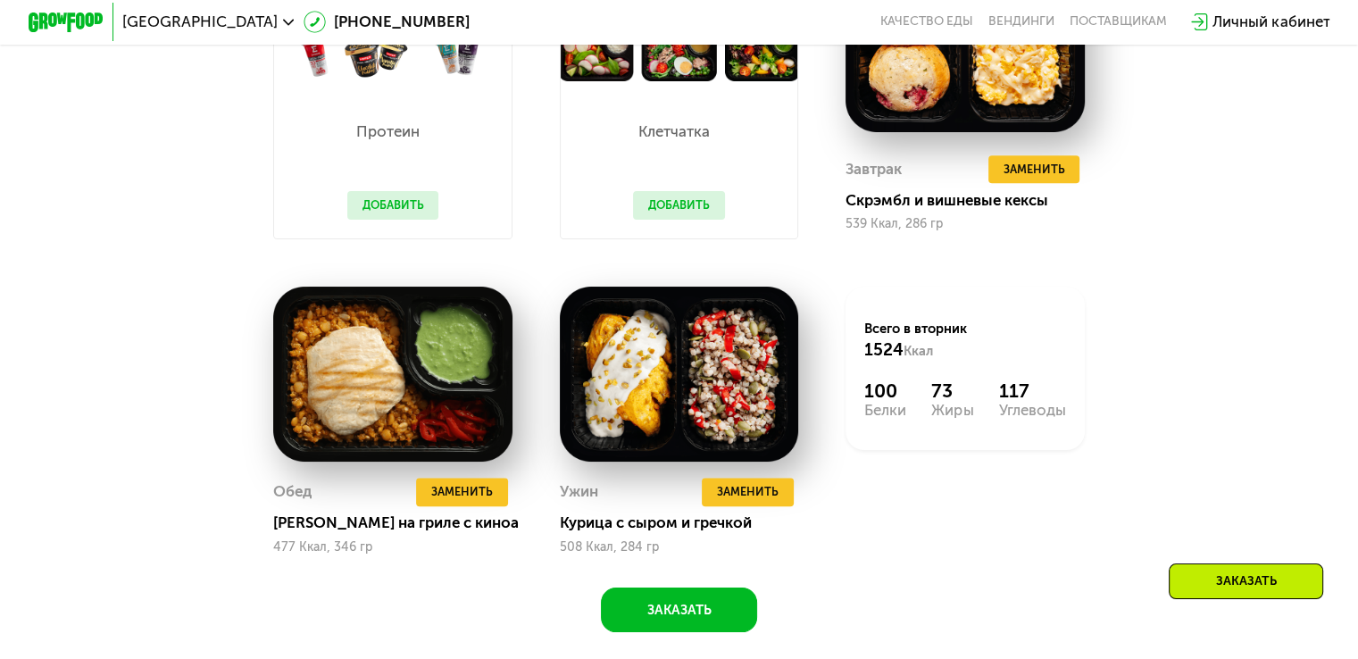
scroll to position [1780, 0]
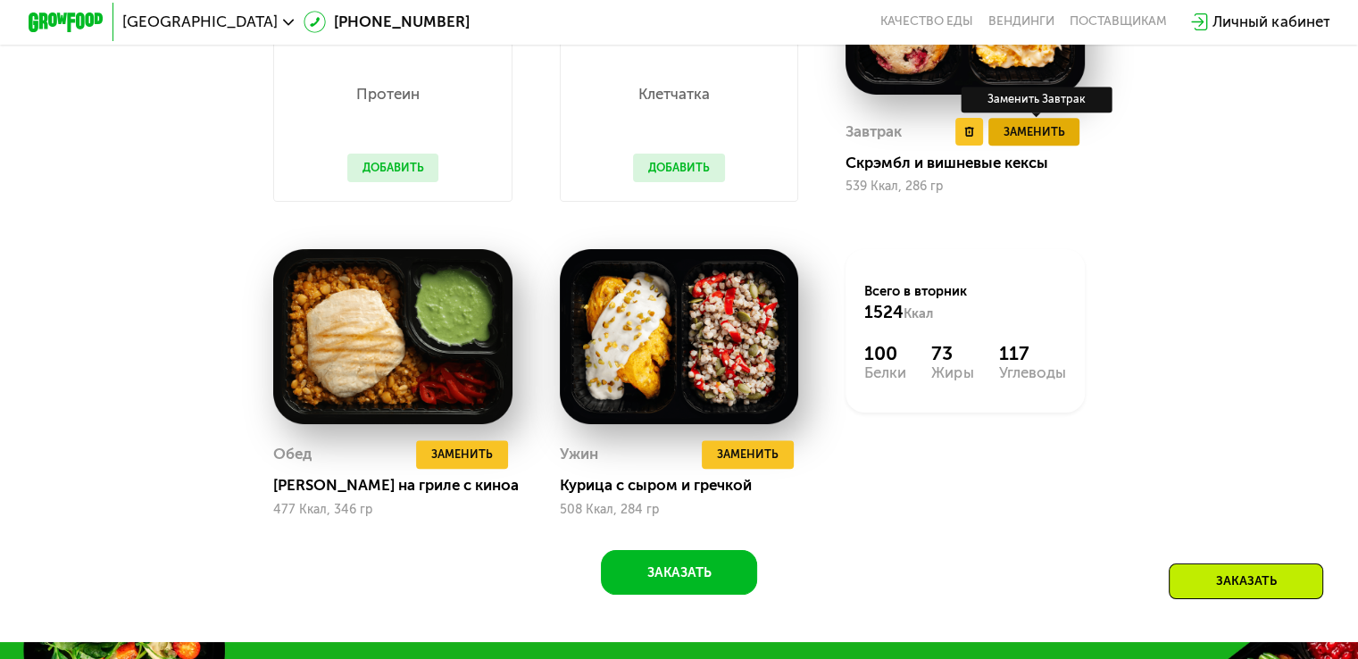
click at [1040, 141] on span "Заменить" at bounding box center [1034, 131] width 62 height 19
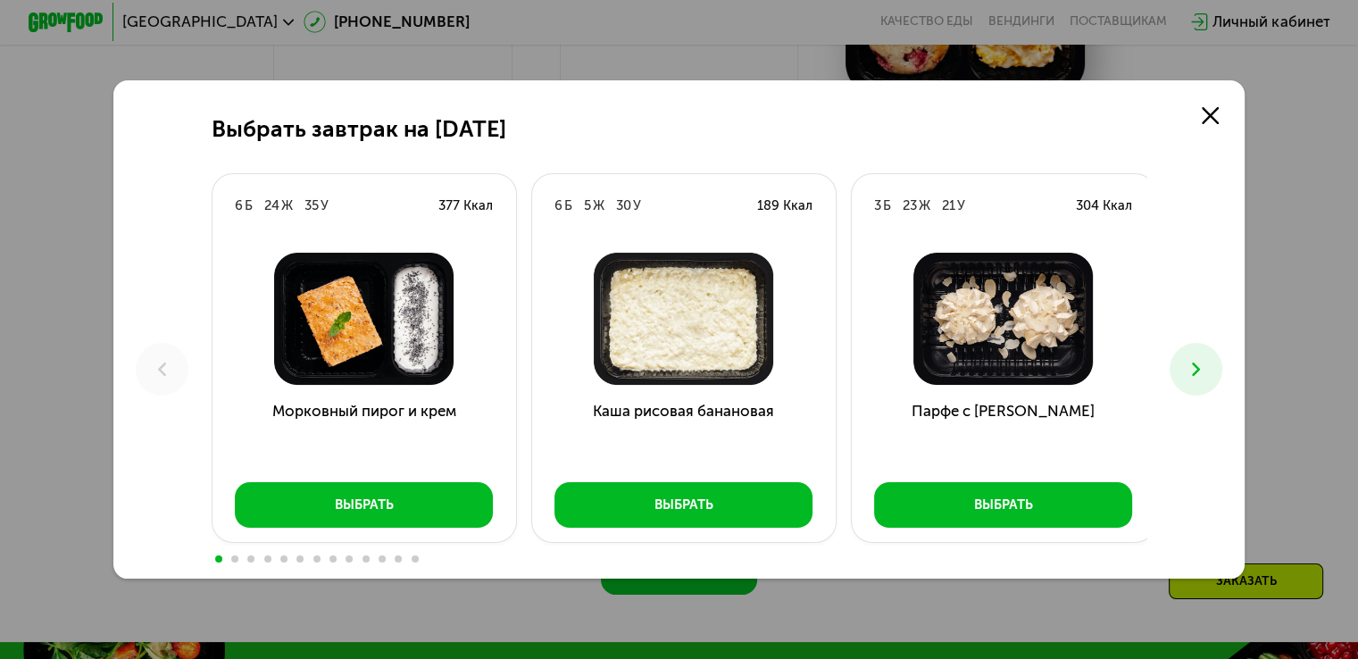
click at [1217, 377] on button at bounding box center [1196, 369] width 53 height 53
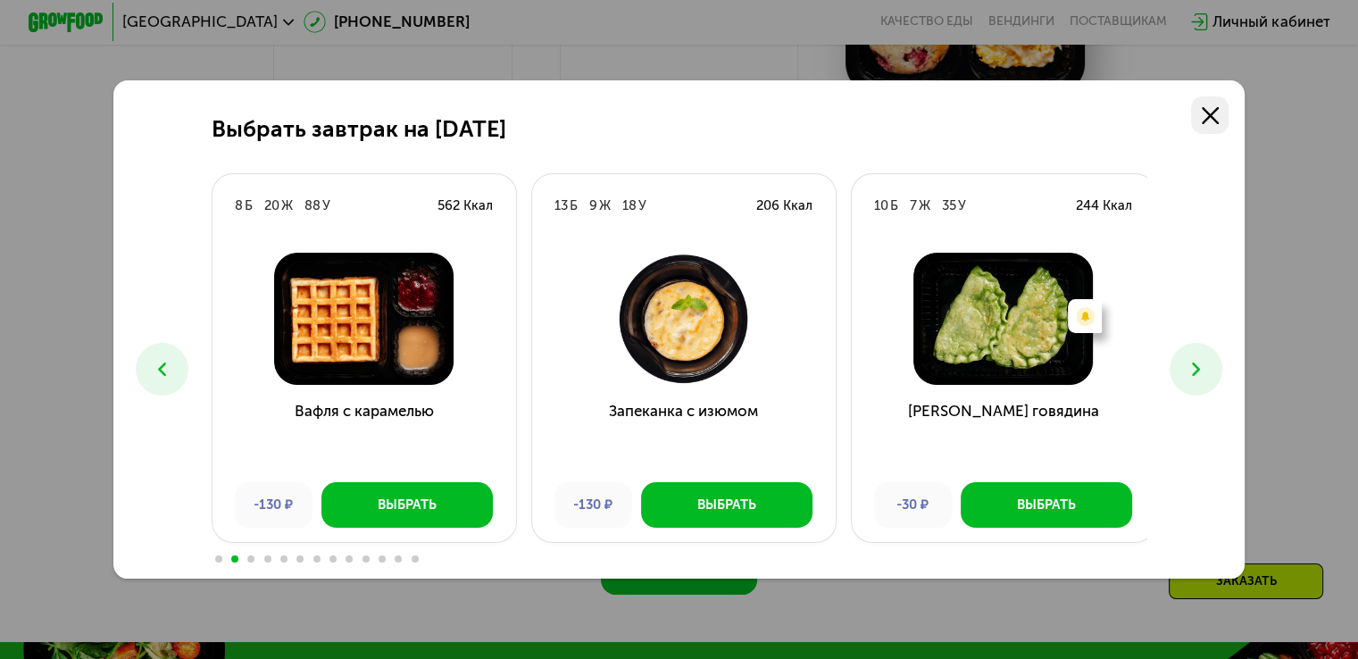
click at [1212, 122] on link at bounding box center [1210, 115] width 38 height 38
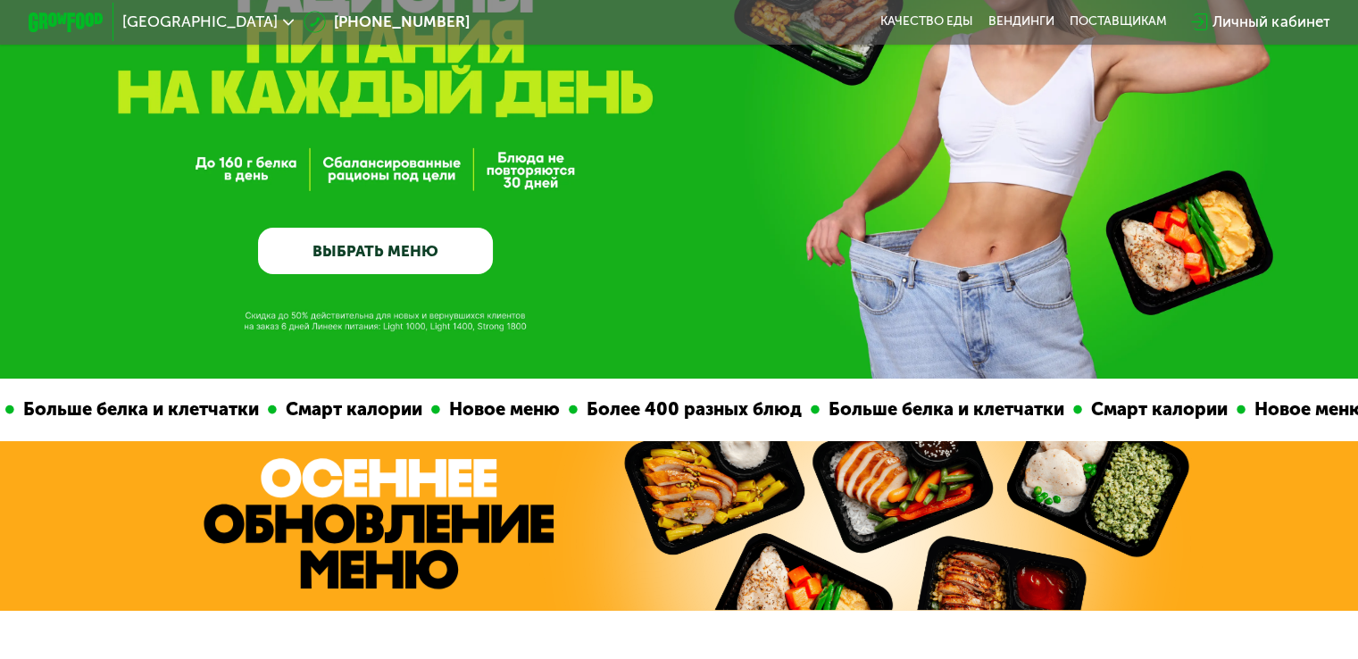
scroll to position [0, 0]
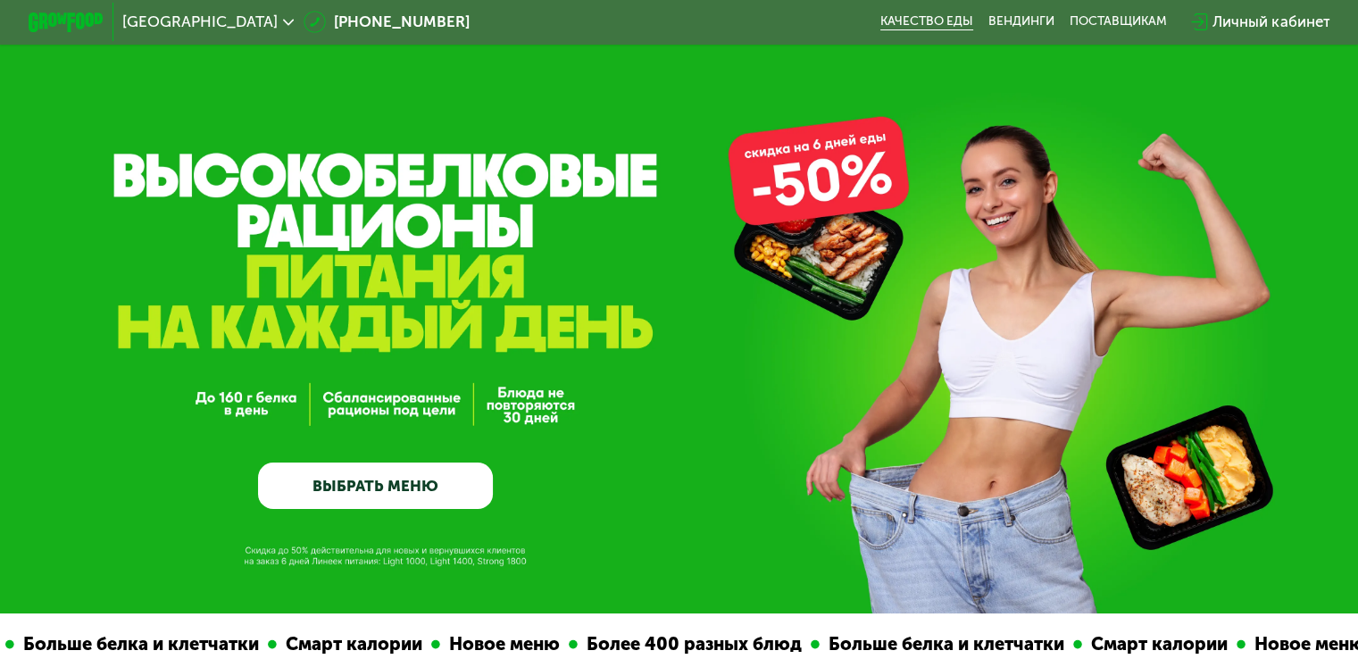
click at [938, 22] on link "Качество еды" at bounding box center [926, 21] width 93 height 15
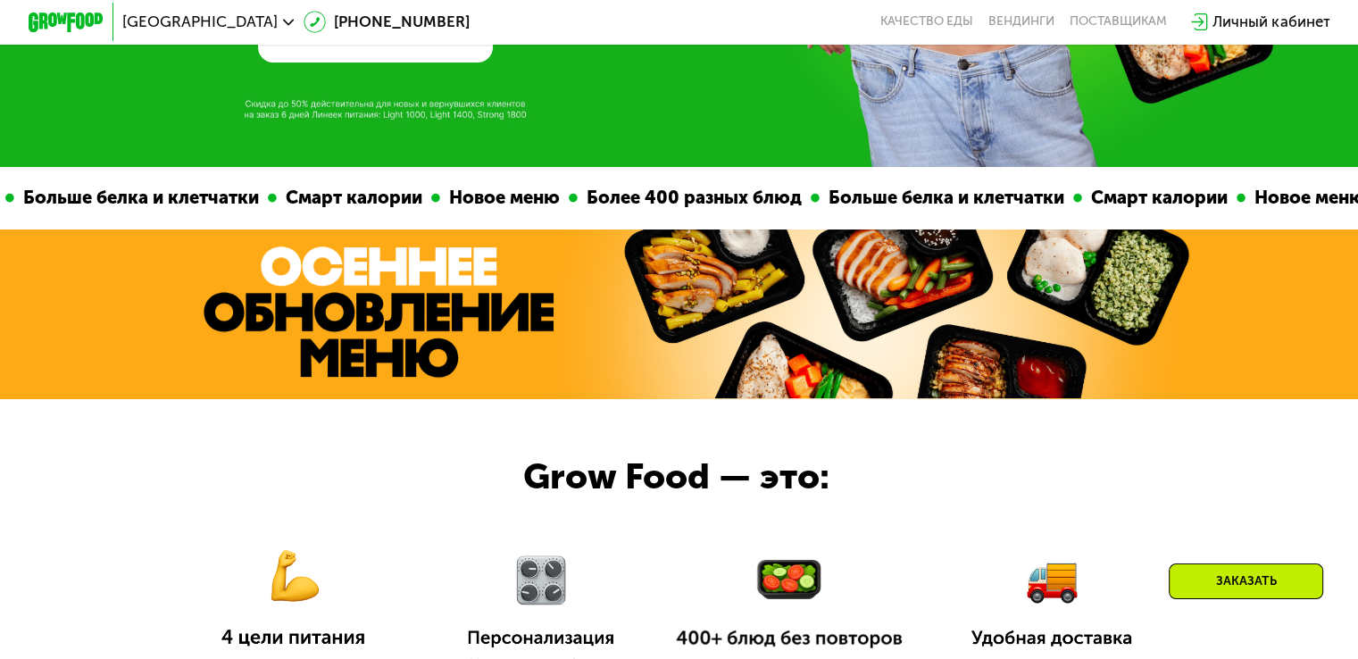
scroll to position [1250, 0]
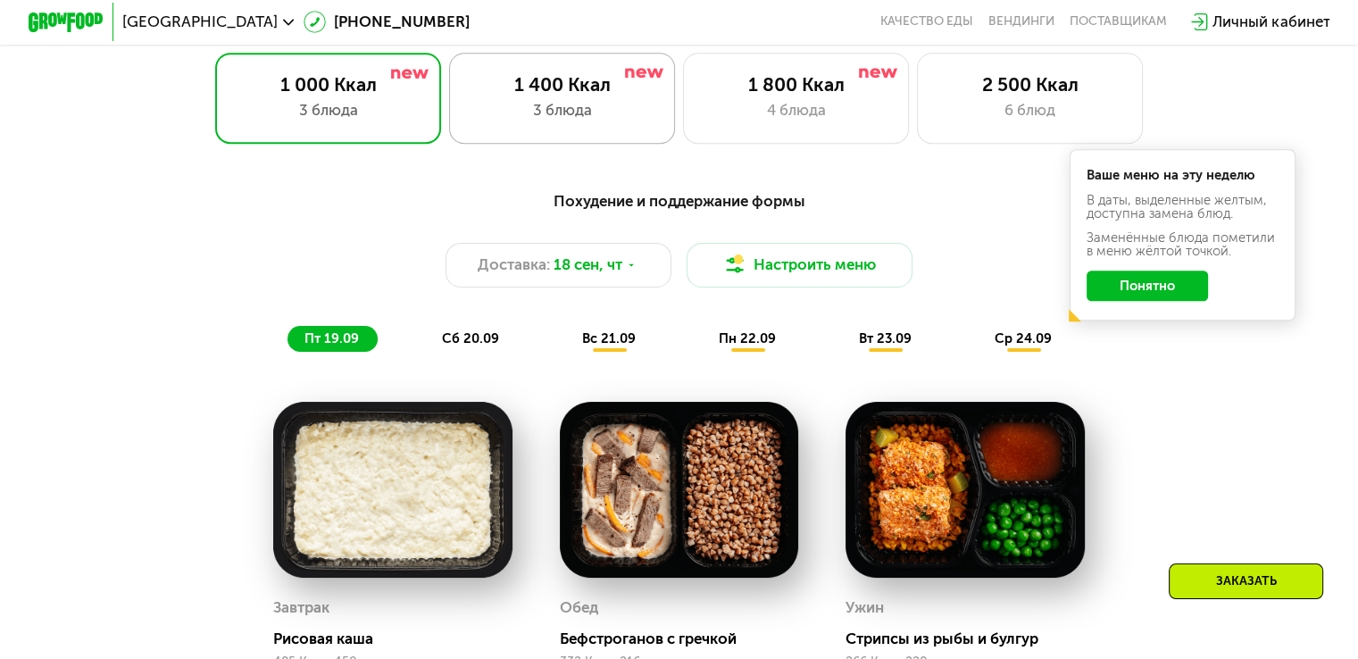
click at [582, 92] on div "1 400 Ккал" at bounding box center [562, 84] width 187 height 22
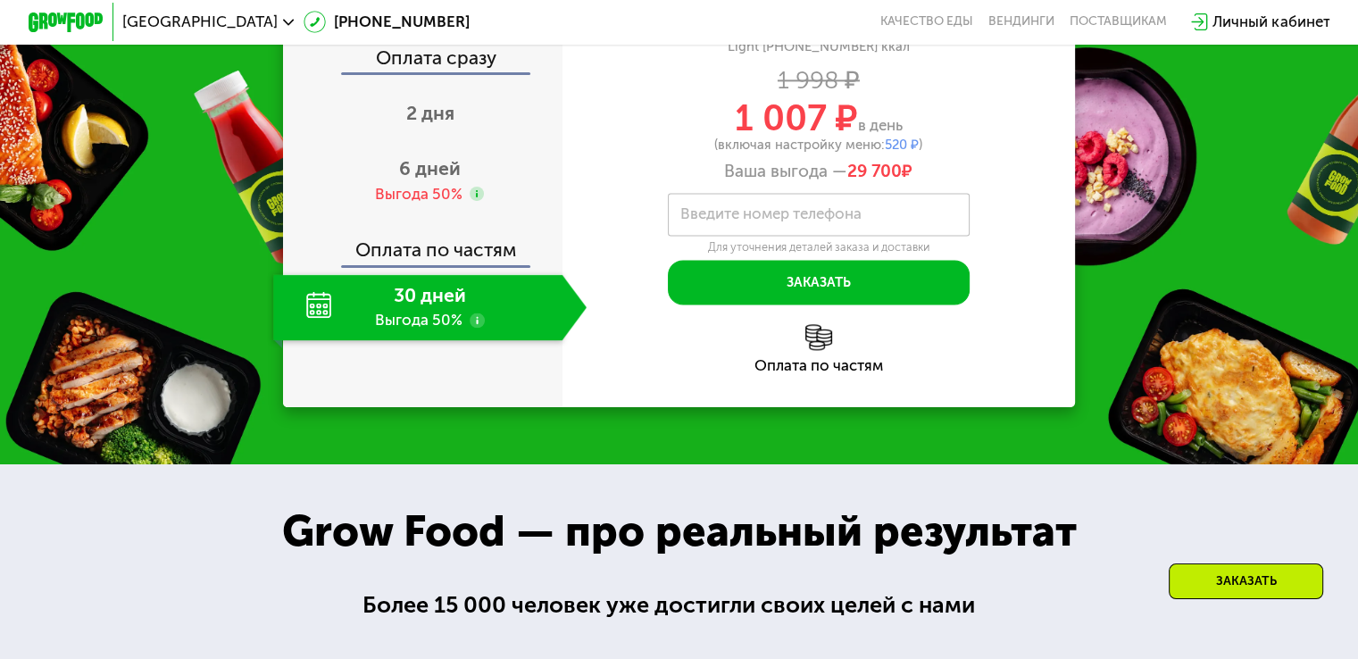
scroll to position [2468, 0]
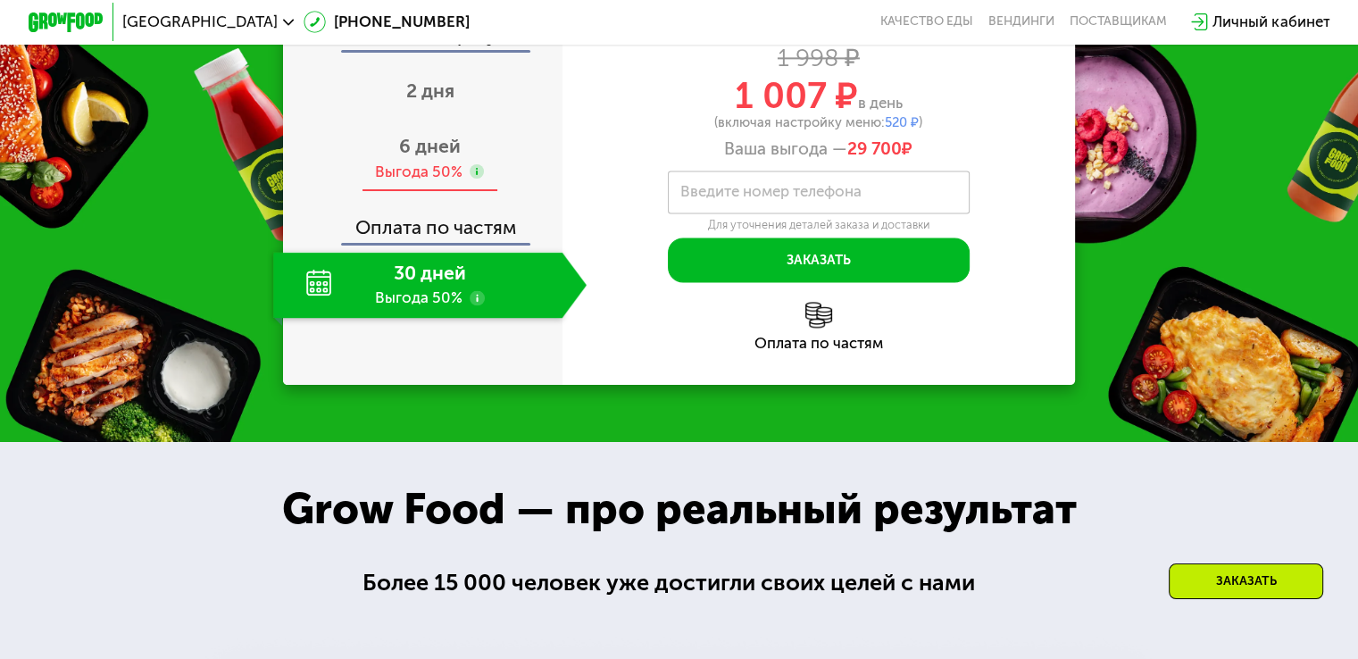
click at [429, 157] on span "6 дней" at bounding box center [430, 146] width 62 height 22
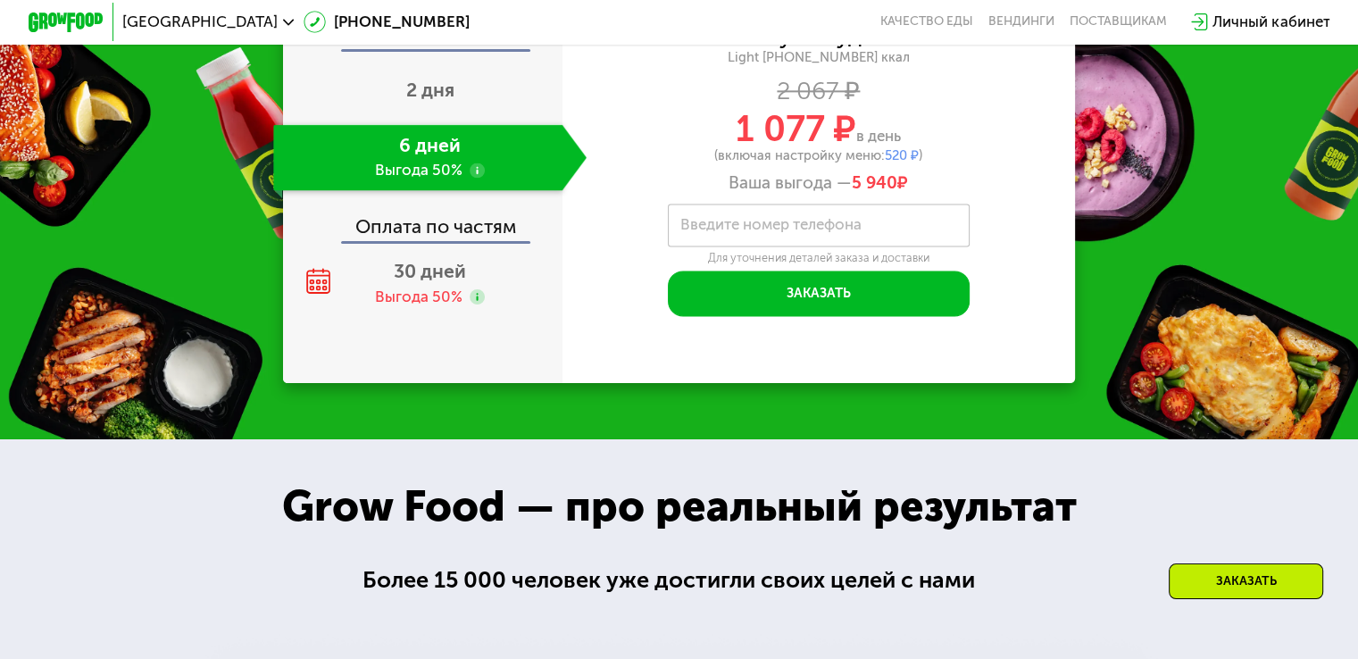
scroll to position [2467, 0]
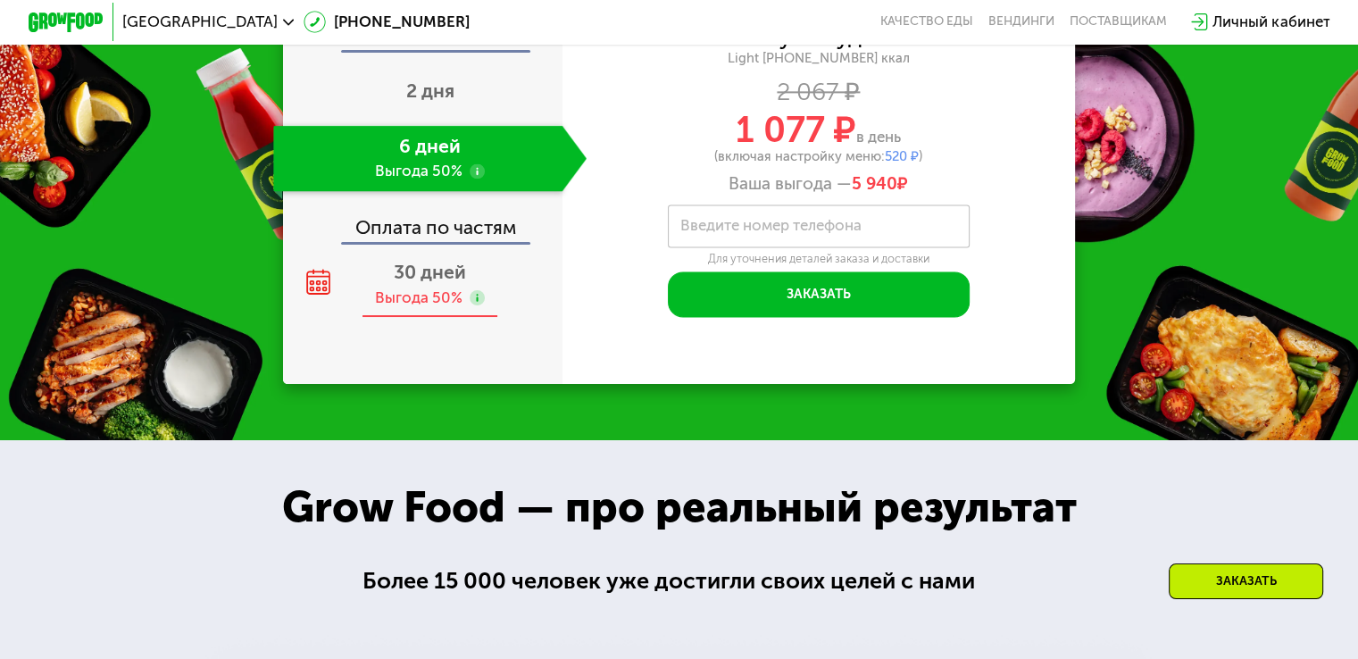
click at [425, 281] on span "30 дней" at bounding box center [430, 272] width 72 height 22
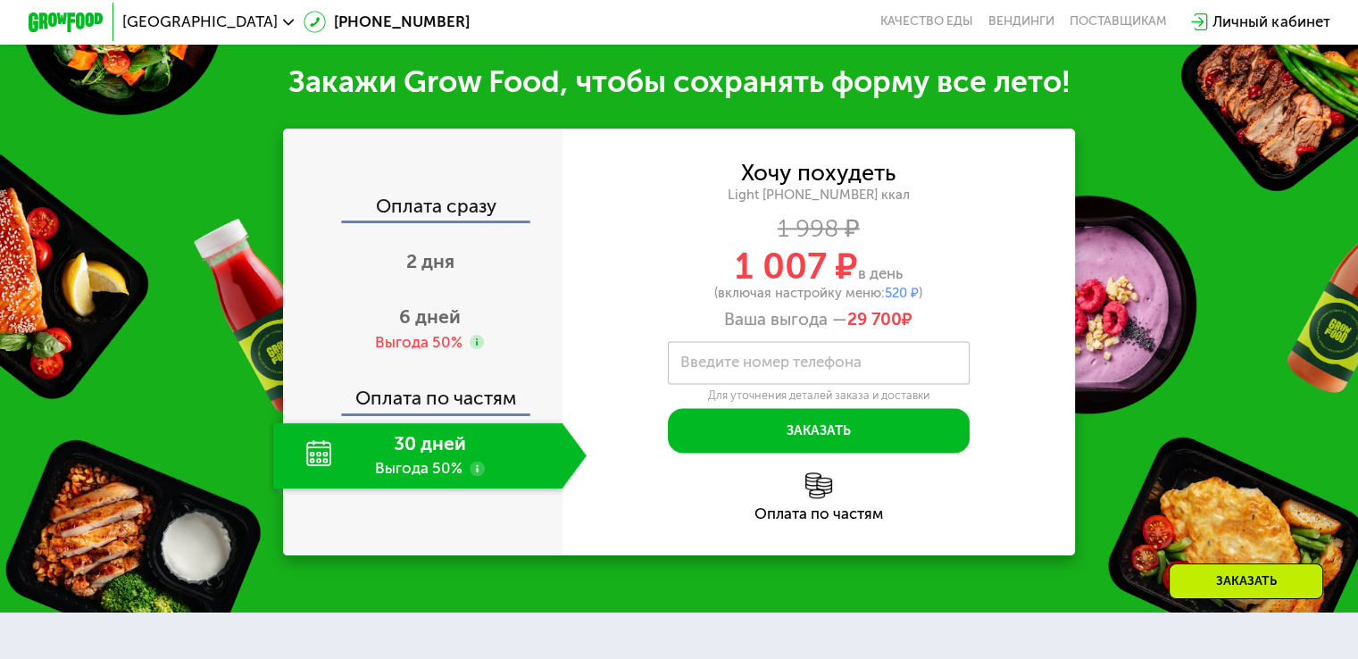
scroll to position [2289, 0]
